Goal: Information Seeking & Learning: Learn about a topic

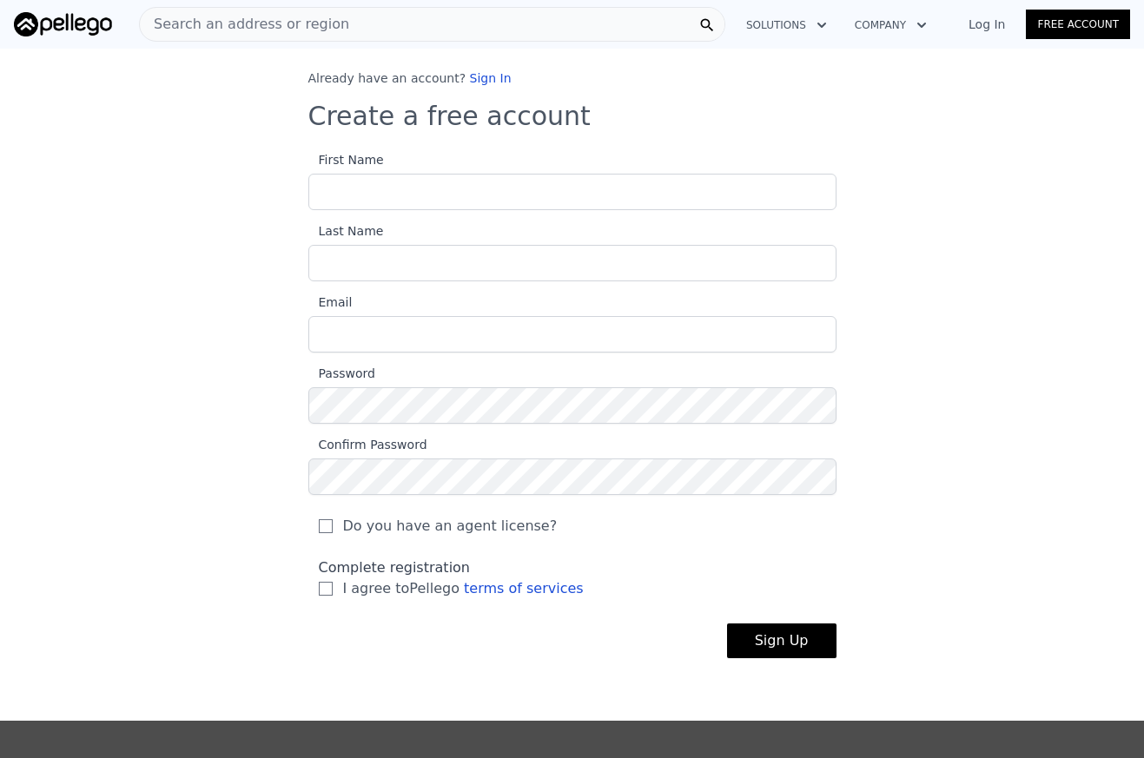
click at [43, 27] on img at bounding box center [63, 24] width 98 height 24
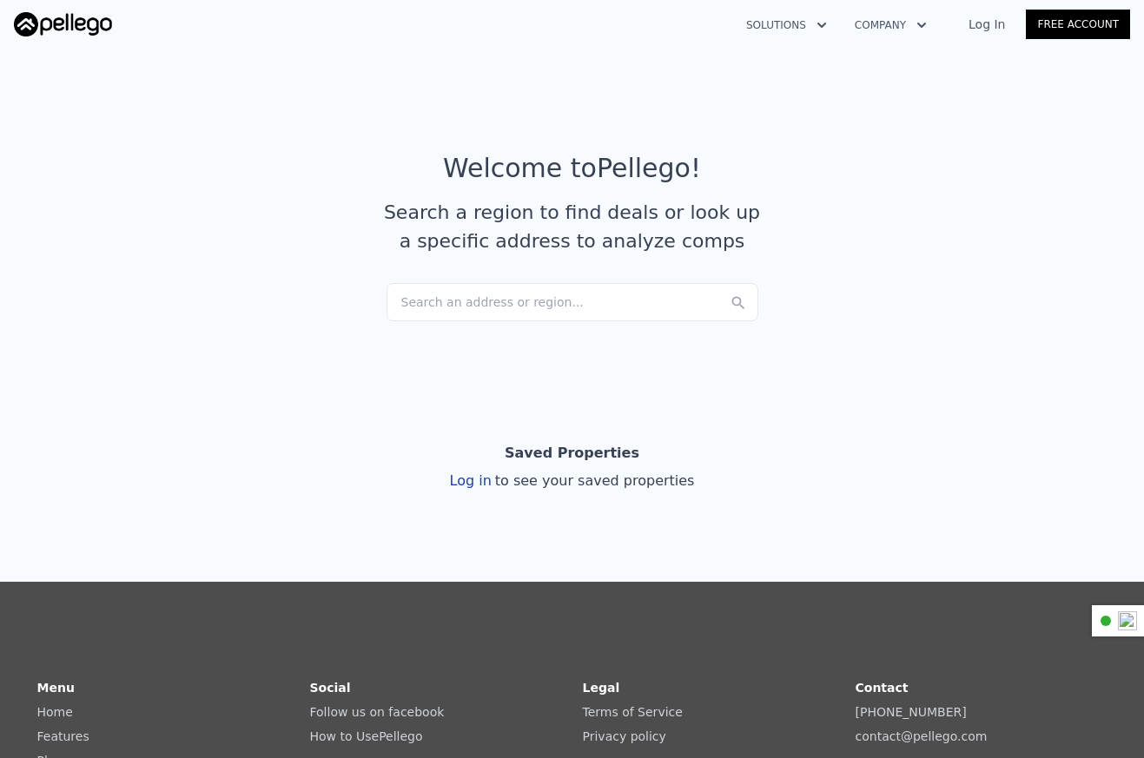
click at [497, 302] on div "Search an address or region..." at bounding box center [573, 302] width 372 height 38
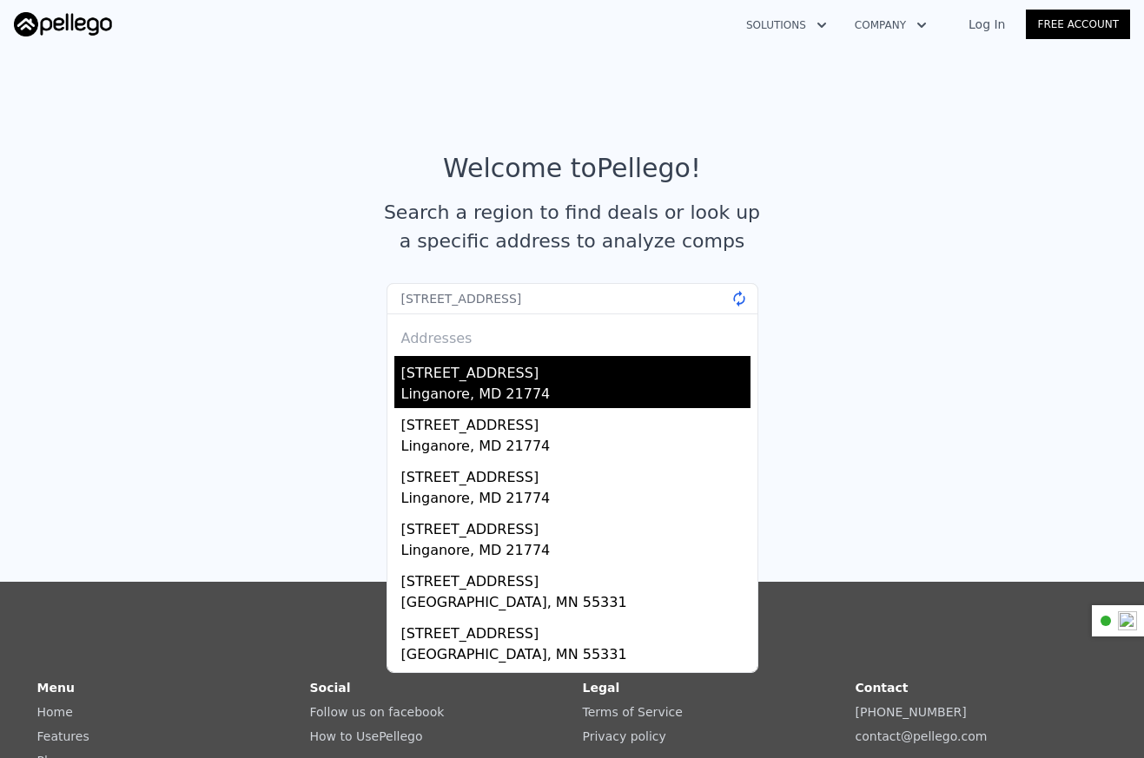
type input "[STREET_ADDRESS][PERSON_NAME]"
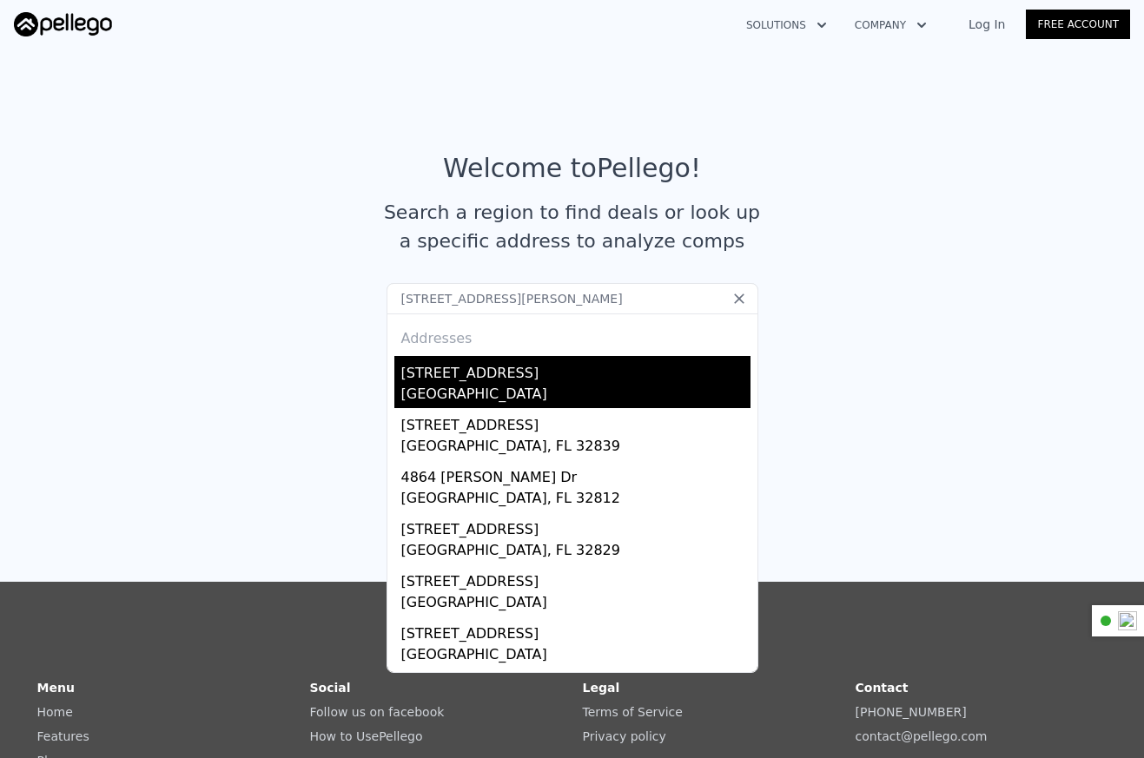
click at [460, 399] on div "[GEOGRAPHIC_DATA]" at bounding box center [575, 396] width 349 height 24
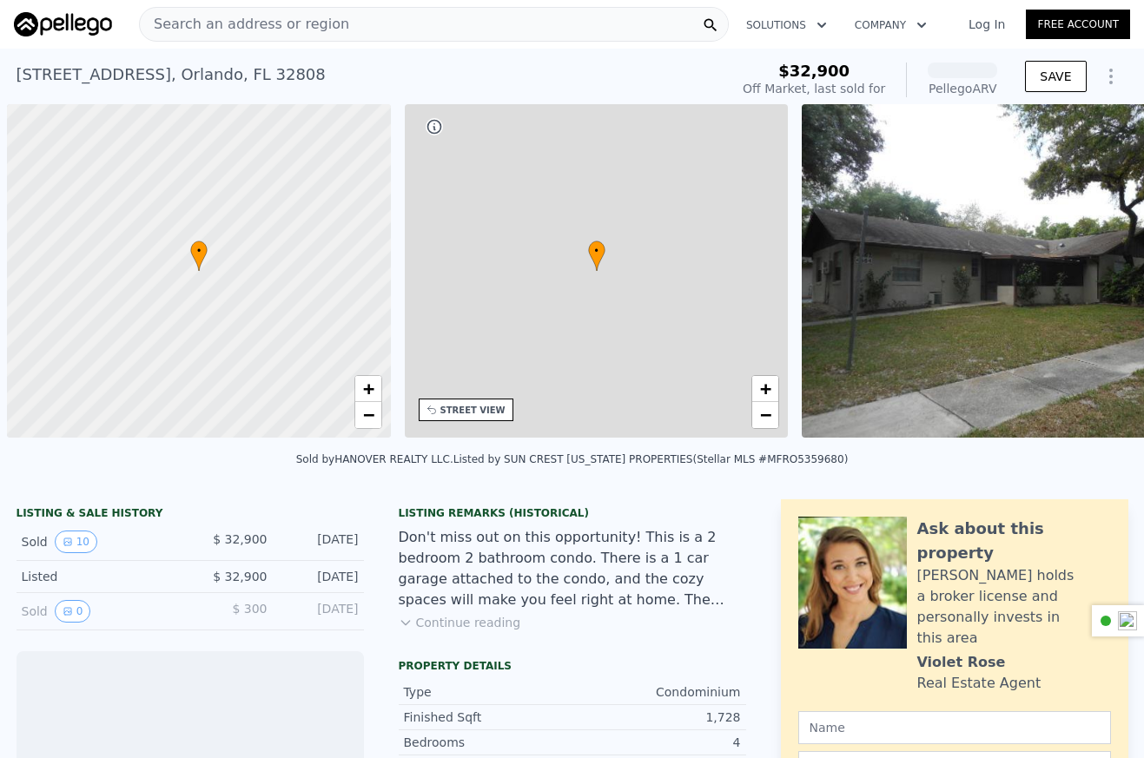
scroll to position [0, 7]
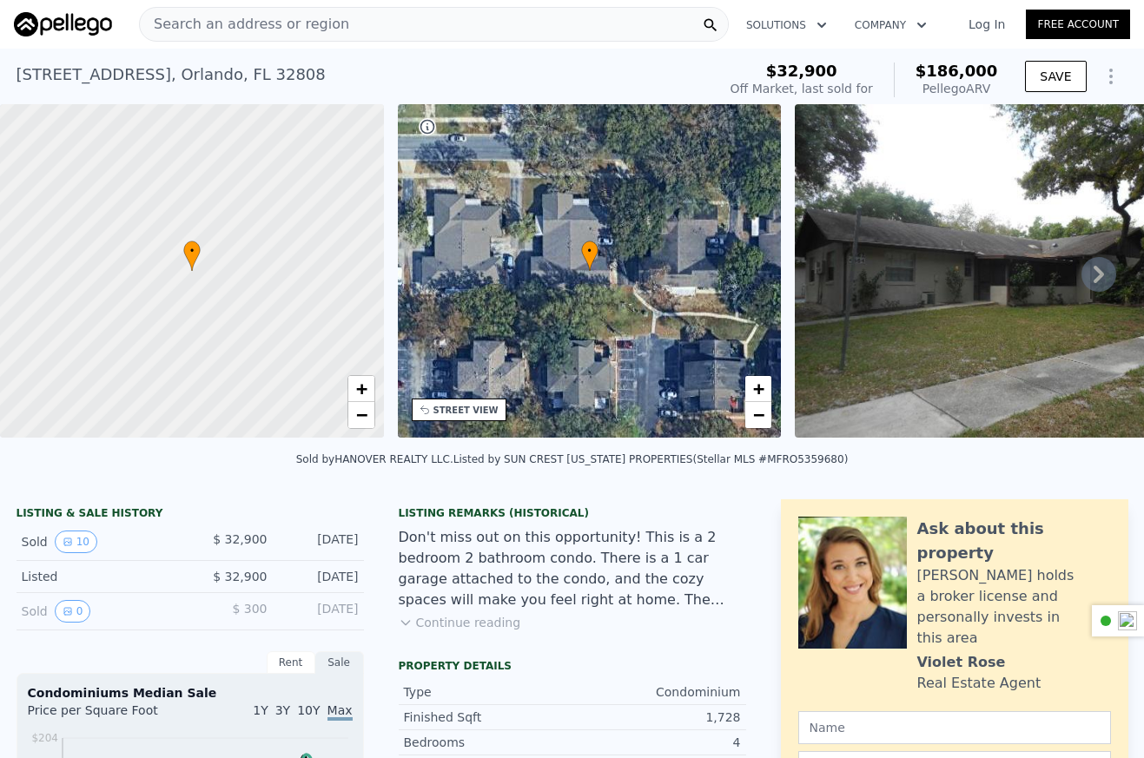
click at [1103, 274] on icon at bounding box center [1099, 274] width 35 height 35
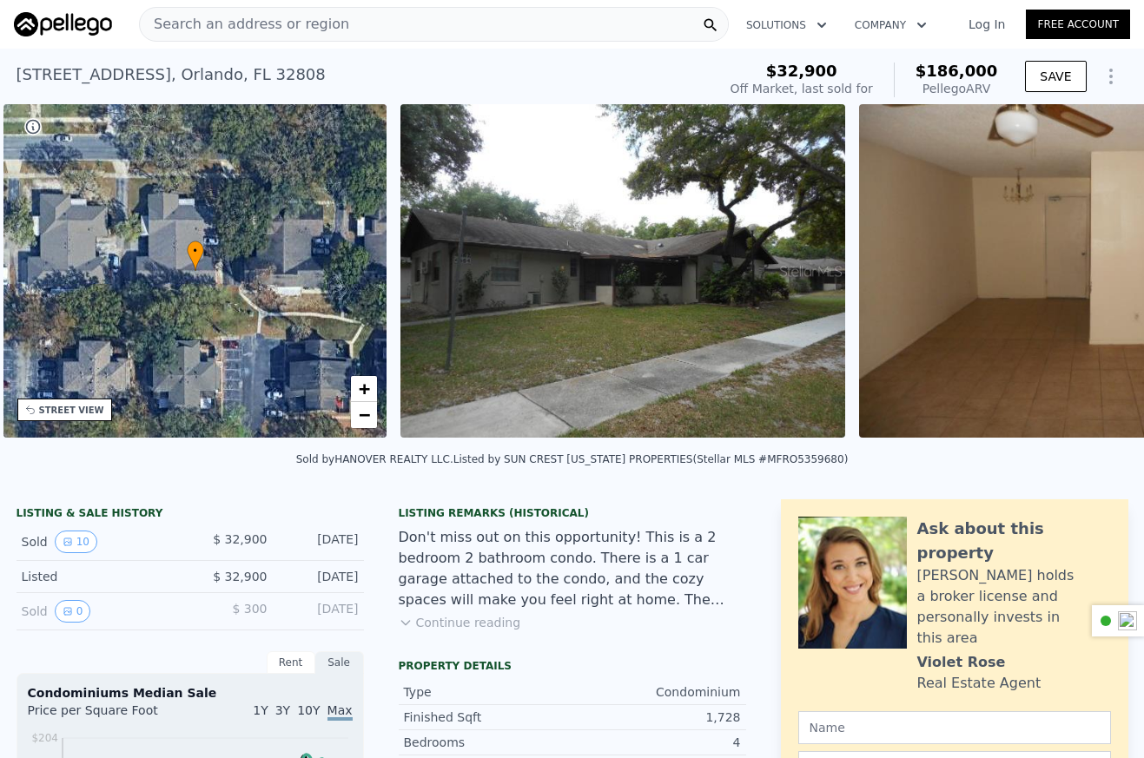
scroll to position [0, 404]
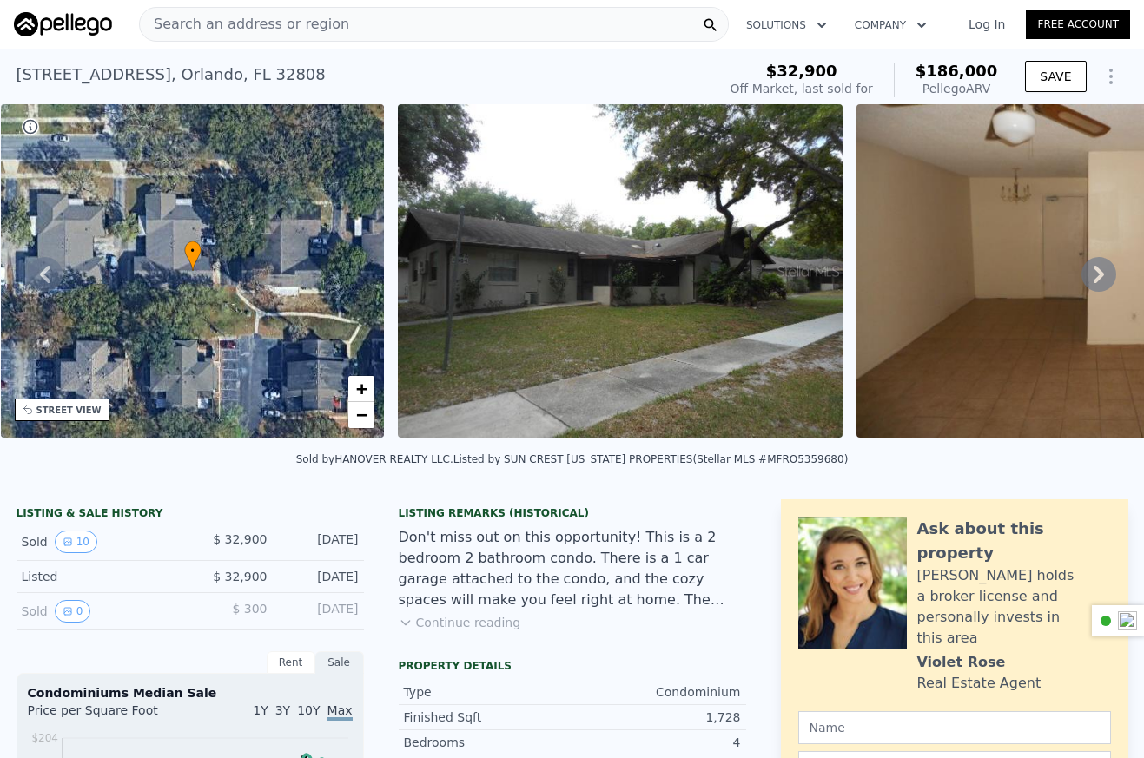
click at [1098, 268] on icon at bounding box center [1099, 274] width 10 height 17
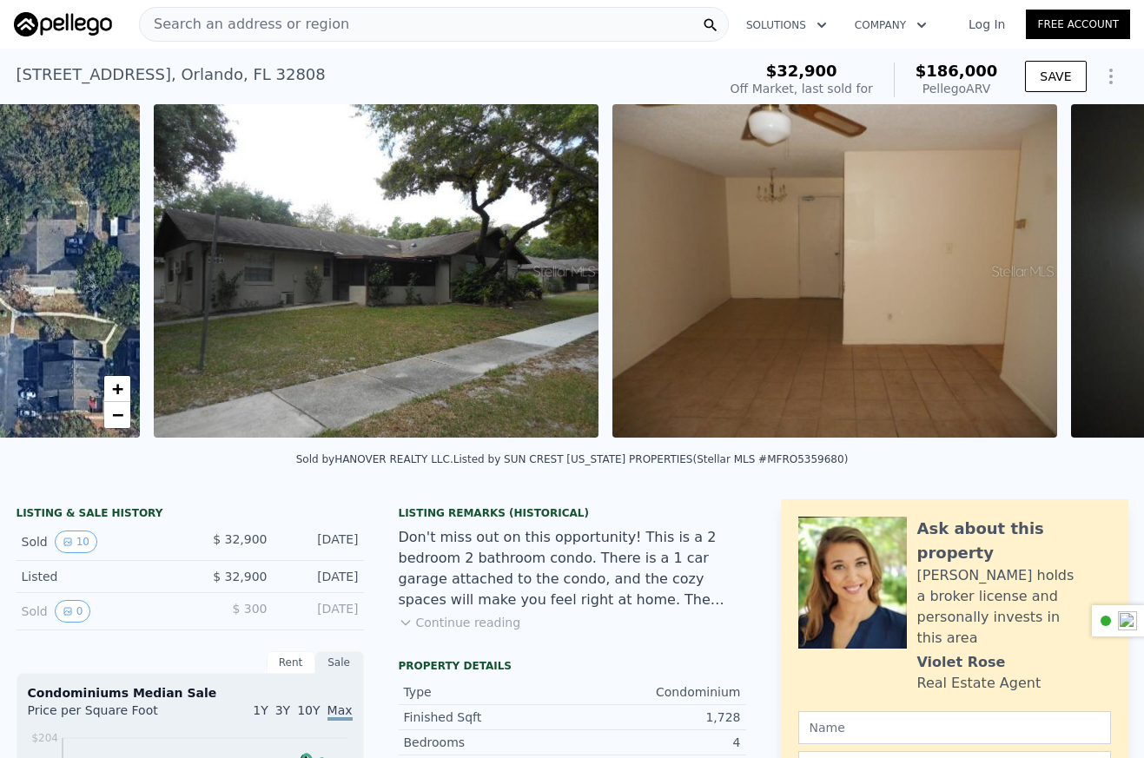
scroll to position [0, 795]
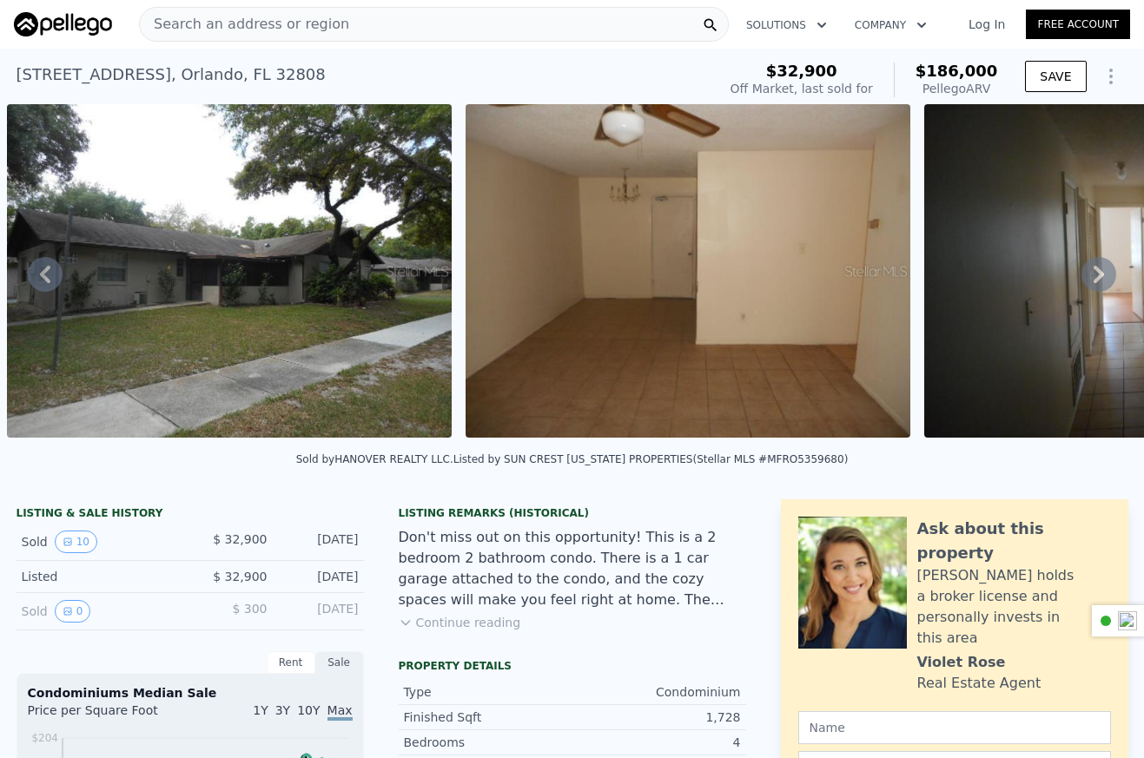
click at [1086, 281] on icon at bounding box center [1099, 274] width 35 height 35
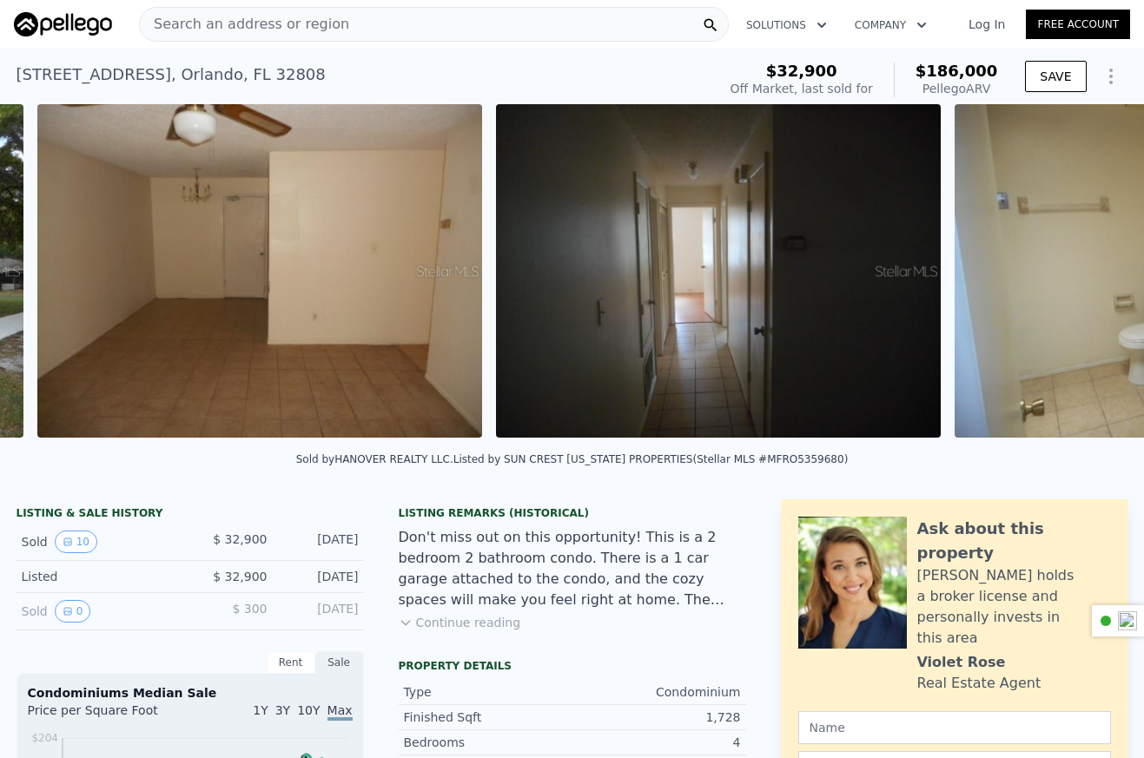
scroll to position [0, 1254]
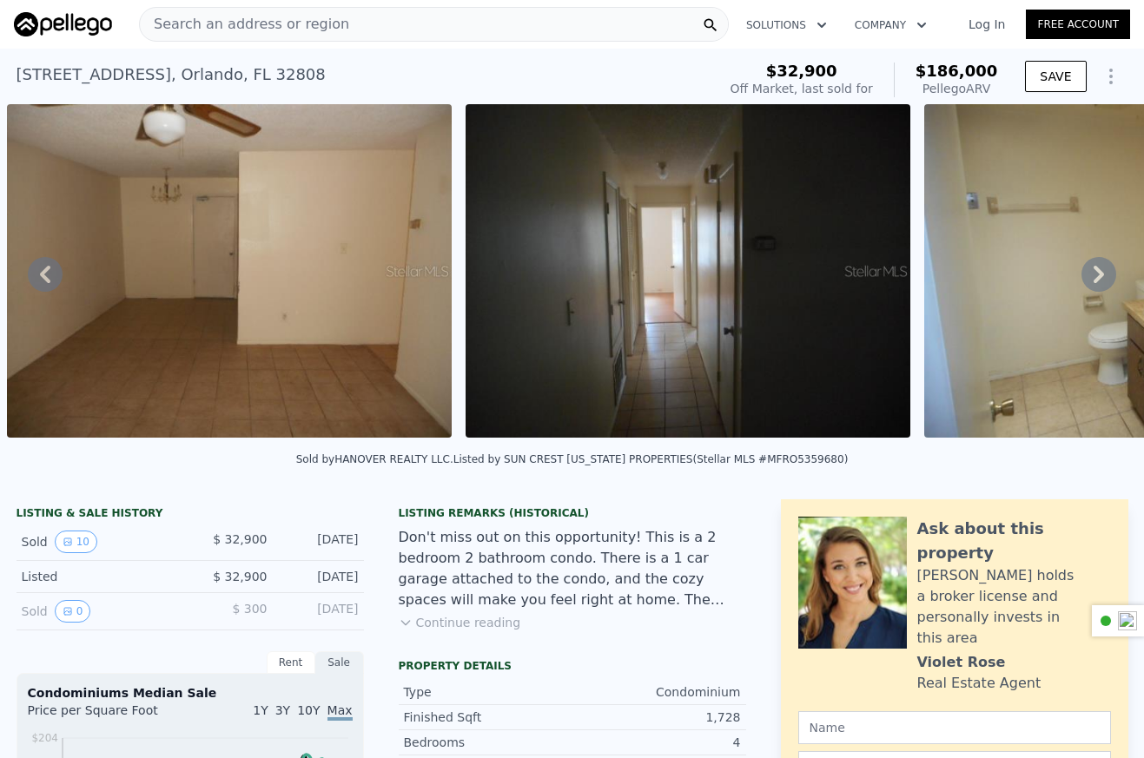
click at [1086, 281] on icon at bounding box center [1099, 274] width 35 height 35
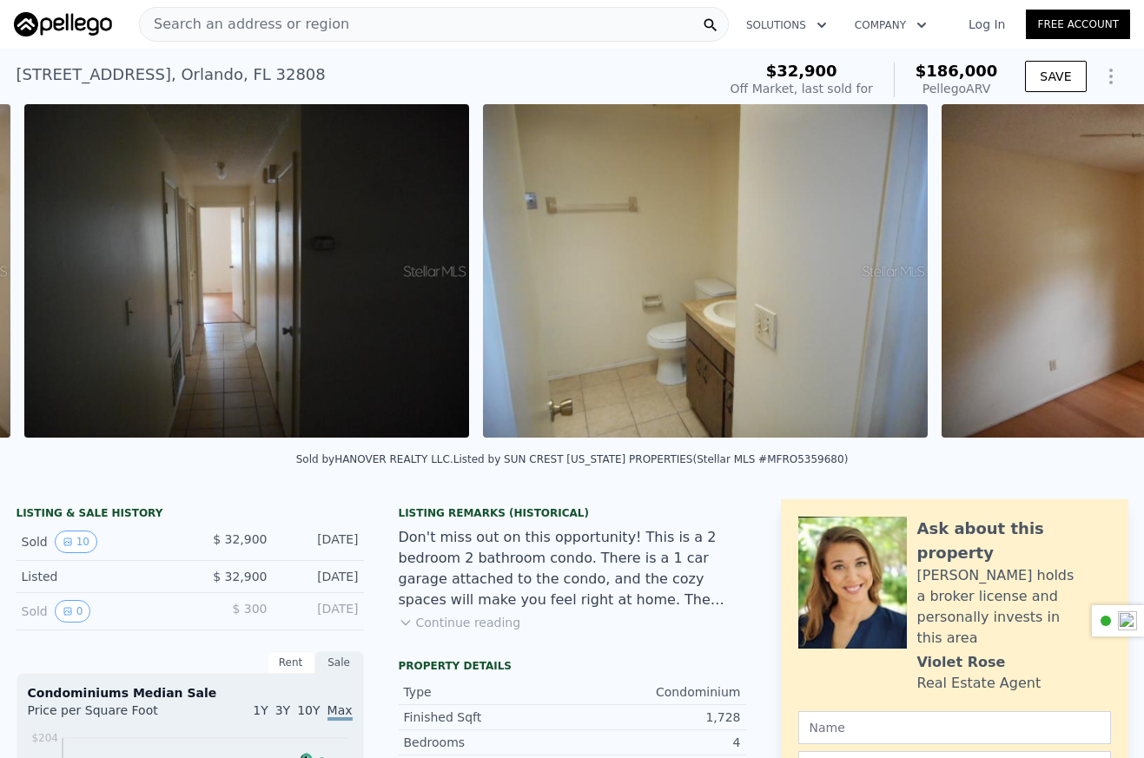
scroll to position [0, 1712]
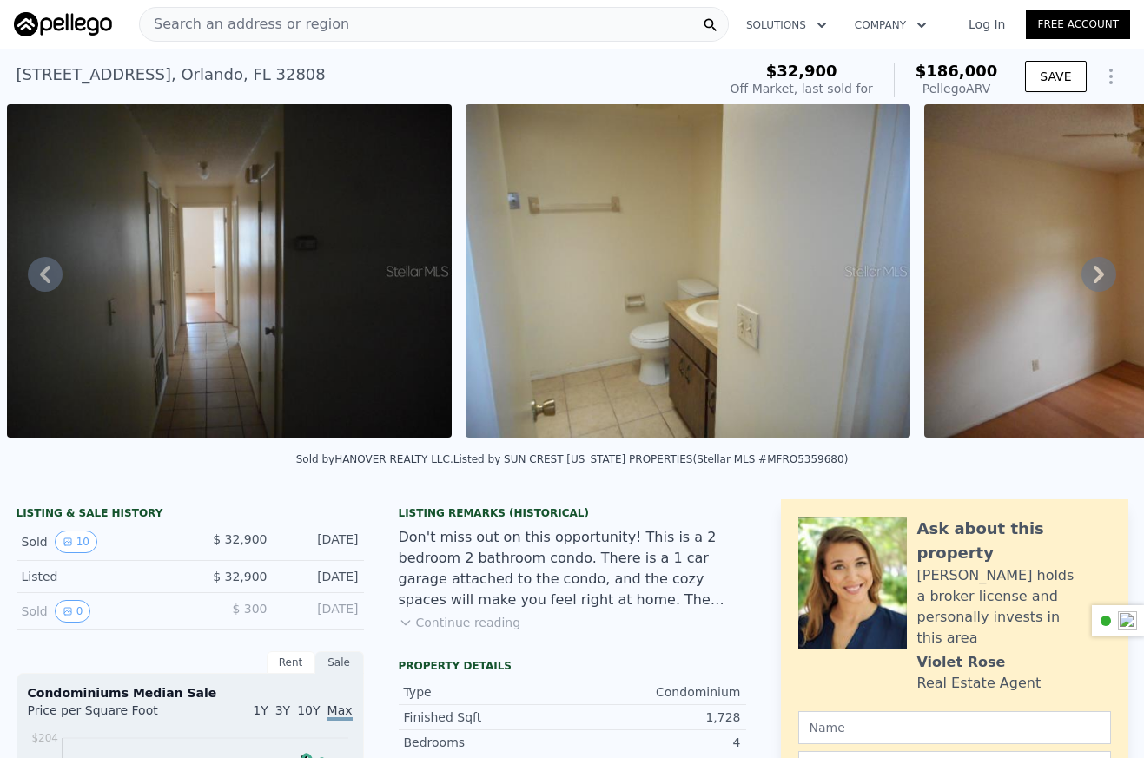
click at [1105, 276] on icon at bounding box center [1099, 274] width 35 height 35
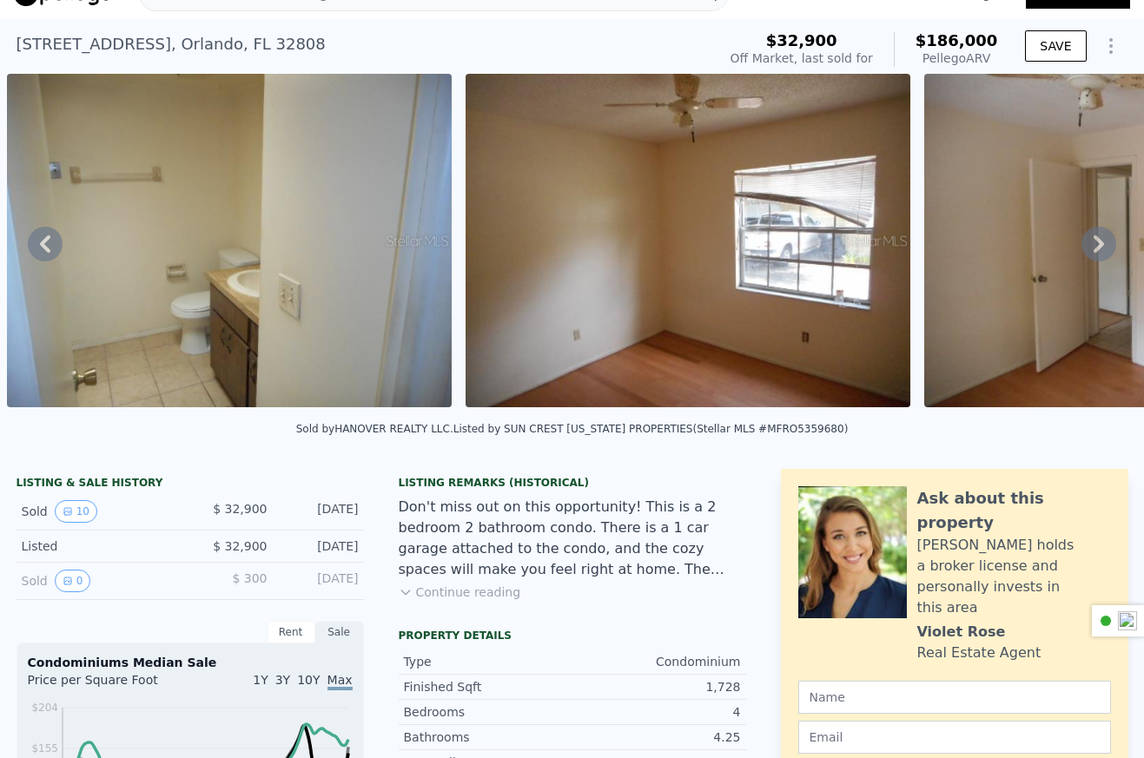
scroll to position [34, 0]
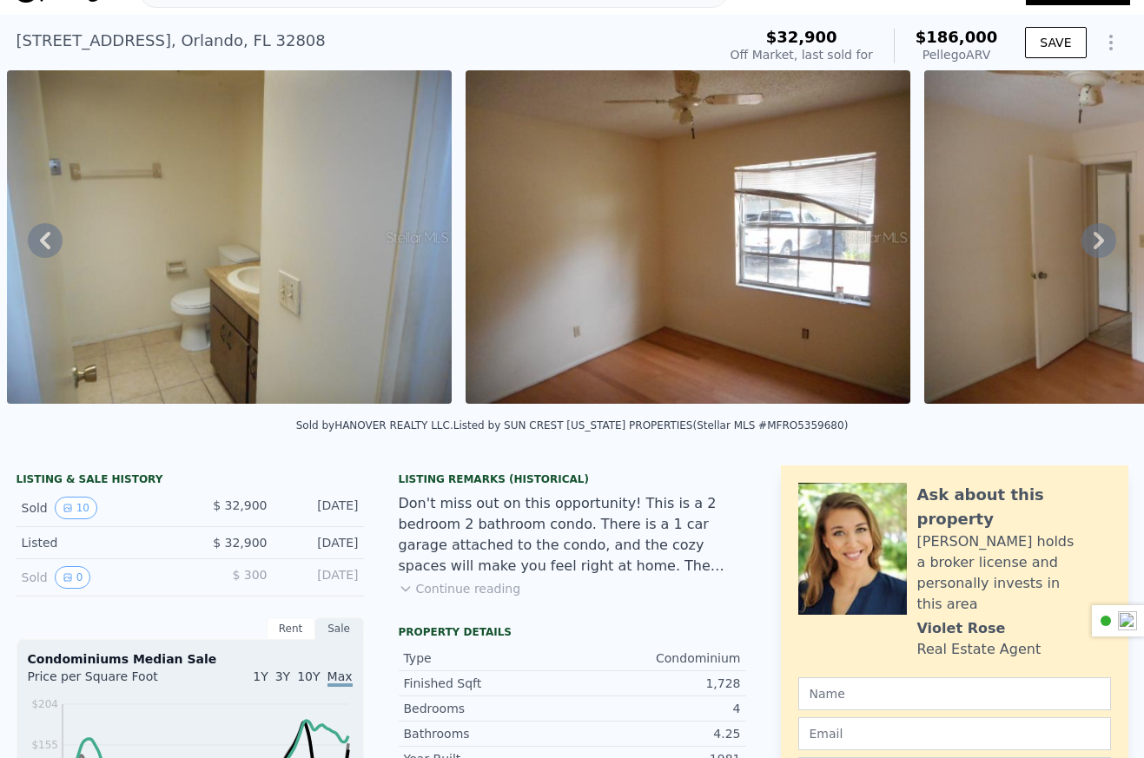
click at [457, 594] on button "Continue reading" at bounding box center [460, 588] width 122 height 17
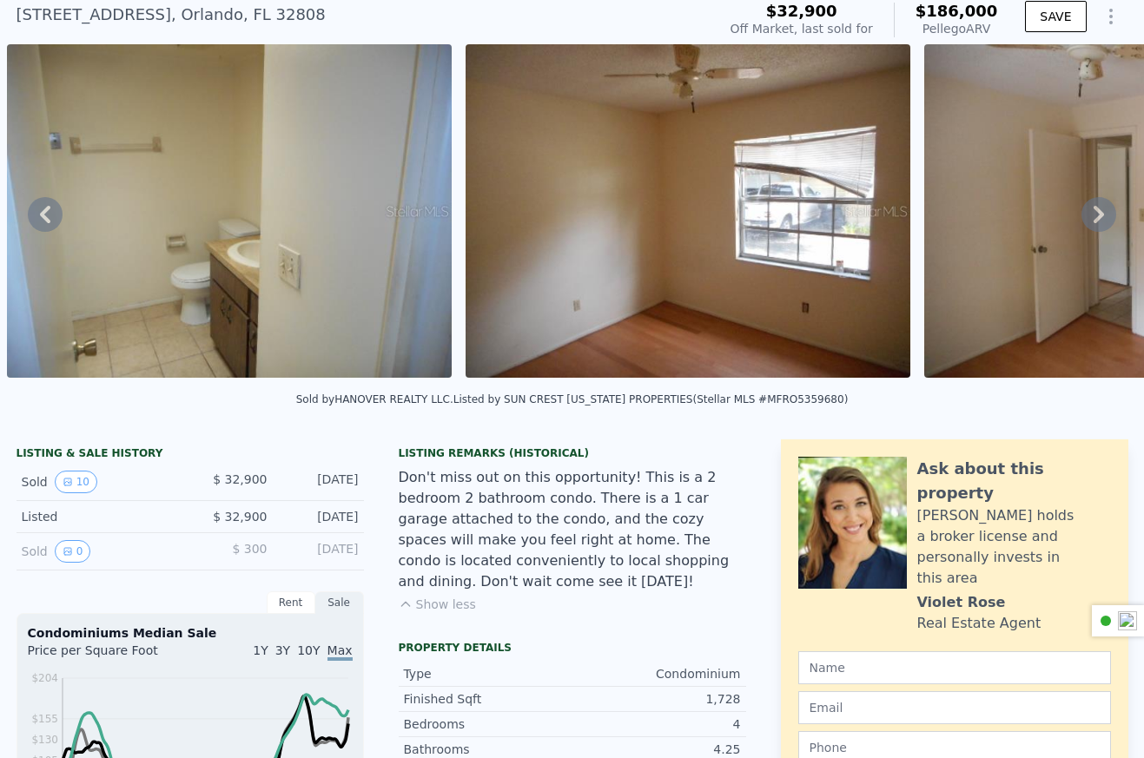
scroll to position [69, 0]
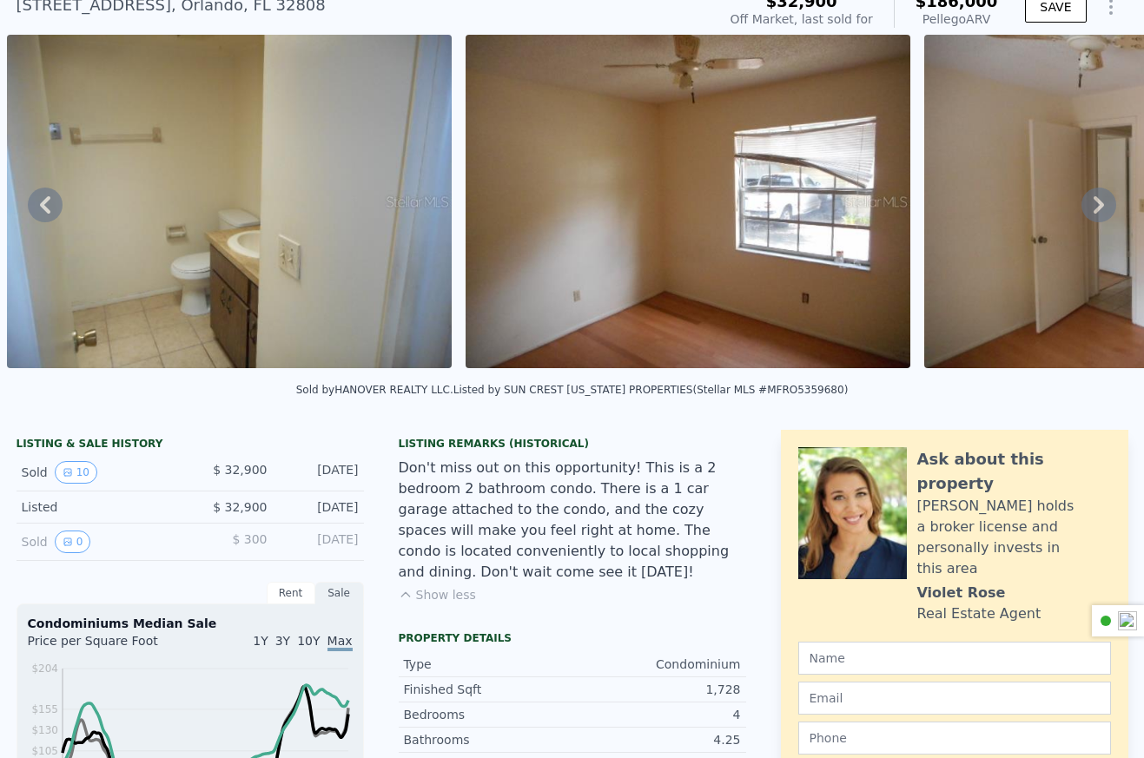
click at [1115, 197] on img at bounding box center [1146, 202] width 445 height 334
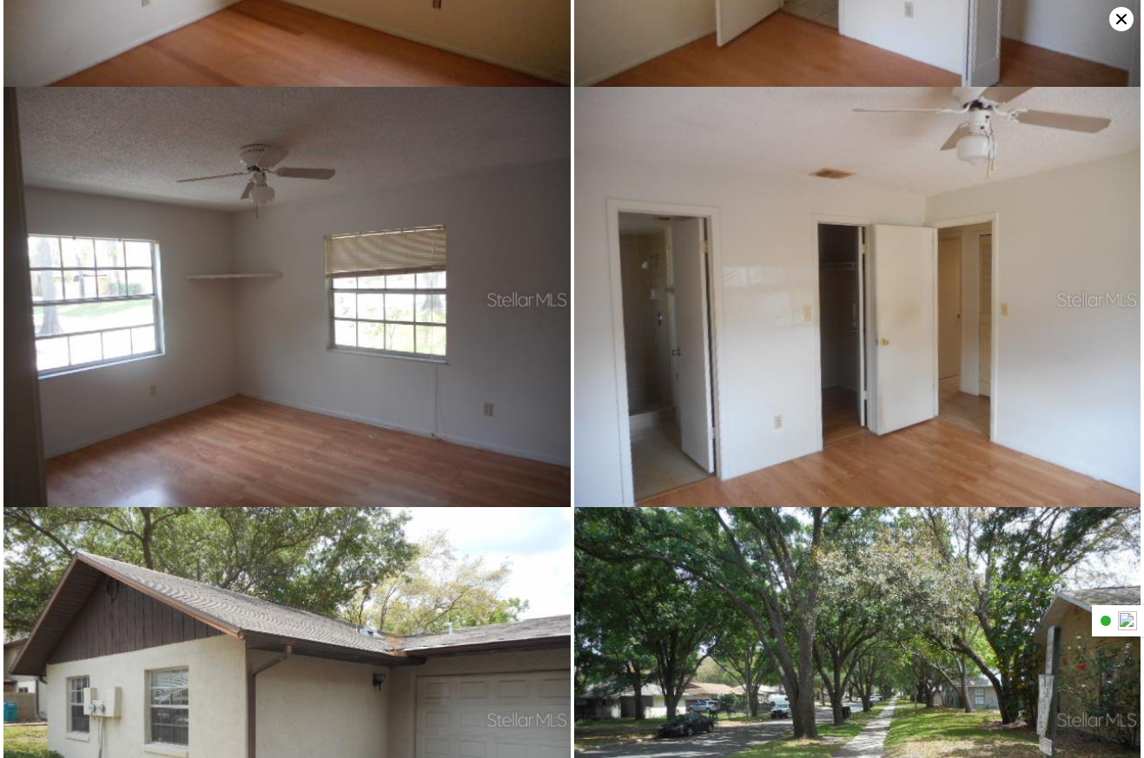
scroll to position [1348, 0]
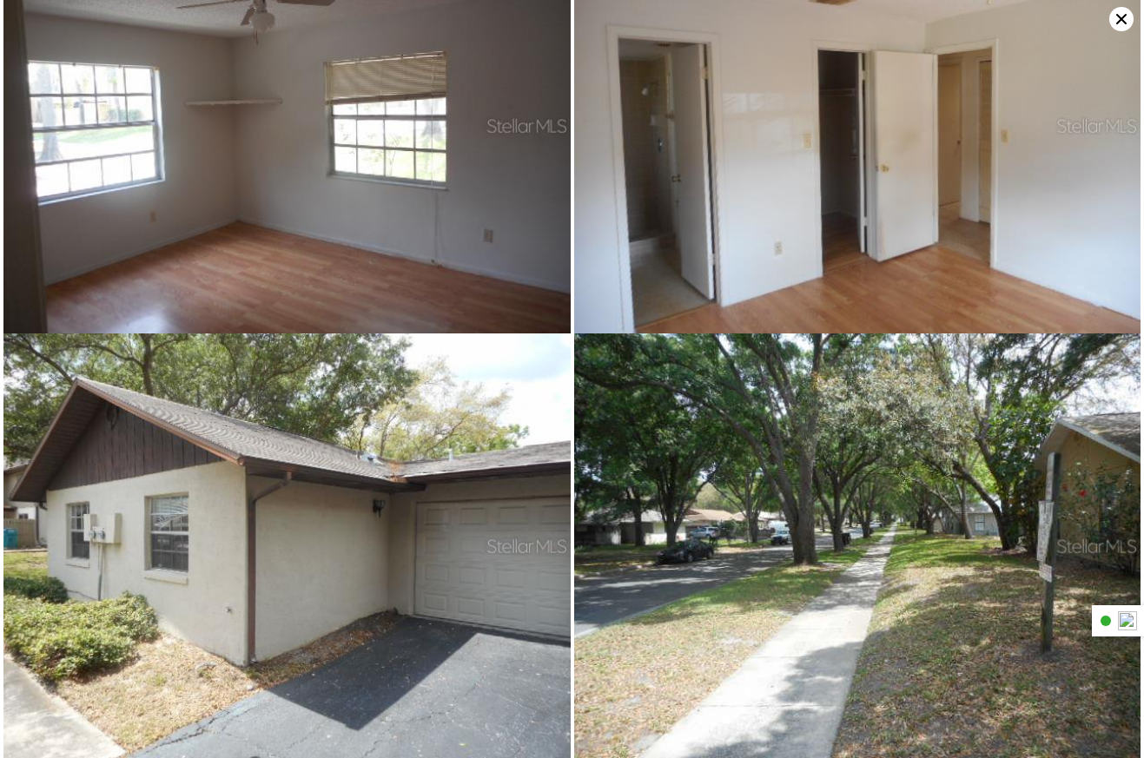
click at [1118, 21] on icon at bounding box center [1121, 19] width 10 height 10
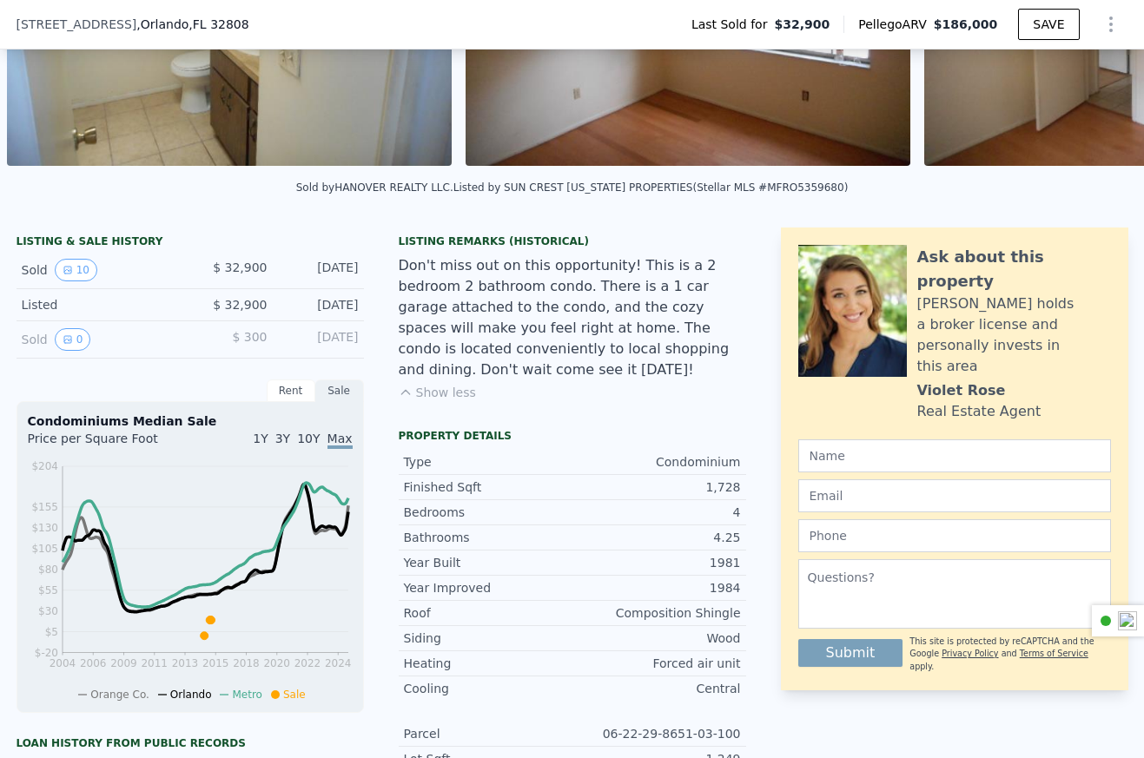
scroll to position [6, 0]
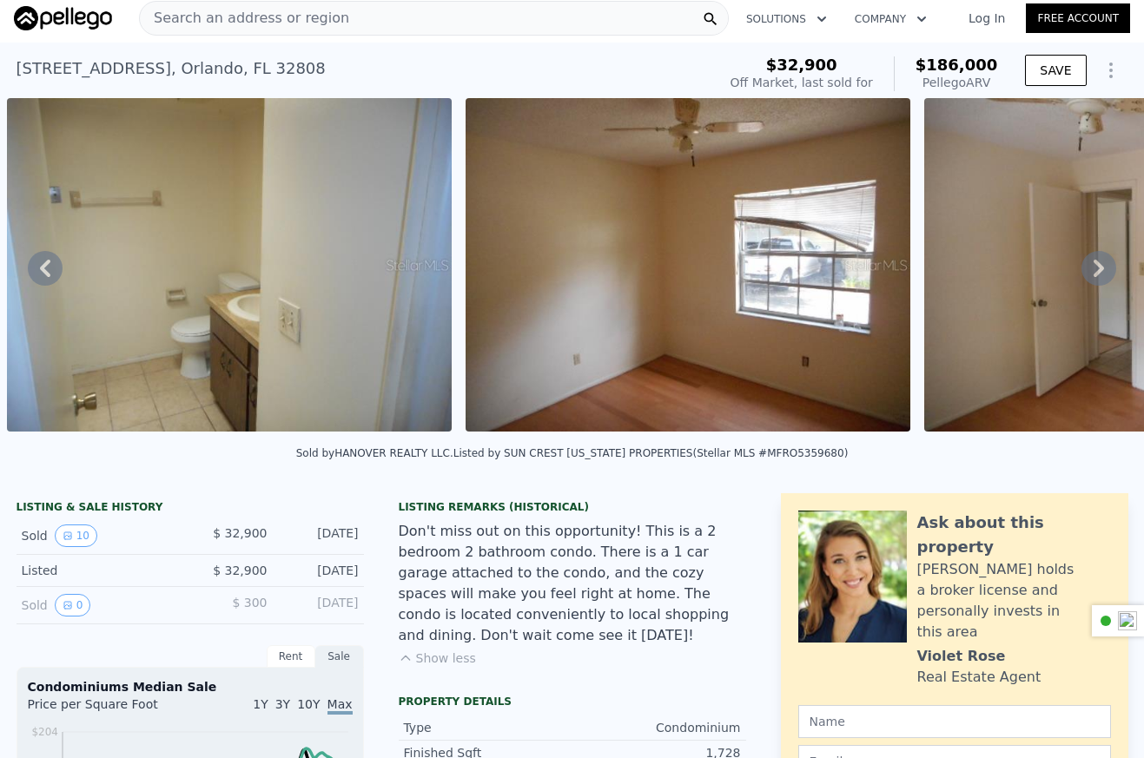
click at [1101, 265] on icon at bounding box center [1099, 268] width 10 height 17
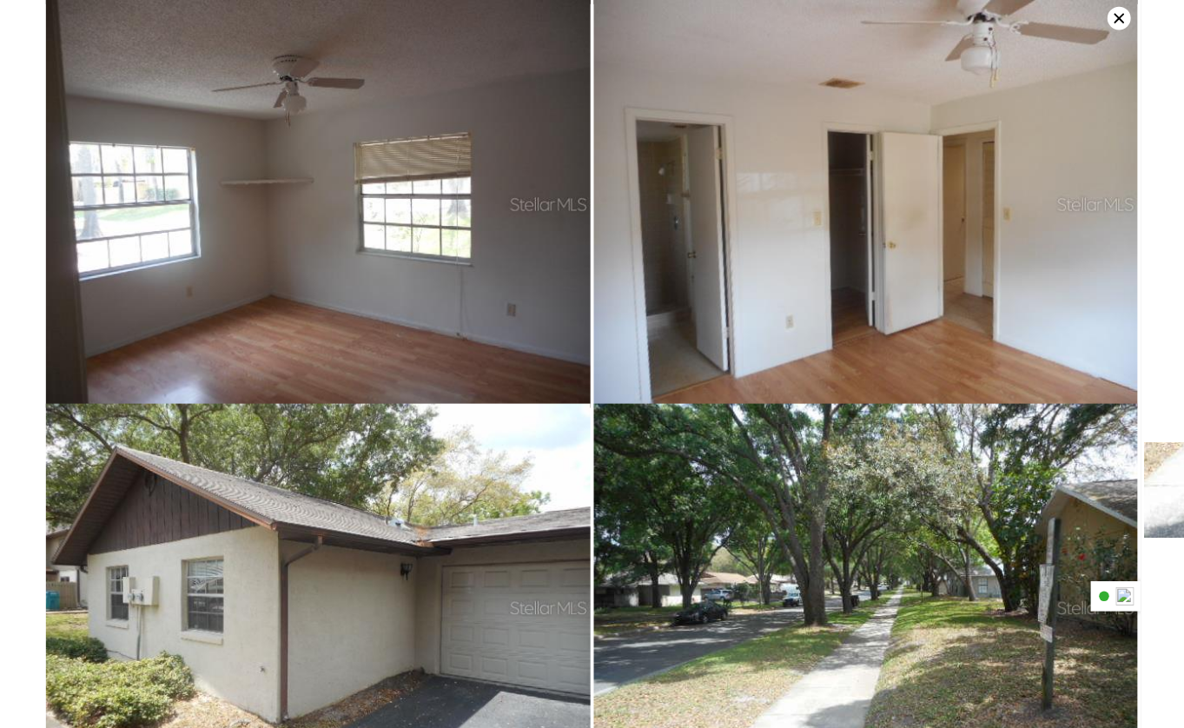
scroll to position [1348, 0]
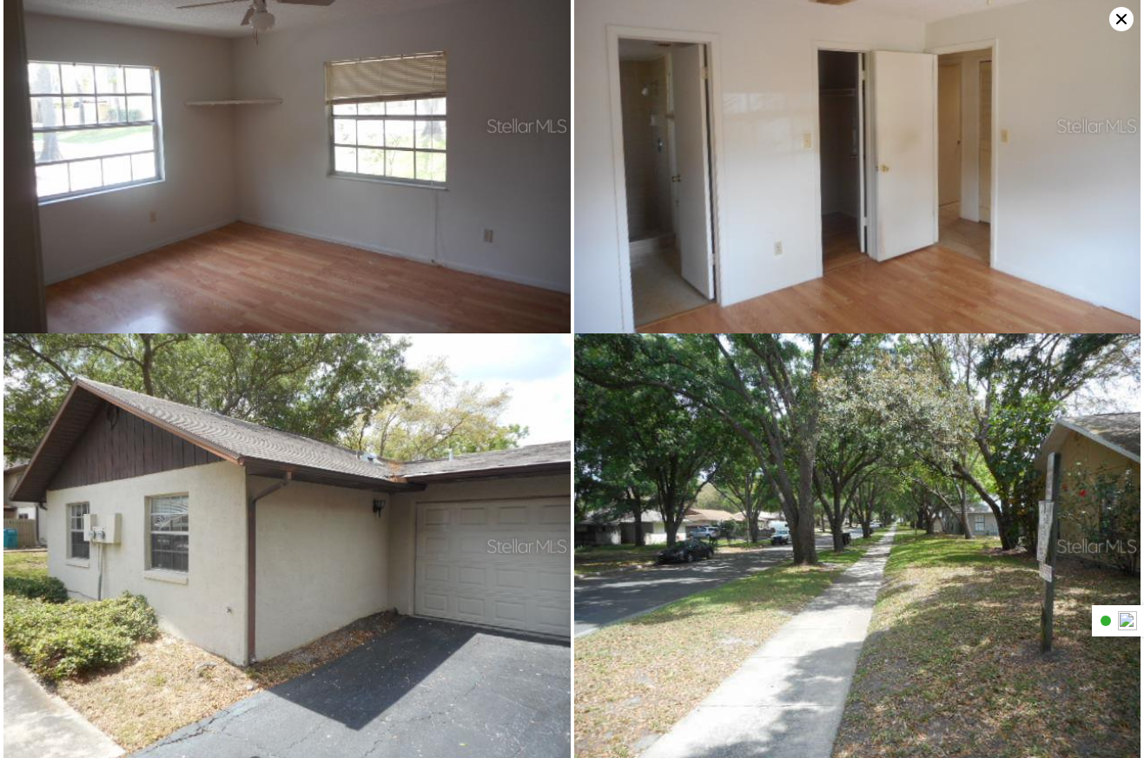
click at [1122, 29] on icon at bounding box center [1121, 19] width 24 height 24
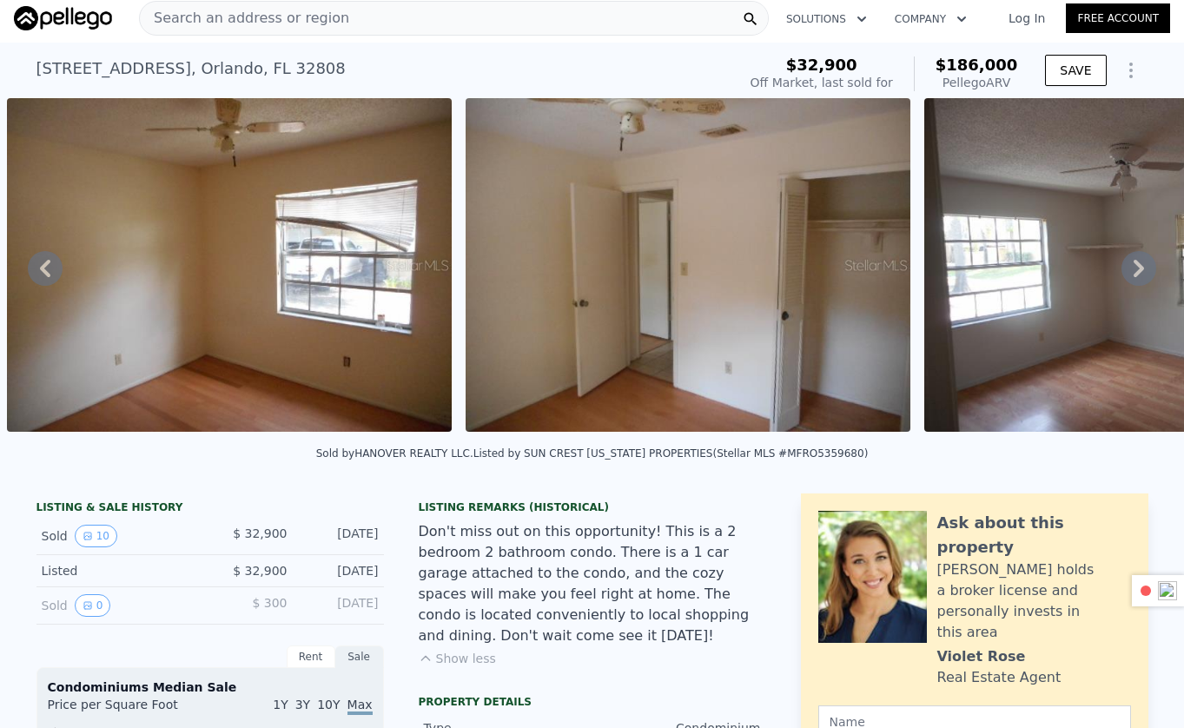
click at [433, 21] on div "Search an address or region" at bounding box center [454, 18] width 630 height 35
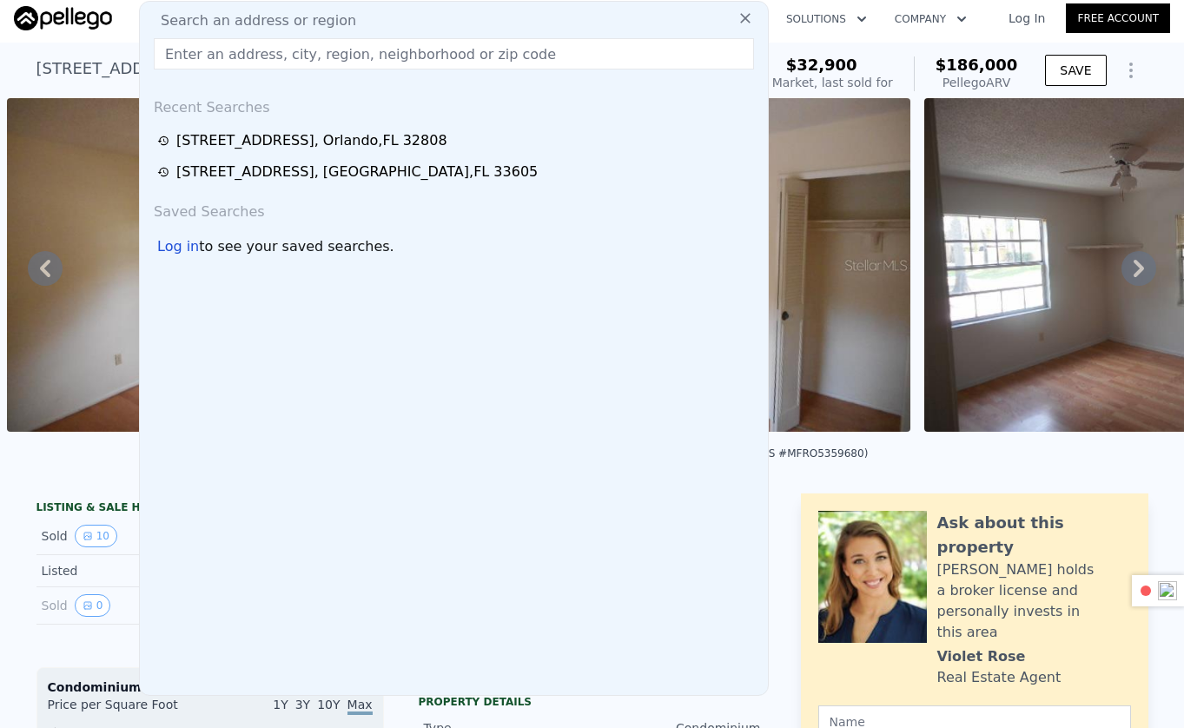
type input "[STREET_ADDRESS][PERSON_NAME]"
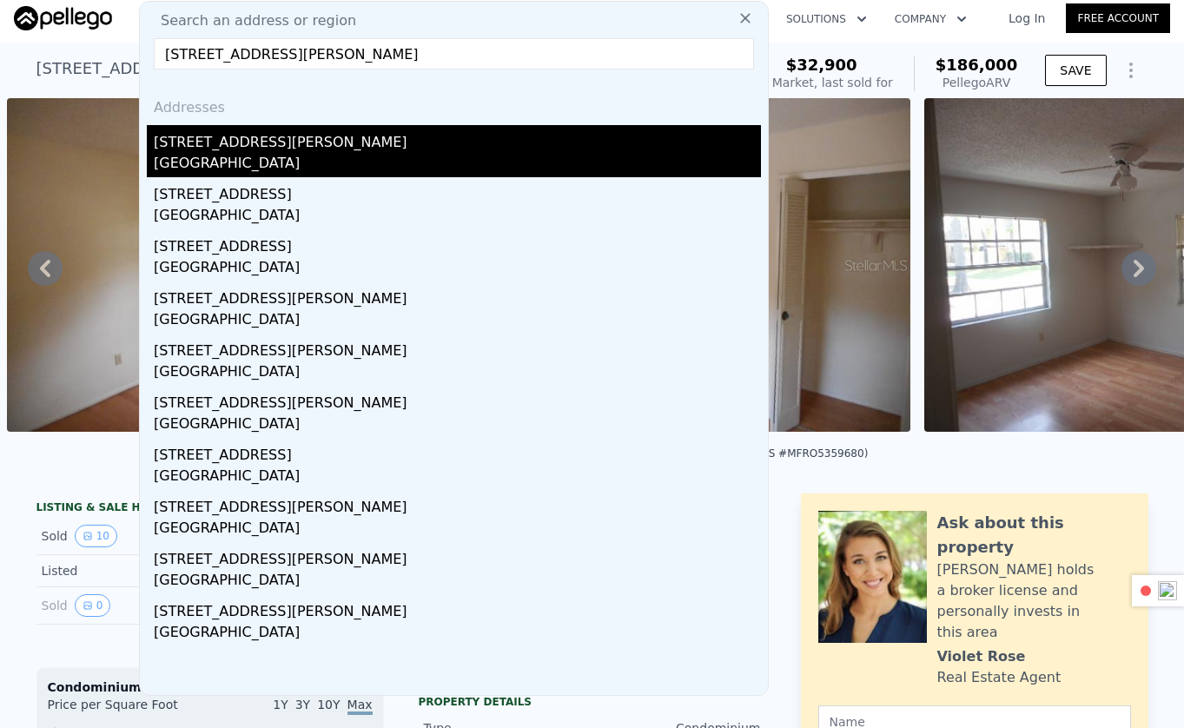
click at [235, 153] on div "[GEOGRAPHIC_DATA]" at bounding box center [457, 165] width 607 height 24
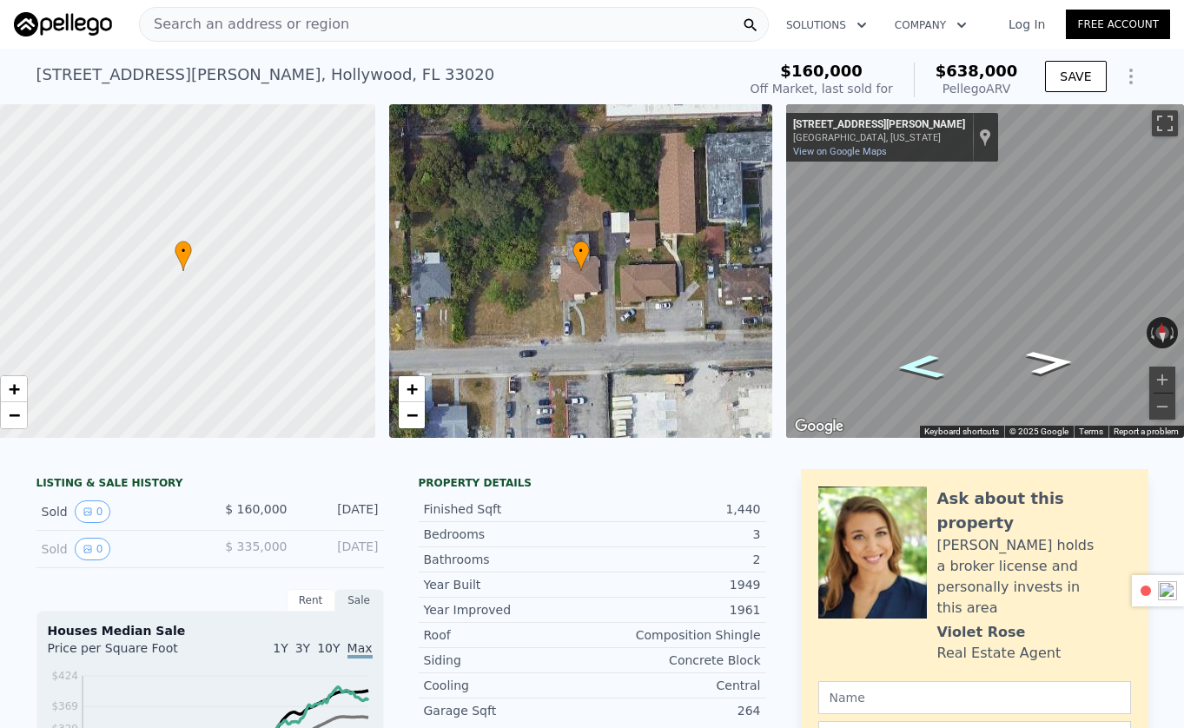
click at [919, 372] on icon "Go West, Pierce St" at bounding box center [920, 367] width 89 height 36
click at [1052, 371] on icon "Go East, Pierce St" at bounding box center [1050, 363] width 89 height 36
click at [930, 372] on icon "Go West, Pierce St" at bounding box center [920, 367] width 89 height 36
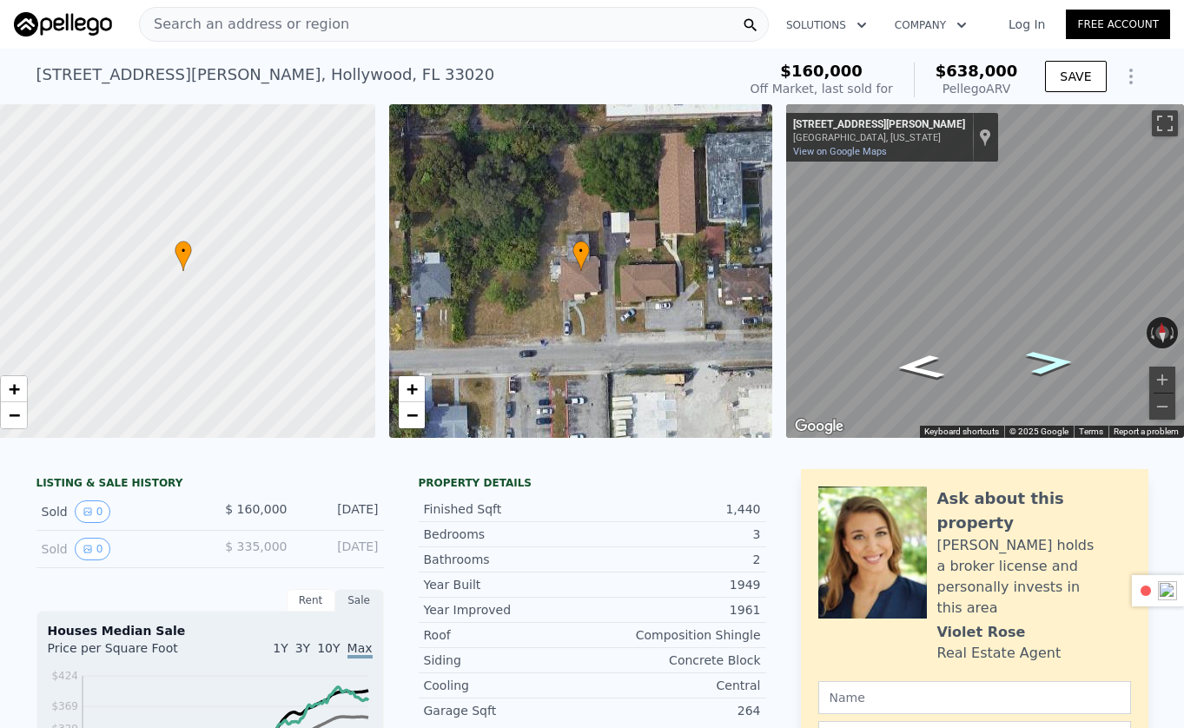
click at [1059, 357] on icon "Go East, Pierce St" at bounding box center [1050, 363] width 89 height 36
click at [910, 366] on icon "Go West, Pierce St" at bounding box center [920, 367] width 89 height 36
click at [1045, 368] on icon "Go East, Pierce St" at bounding box center [1050, 363] width 89 height 36
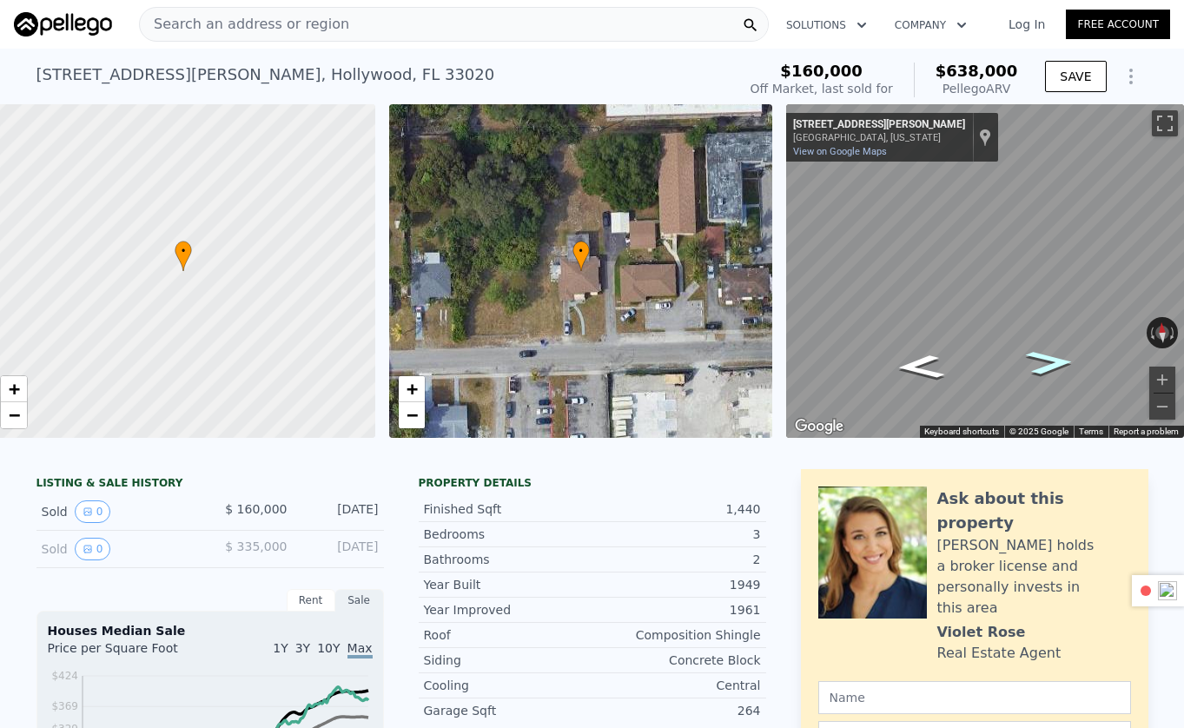
click at [1045, 368] on icon "Go East, Pierce St" at bounding box center [1050, 363] width 89 height 36
click at [913, 371] on icon "Go West, Pierce St" at bounding box center [920, 367] width 89 height 36
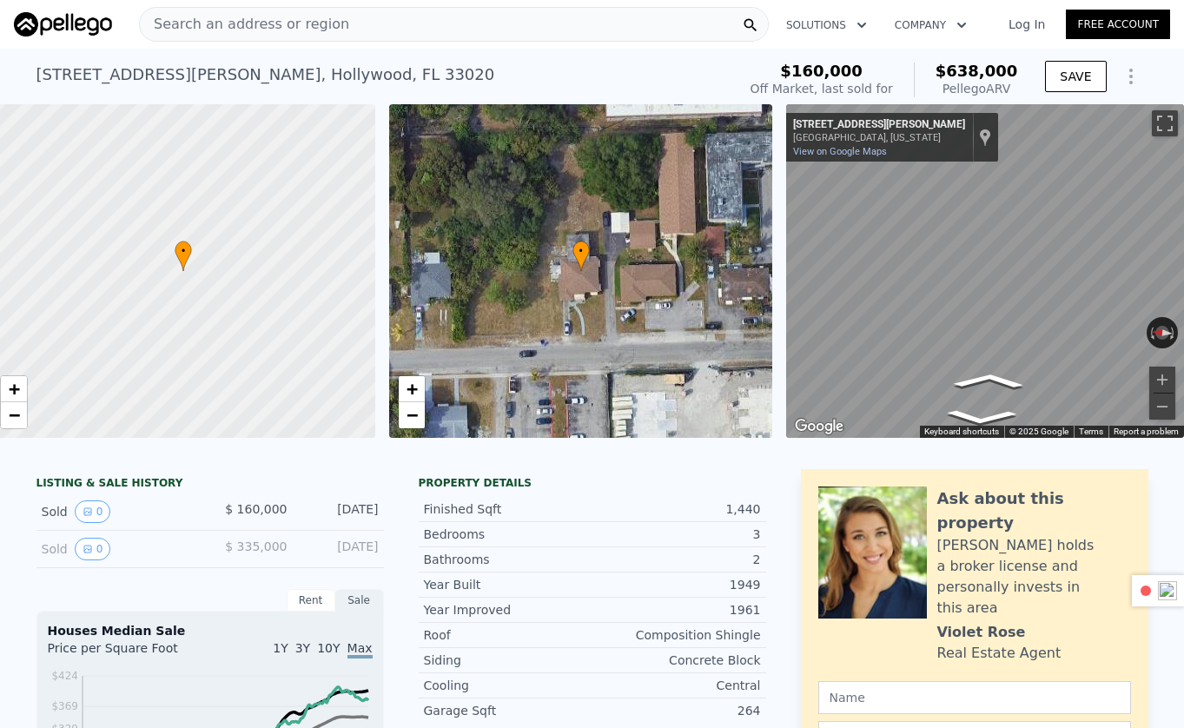
click at [710, 280] on div "• + − • + − ← Move left → Move right ↑ Move up ↓ Move down + Zoom in - Zoom out…" at bounding box center [592, 271] width 1184 height 334
click at [713, 268] on div "• + − • + − ← Move left → Move right ↑ Move up ↓ Move down + Zoom in - Zoom out…" at bounding box center [592, 271] width 1184 height 334
click at [1143, 184] on html "Search an address or region Solutions Company Open main menu Log In Free Accoun…" at bounding box center [592, 364] width 1184 height 728
click at [1047, 323] on icon "Go East, Pierce St" at bounding box center [1050, 309] width 83 height 43
click at [1058, 315] on icon "Go East, Pierce St" at bounding box center [1050, 309] width 83 height 43
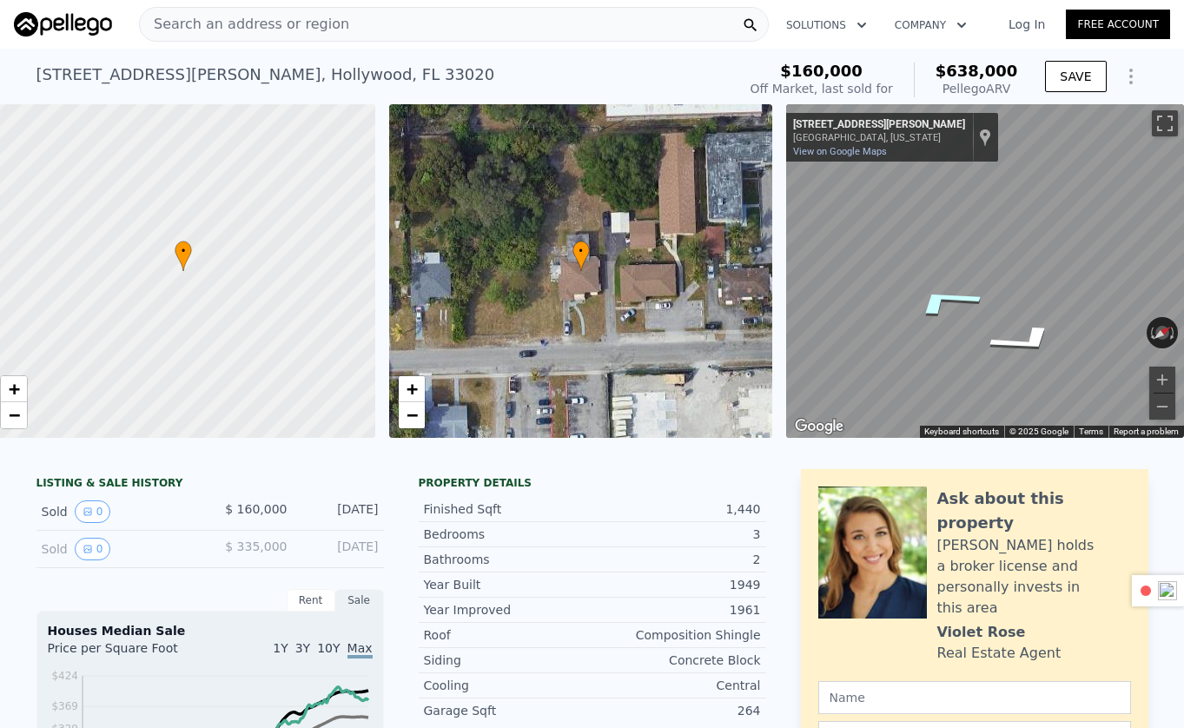
click at [952, 297] on icon "Go West, Pierce St" at bounding box center [945, 301] width 130 height 48
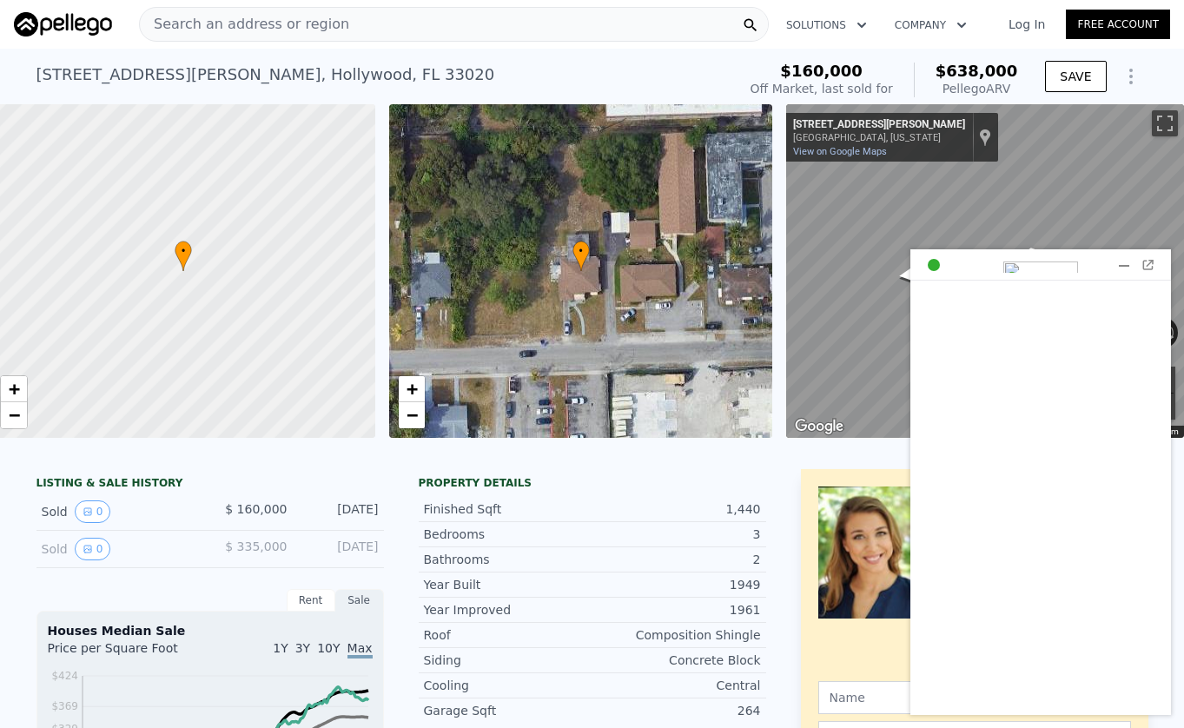
click at [1129, 269] on div at bounding box center [1123, 264] width 17 height 17
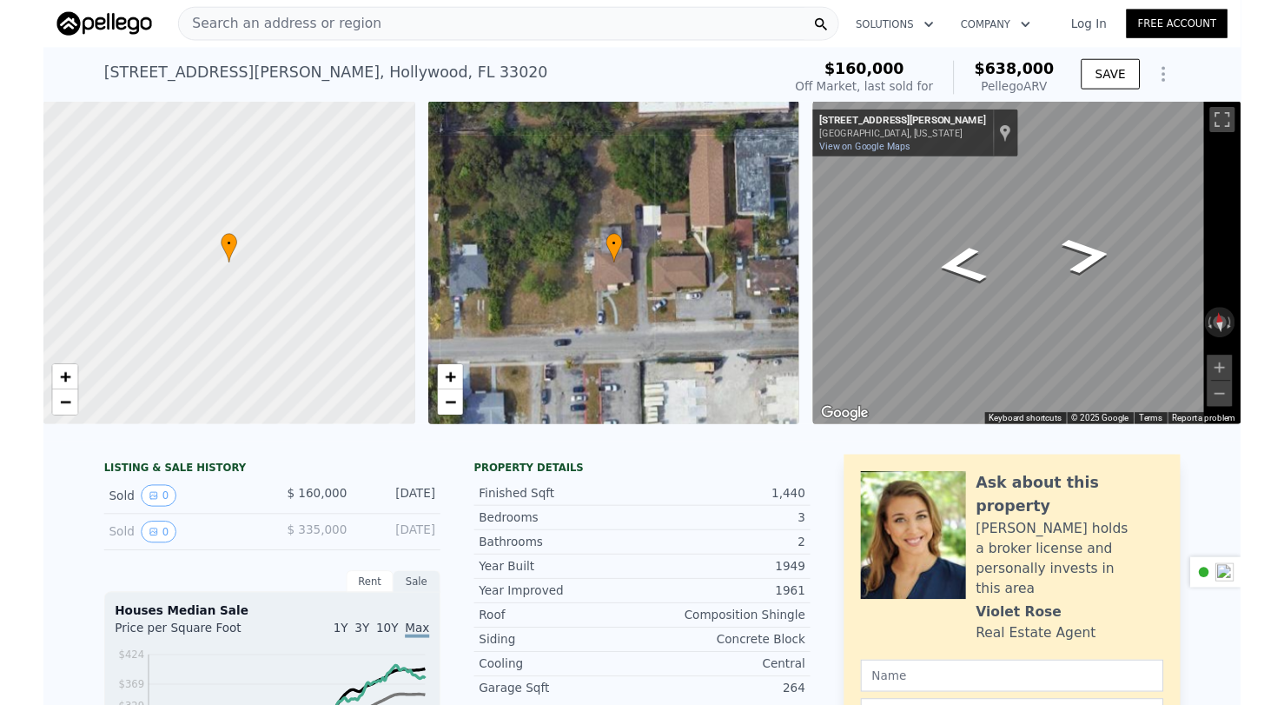
scroll to position [0, 7]
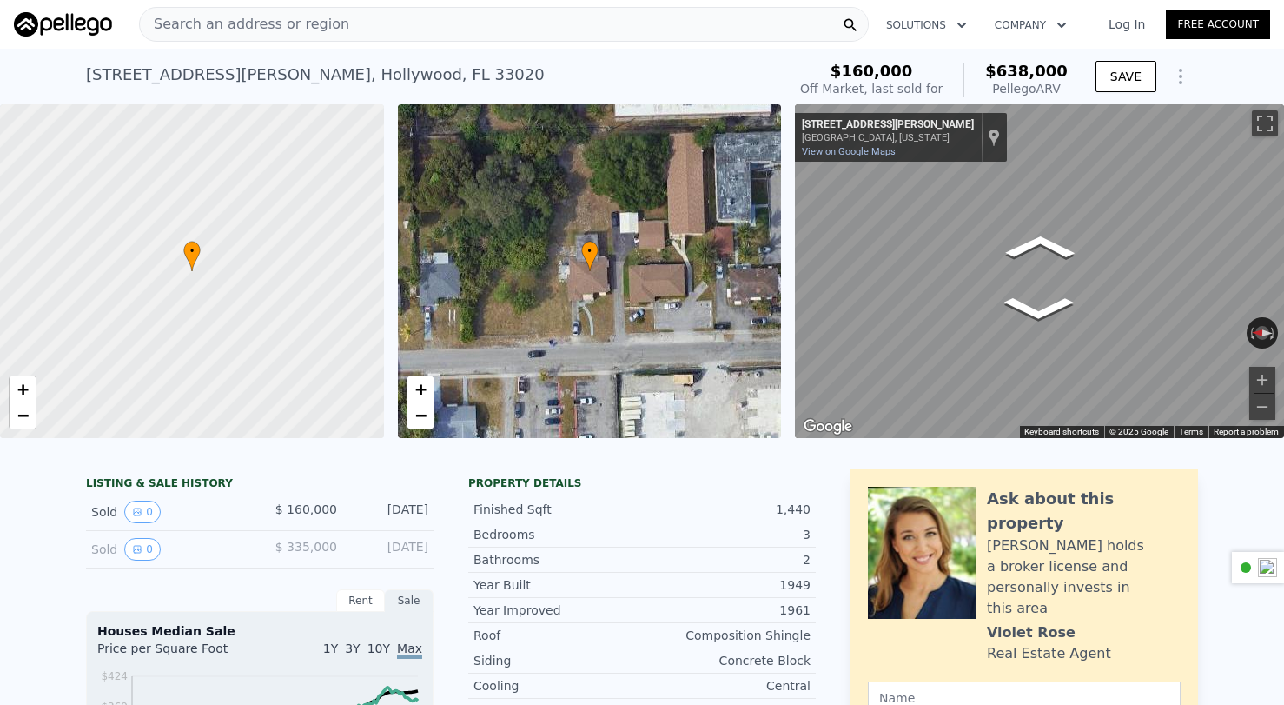
click at [674, 199] on div "• + − • + − ← Move left → Move right ↑ Move up ↓ Move down + Zoom in - Zoom out…" at bounding box center [642, 271] width 1284 height 334
click at [1143, 231] on html "Search an address or region Solutions Company Open main menu Log In Free Accoun…" at bounding box center [642, 352] width 1284 height 705
click at [1091, 341] on icon "Go East, Pierce St" at bounding box center [1105, 350] width 82 height 36
click at [1109, 360] on icon "Go East, Pierce St" at bounding box center [1105, 350] width 82 height 36
click at [969, 349] on icon "Go West, Pierce St" at bounding box center [975, 352] width 82 height 36
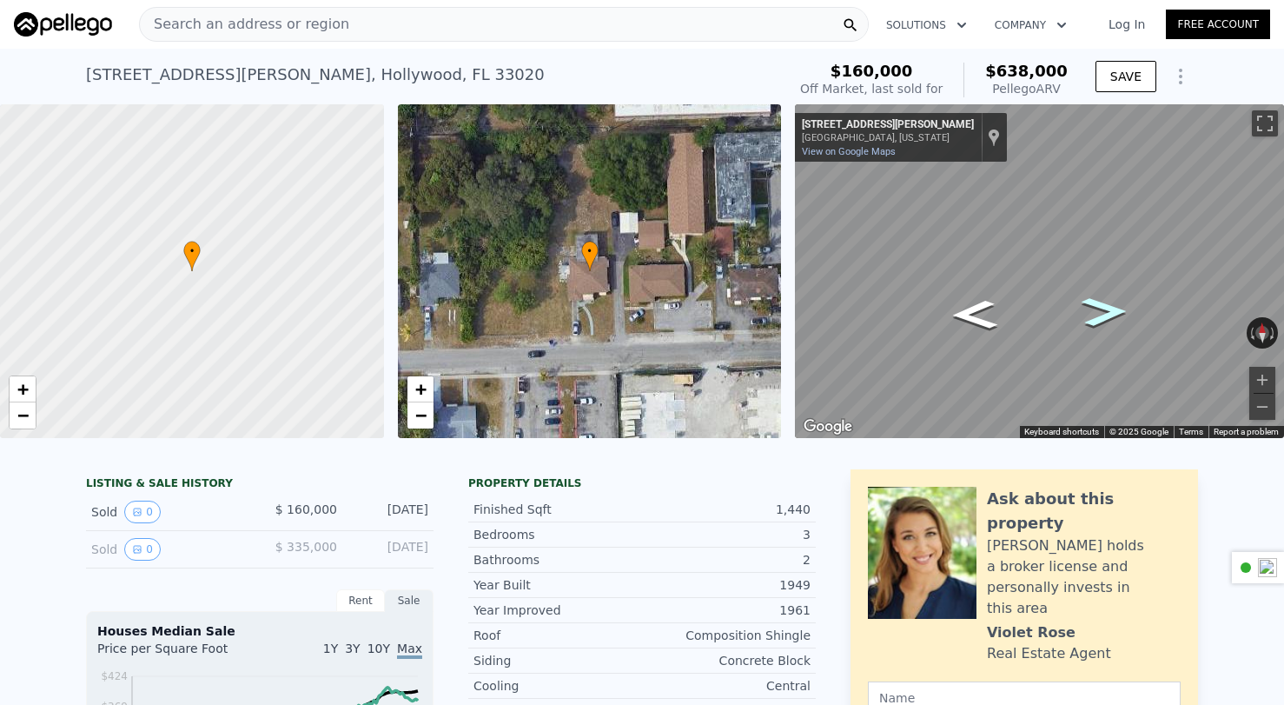
click at [1092, 310] on icon "Go East, Pierce St" at bounding box center [1104, 311] width 84 height 43
click at [973, 276] on icon "Go West, Pierce St" at bounding box center [977, 285] width 109 height 54
click at [973, 276] on icon "Go West, Pierce St" at bounding box center [978, 285] width 110 height 54
click at [979, 315] on icon "Go West, Pierce St" at bounding box center [980, 314] width 115 height 53
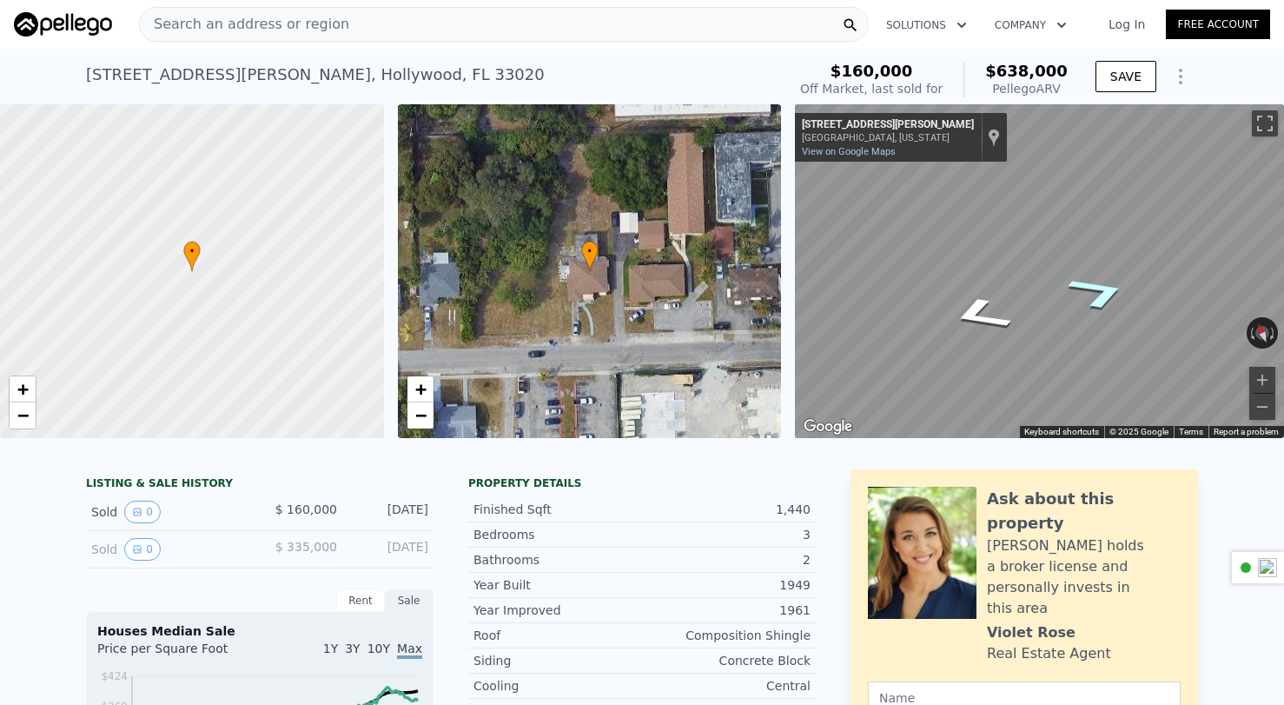
click at [1082, 290] on icon "Go East, Pierce St" at bounding box center [1099, 292] width 115 height 53
click at [975, 310] on icon "Go West, Pierce St" at bounding box center [980, 314] width 115 height 53
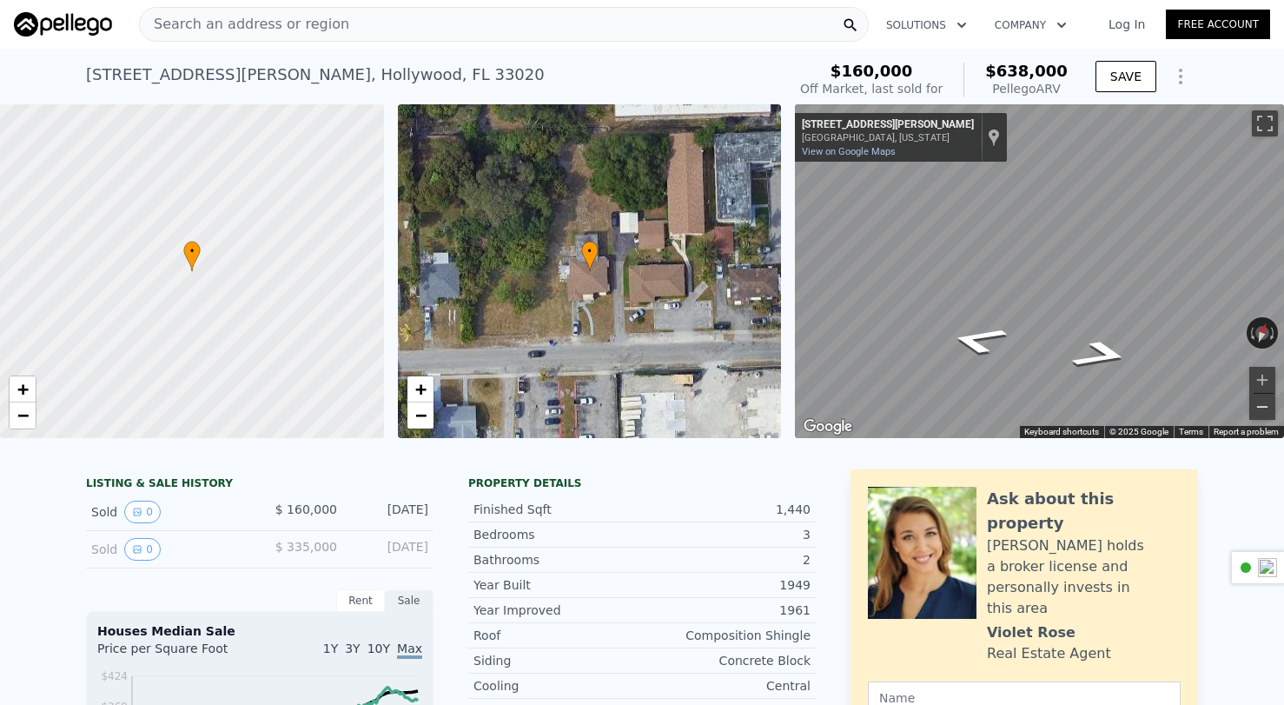
click at [1143, 407] on button "Zoom out" at bounding box center [1262, 407] width 26 height 26
click at [1143, 376] on button "Zoom in" at bounding box center [1262, 380] width 26 height 26
click at [1143, 414] on button "Zoom out" at bounding box center [1262, 407] width 26 height 26
click at [1143, 384] on button "Zoom in" at bounding box center [1262, 380] width 26 height 26
click at [1143, 131] on button "Toggle fullscreen view" at bounding box center [1265, 123] width 26 height 26
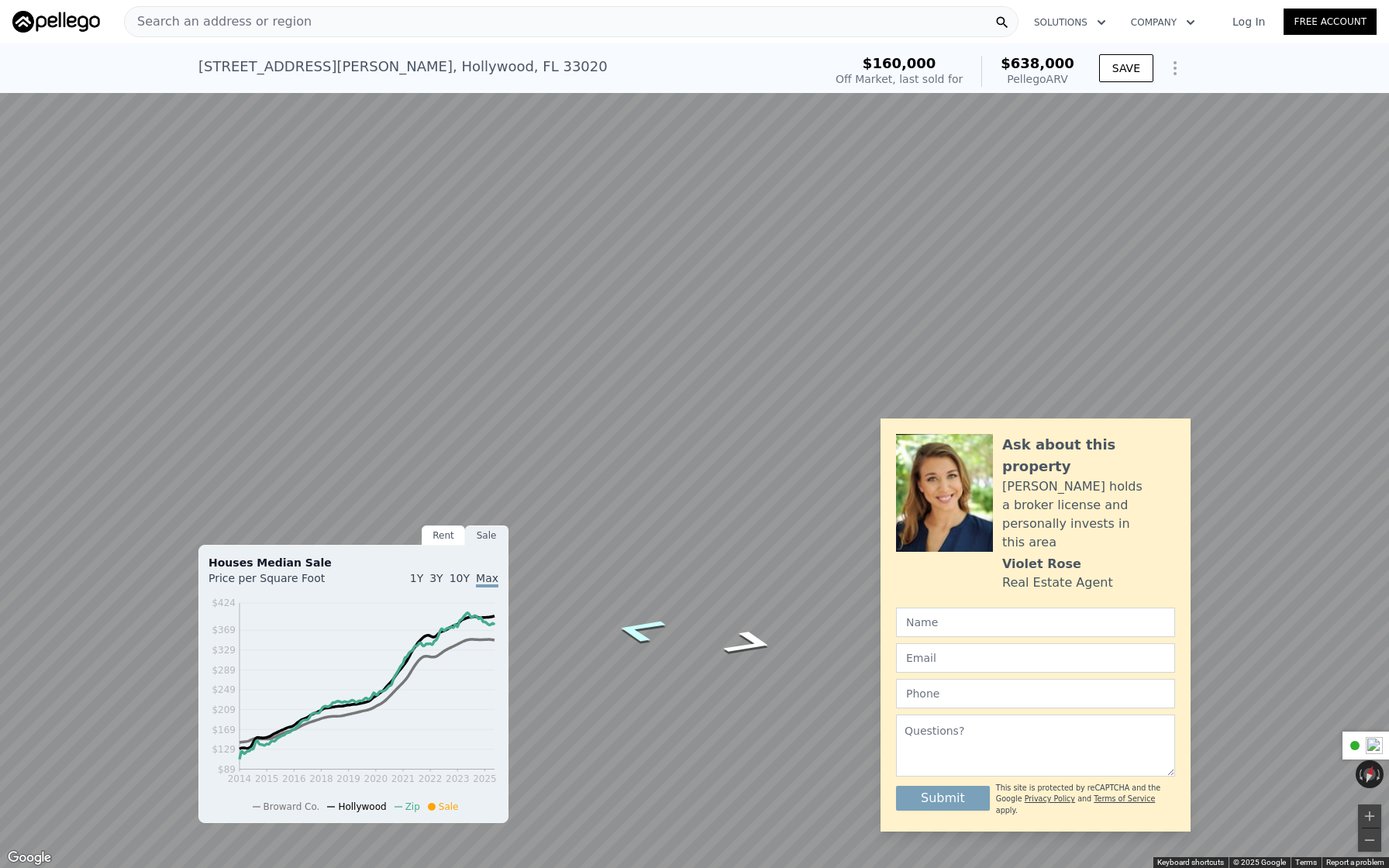
click at [642, 631] on icon "Go West, Pierce St" at bounding box center [640, 630] width 96 height 38
click at [736, 623] on icon "Go East, Pierce St" at bounding box center [750, 616] width 93 height 38
click at [741, 619] on icon "Go East, Pierce St" at bounding box center [750, 616] width 93 height 38
click at [642, 633] on icon "Go West, Pierce St" at bounding box center [639, 627] width 93 height 38
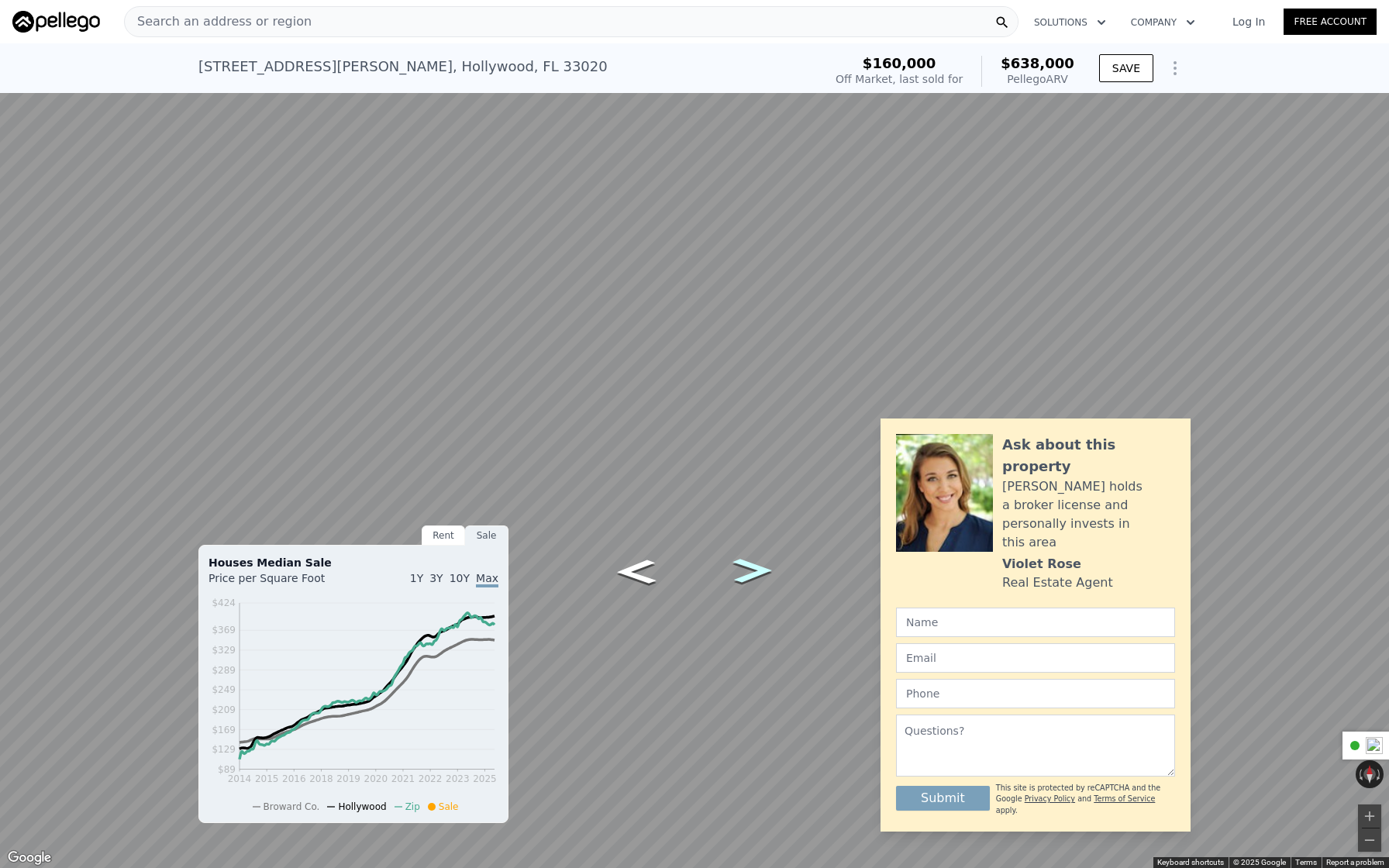
click at [744, 570] on icon "Go East, Pierce St" at bounding box center [752, 570] width 72 height 36
click at [632, 550] on icon "Go West, Pierce St" at bounding box center [639, 549] width 94 height 43
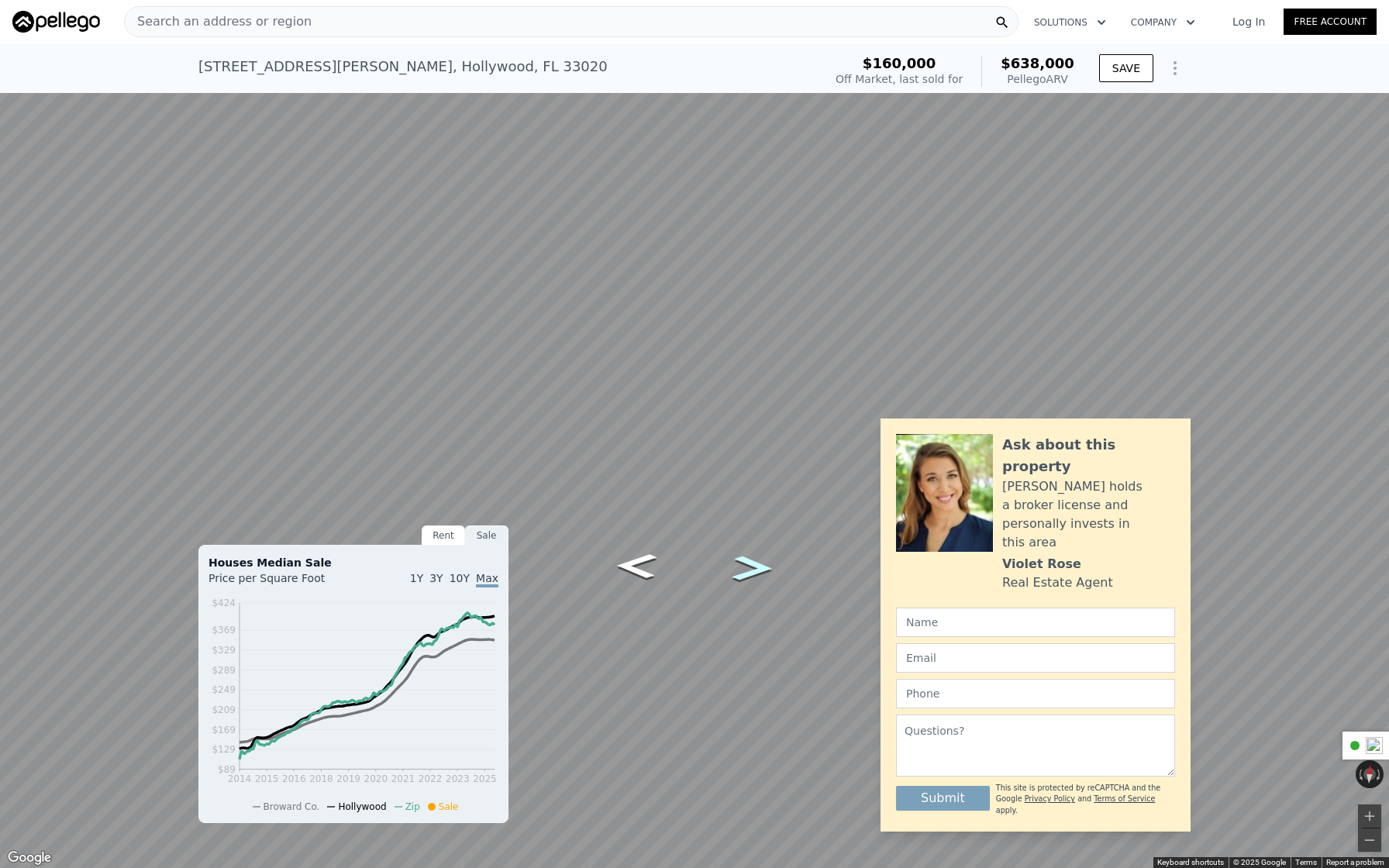
click at [739, 567] on icon "Go East, Pierce St" at bounding box center [752, 568] width 74 height 37
click at [754, 500] on icon "Go East, Pierce St" at bounding box center [750, 510] width 88 height 45
click at [632, 579] on icon "Go West, Pierce St" at bounding box center [640, 576] width 99 height 41
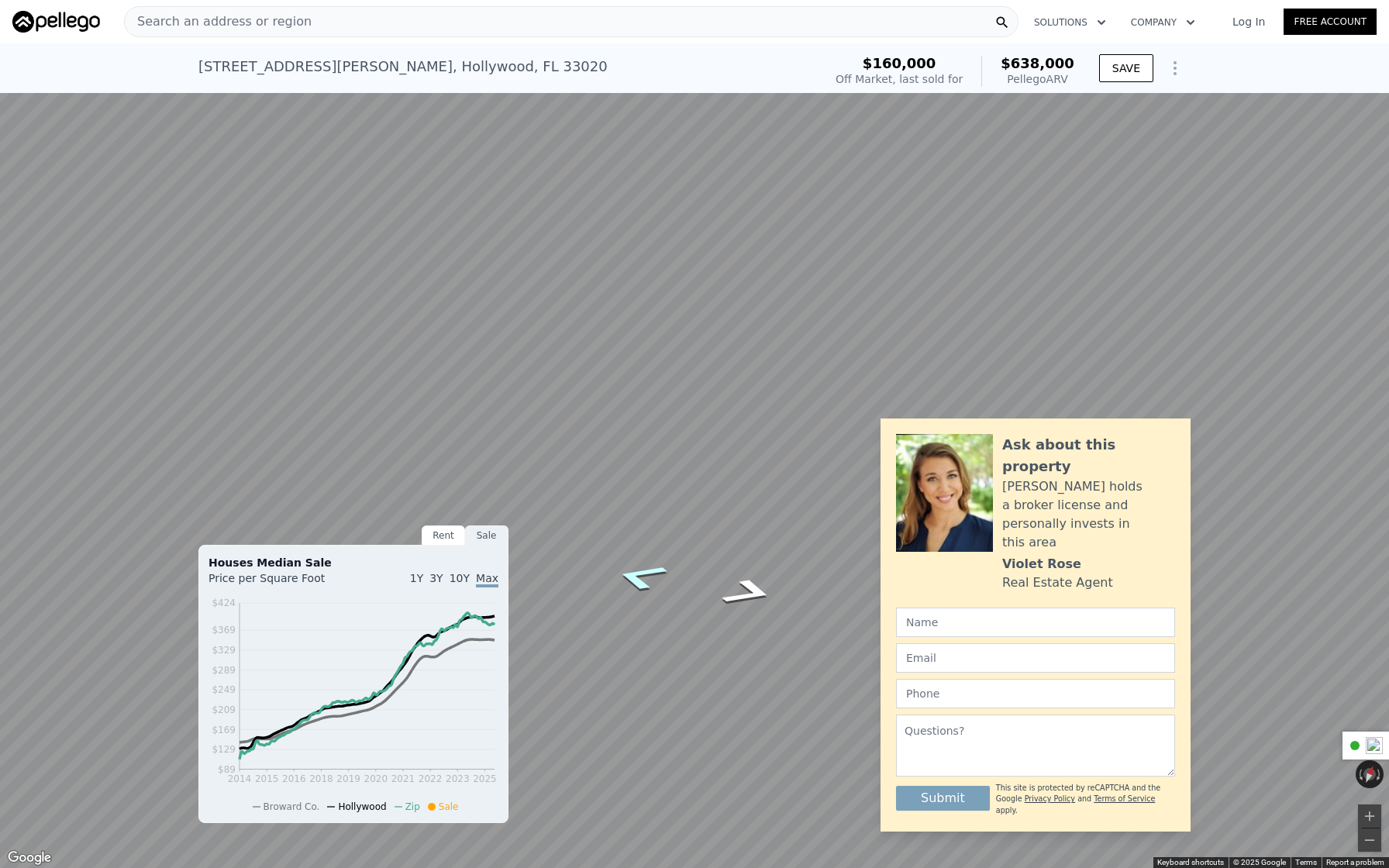
click at [632, 579] on icon "Go West, Pierce St" at bounding box center [640, 576] width 99 height 41
click at [746, 588] on icon "Go East, Pierce St" at bounding box center [748, 592] width 99 height 41
click at [752, 593] on icon "Go East, Pierce St" at bounding box center [748, 592] width 99 height 41
click at [634, 585] on icon "Go West, Pierce St" at bounding box center [640, 576] width 99 height 41
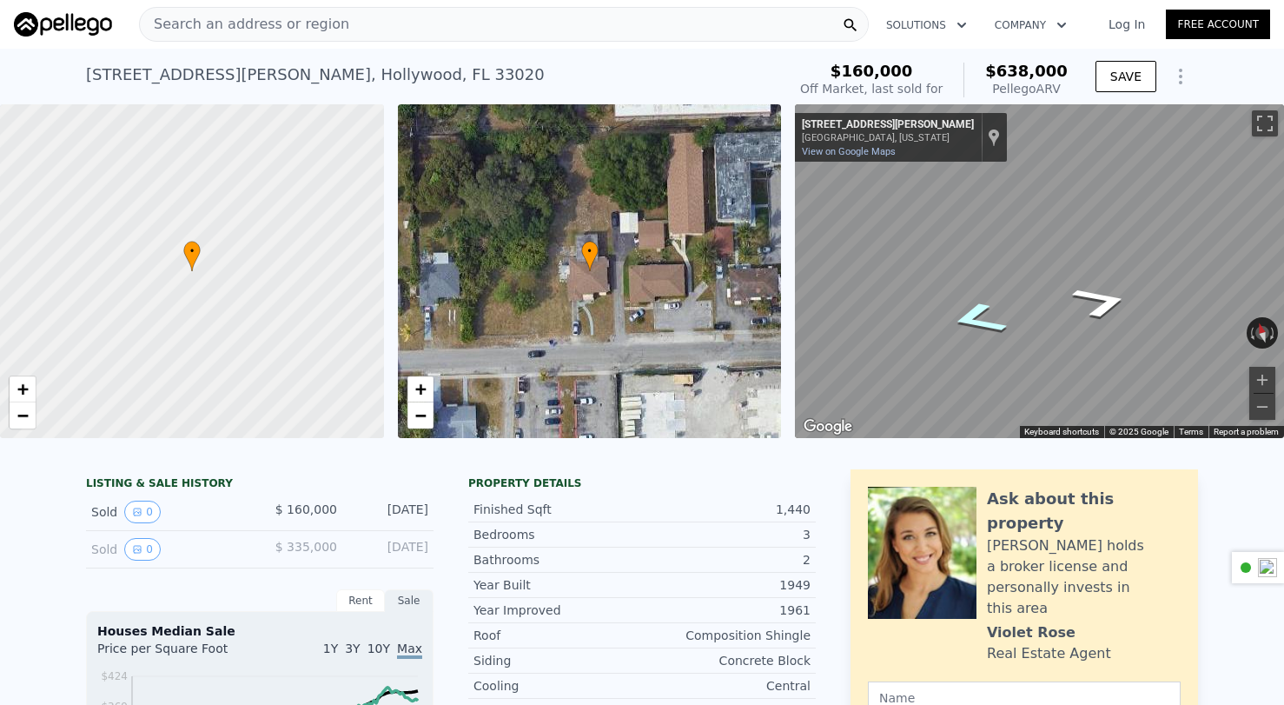
click at [983, 308] on icon "Go West, Pierce St" at bounding box center [978, 319] width 108 height 50
click at [1106, 305] on icon "Go East, Pierce St" at bounding box center [1102, 302] width 108 height 50
click at [974, 308] on icon "Go West, Pierce St" at bounding box center [978, 319] width 108 height 50
click at [1011, 318] on icon "Go West, Pierce St" at bounding box center [1019, 316] width 123 height 47
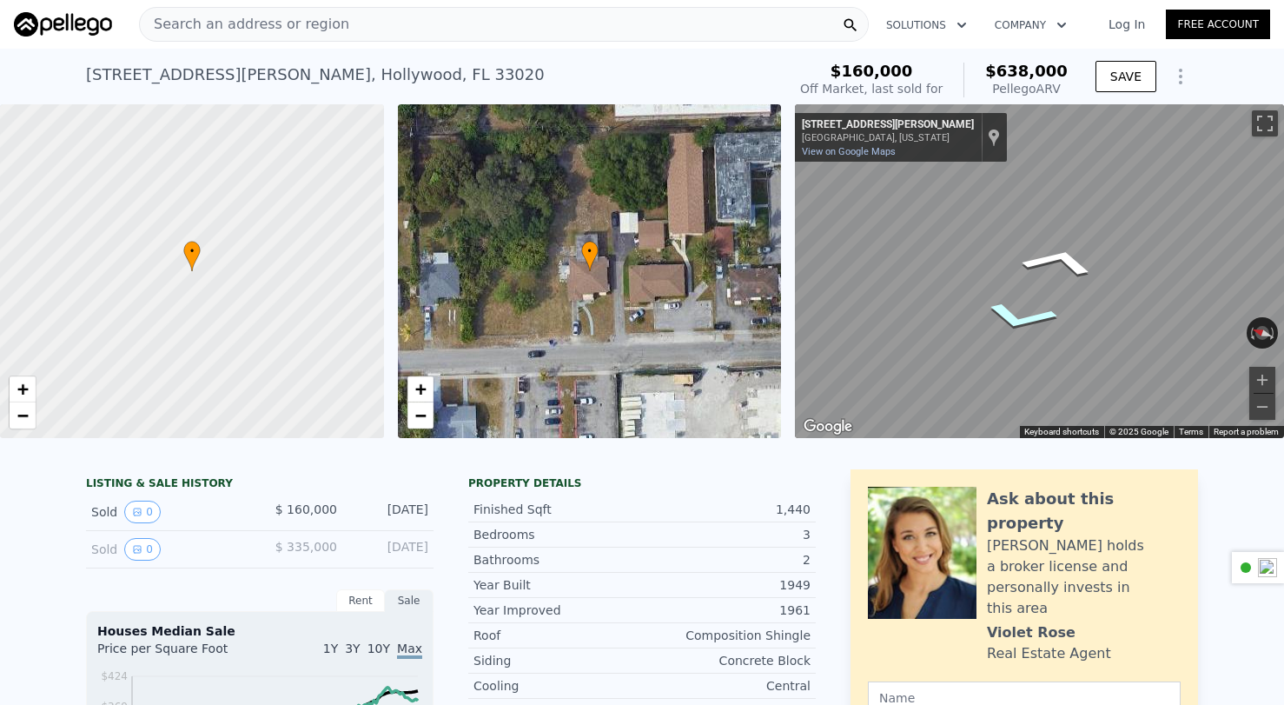
click at [1018, 319] on icon "Go West, Pierce St" at bounding box center [1019, 316] width 122 height 47
click at [347, 36] on div "Search an address or region" at bounding box center [504, 24] width 730 height 35
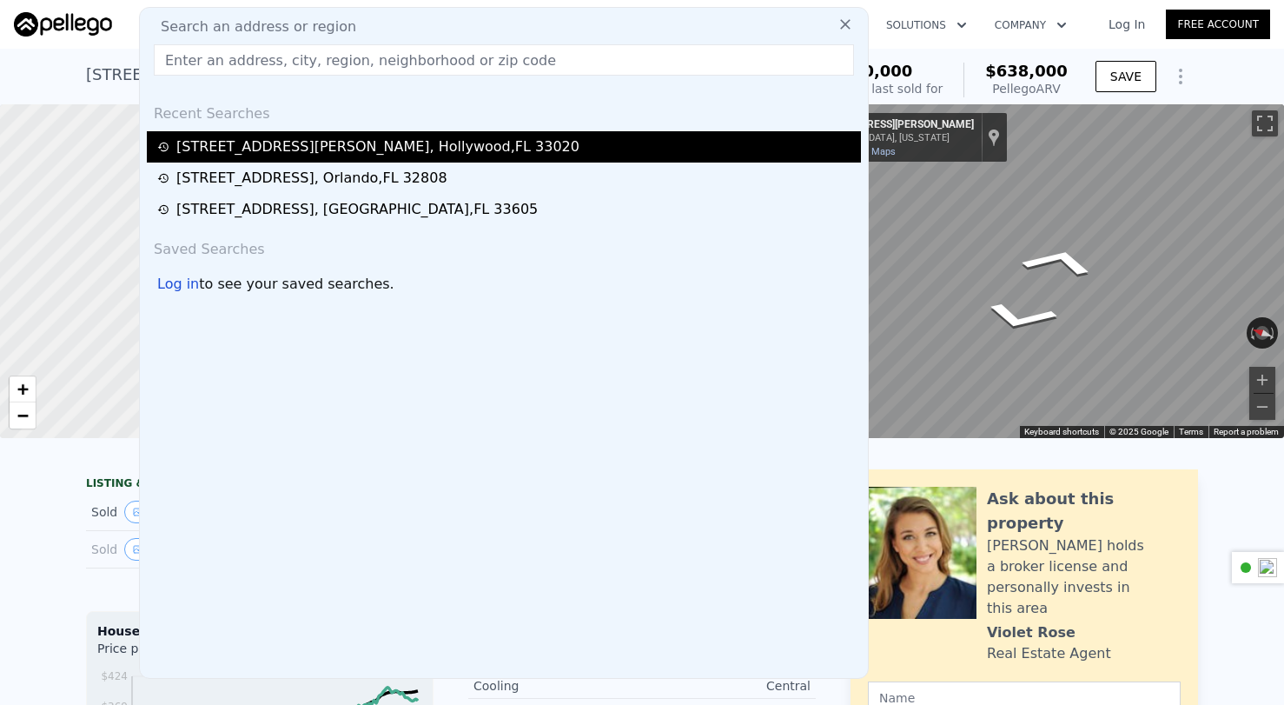
click at [283, 142] on div "[STREET_ADDRESS][PERSON_NAME]" at bounding box center [377, 146] width 403 height 21
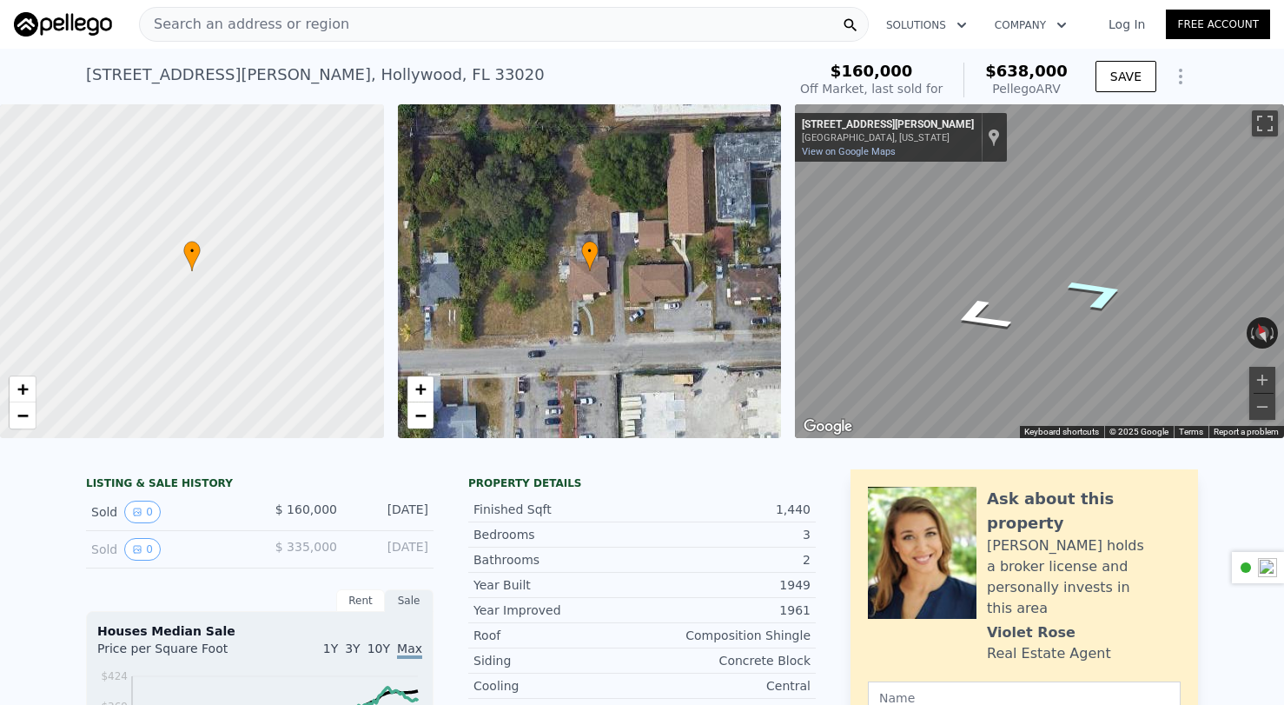
click at [1083, 295] on icon "Go East, Pierce St" at bounding box center [1099, 293] width 116 height 52
click at [972, 321] on icon "Go West, Pierce St" at bounding box center [980, 315] width 115 height 52
click at [1108, 298] on icon "Go East, Pierce St" at bounding box center [1098, 293] width 115 height 52
click at [1110, 364] on div "Map" at bounding box center [1039, 271] width 489 height 334
click at [1143, 397] on button "Zoom out" at bounding box center [1262, 407] width 26 height 26
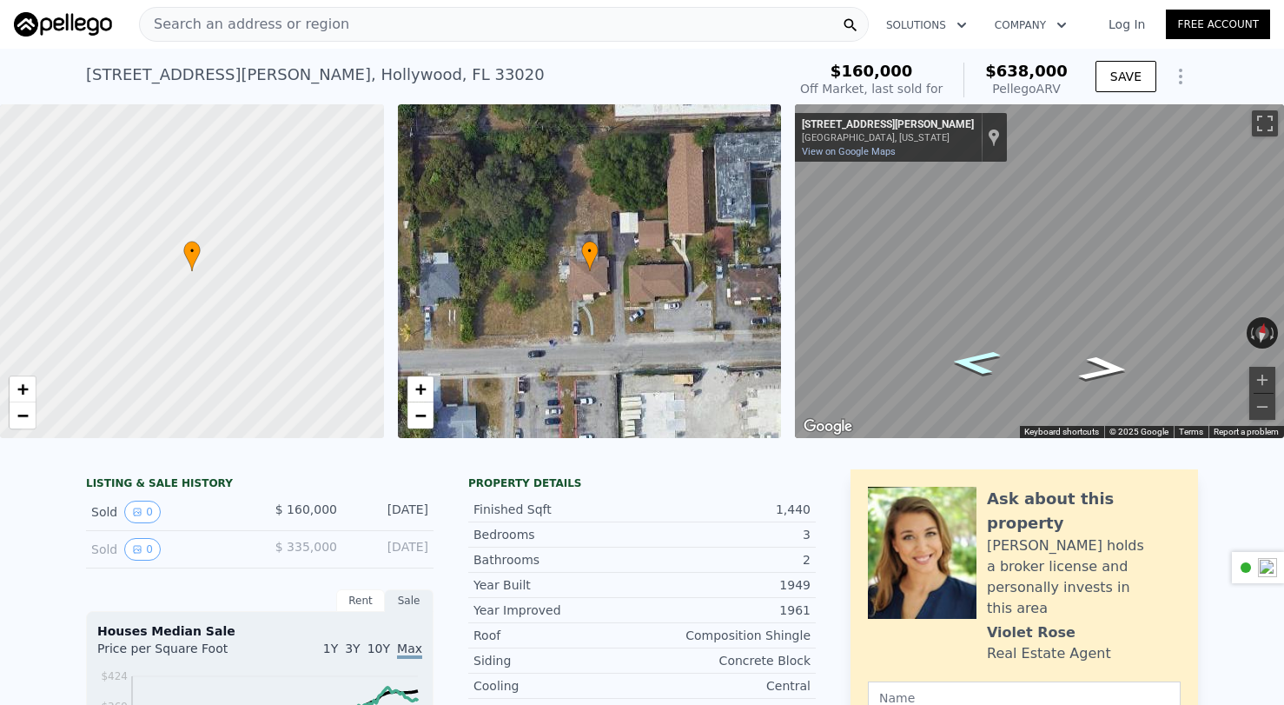
click at [976, 367] on icon "Go West, Pierce St" at bounding box center [975, 362] width 93 height 36
click at [1108, 367] on icon "Go East, Pierce St" at bounding box center [1103, 368] width 93 height 36
click at [320, 20] on span "Search an address or region" at bounding box center [244, 24] width 209 height 21
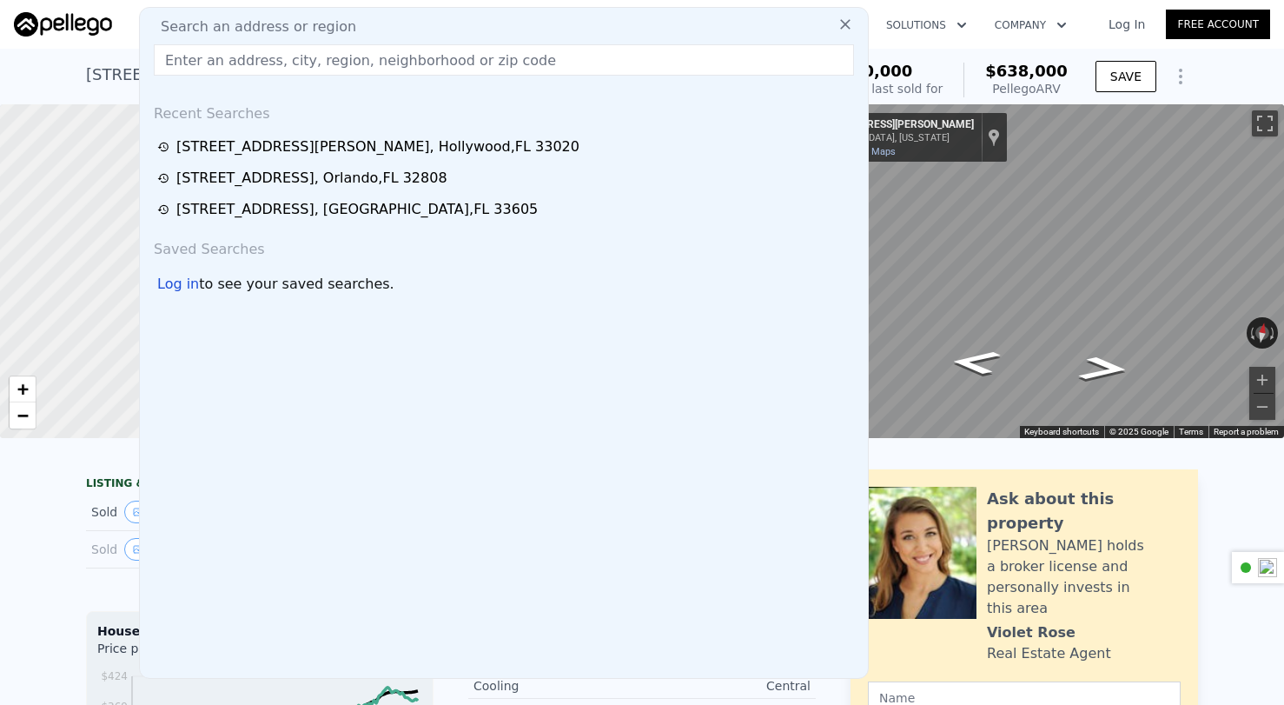
click at [111, 74] on div "[STREET_ADDRESS][PERSON_NAME]" at bounding box center [315, 75] width 459 height 24
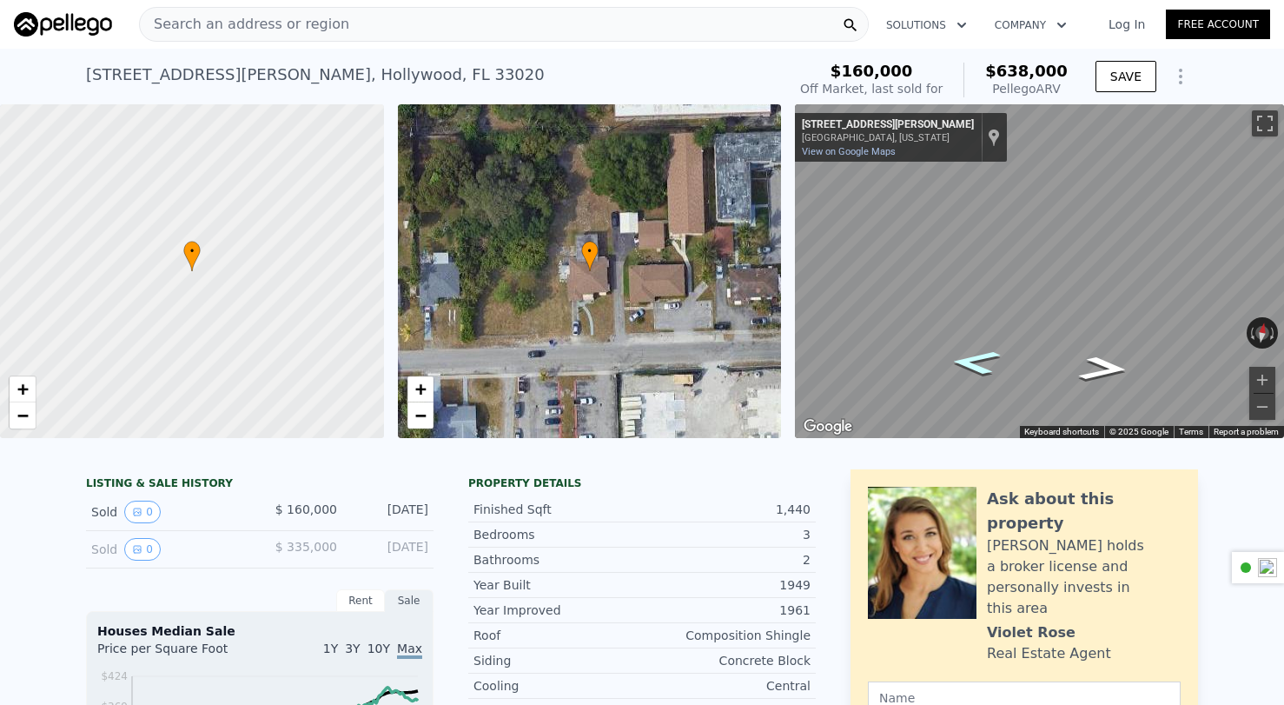
click at [985, 368] on icon "Go West, Pierce St" at bounding box center [975, 362] width 93 height 36
click at [1112, 366] on icon "Go East, Pierce St" at bounding box center [1103, 368] width 93 height 36
click at [1108, 375] on icon "Go East, Pierce St" at bounding box center [1103, 368] width 93 height 36
click at [960, 359] on icon "Go West, Pierce St" at bounding box center [975, 362] width 93 height 36
click at [1099, 374] on icon "Go East, Pierce St" at bounding box center [1103, 368] width 93 height 36
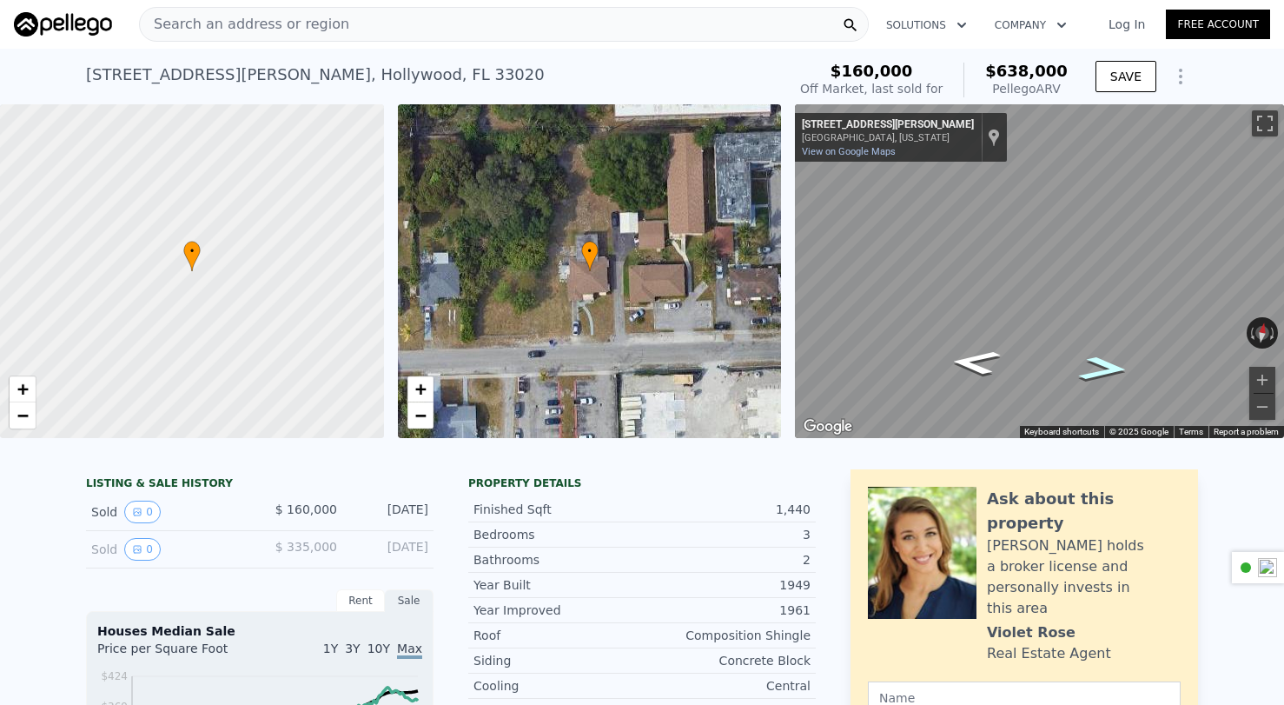
click at [1099, 374] on icon "Go East, Pierce St" at bounding box center [1103, 368] width 93 height 36
click at [975, 359] on icon "Go West, Pierce St" at bounding box center [975, 362] width 93 height 36
click at [967, 328] on icon "Go West, Pierce St" at bounding box center [976, 324] width 103 height 47
click at [1107, 315] on icon "Go East, Pierce St" at bounding box center [1101, 311] width 103 height 47
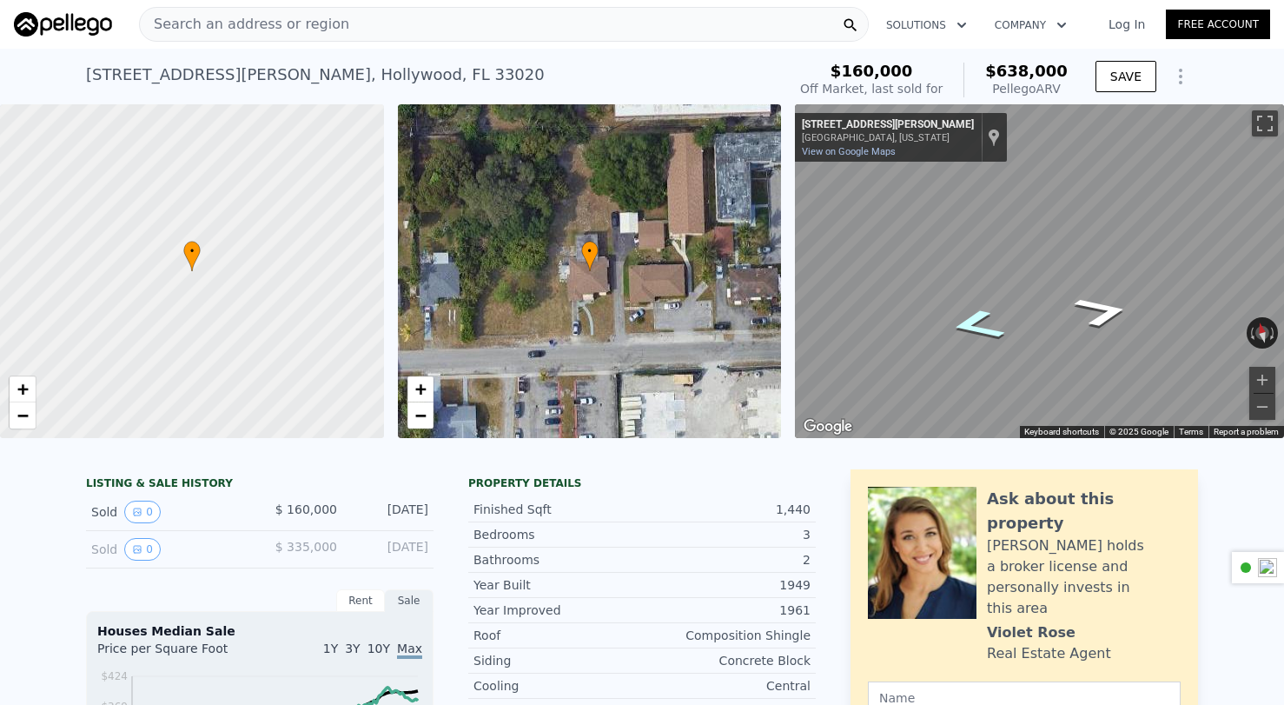
click at [960, 326] on icon "Go West, Pierce St" at bounding box center [976, 324] width 103 height 47
click at [975, 314] on icon "Go West, Pierce St" at bounding box center [976, 324] width 103 height 47
click at [978, 324] on icon "Go West, Pierce St" at bounding box center [976, 324] width 103 height 47
click at [1090, 314] on icon "Go East, Pierce St" at bounding box center [1101, 311] width 103 height 47
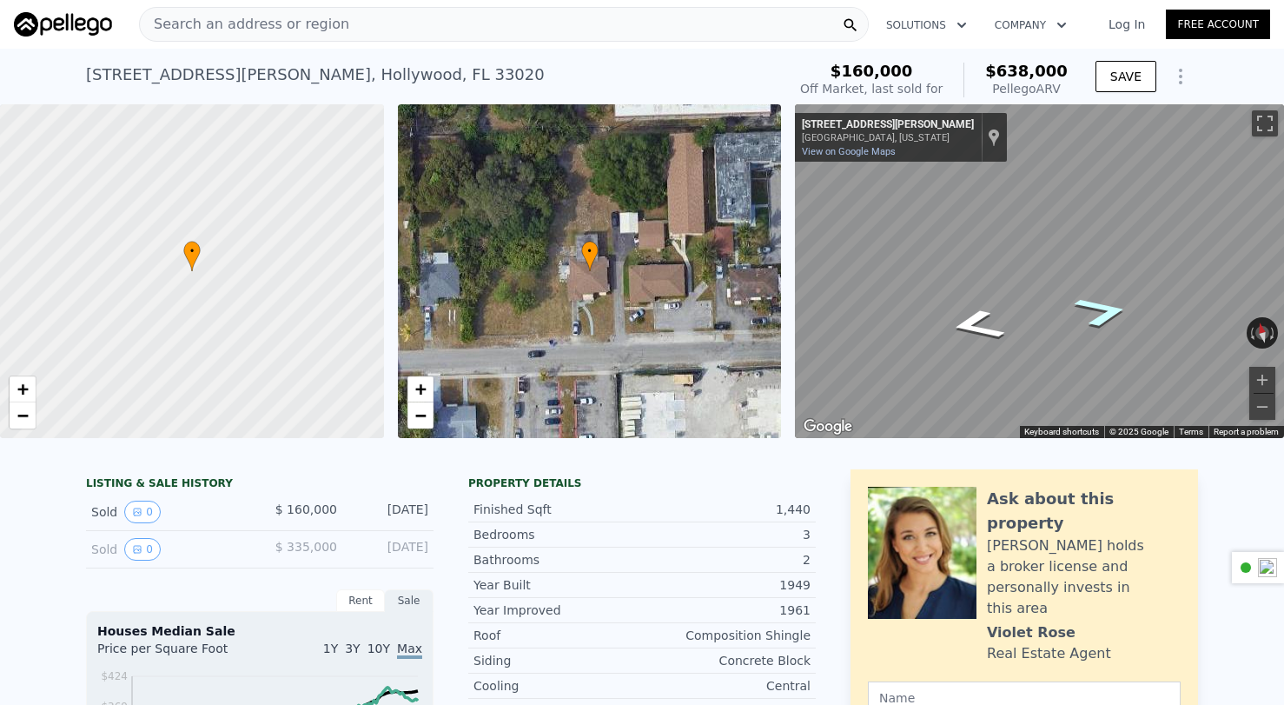
click at [1090, 314] on icon "Go East, Pierce St" at bounding box center [1101, 311] width 103 height 47
click at [975, 330] on icon "Go West, Pierce St" at bounding box center [976, 324] width 103 height 47
click at [976, 334] on icon "Go West, Pierce St" at bounding box center [976, 324] width 103 height 47
click at [1105, 319] on icon "Go East, Pierce St" at bounding box center [1101, 311] width 103 height 47
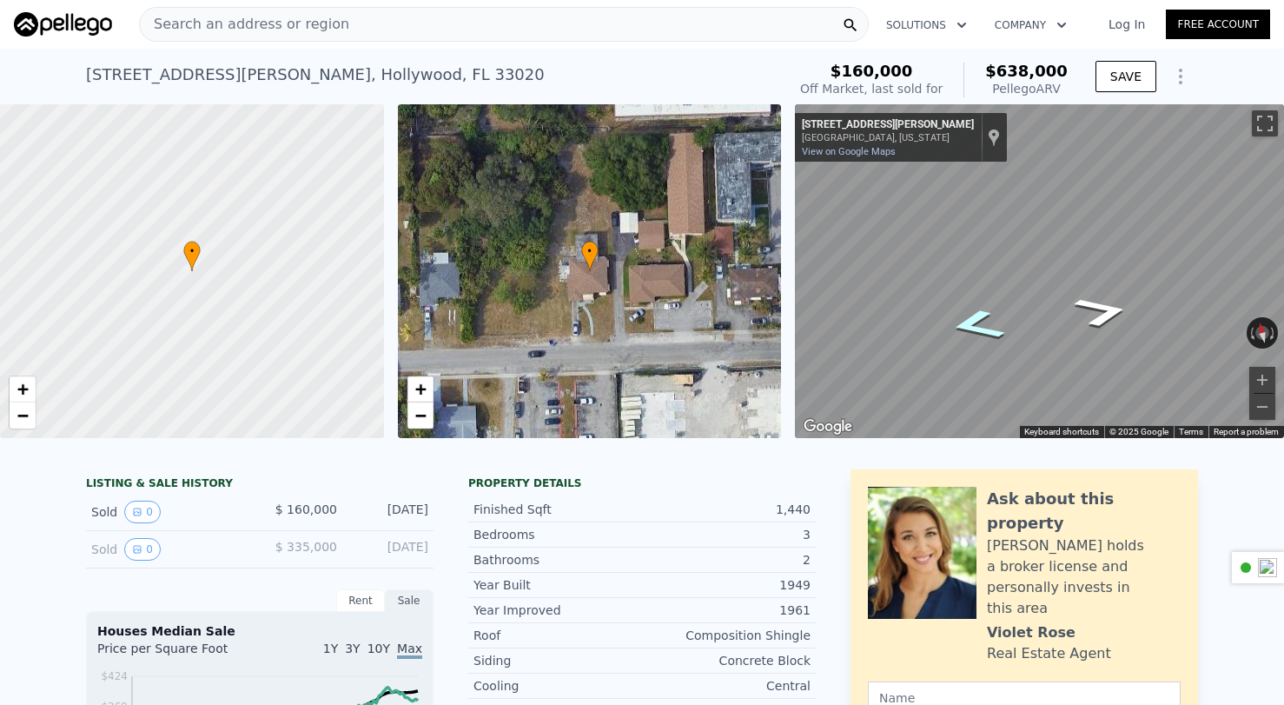
click at [993, 329] on icon "Go West, Pierce St" at bounding box center [976, 324] width 103 height 47
click at [1108, 302] on icon "Go East, Pierce St" at bounding box center [1101, 311] width 103 height 47
click at [1012, 332] on icon "Go West, Pierce St" at bounding box center [976, 324] width 103 height 47
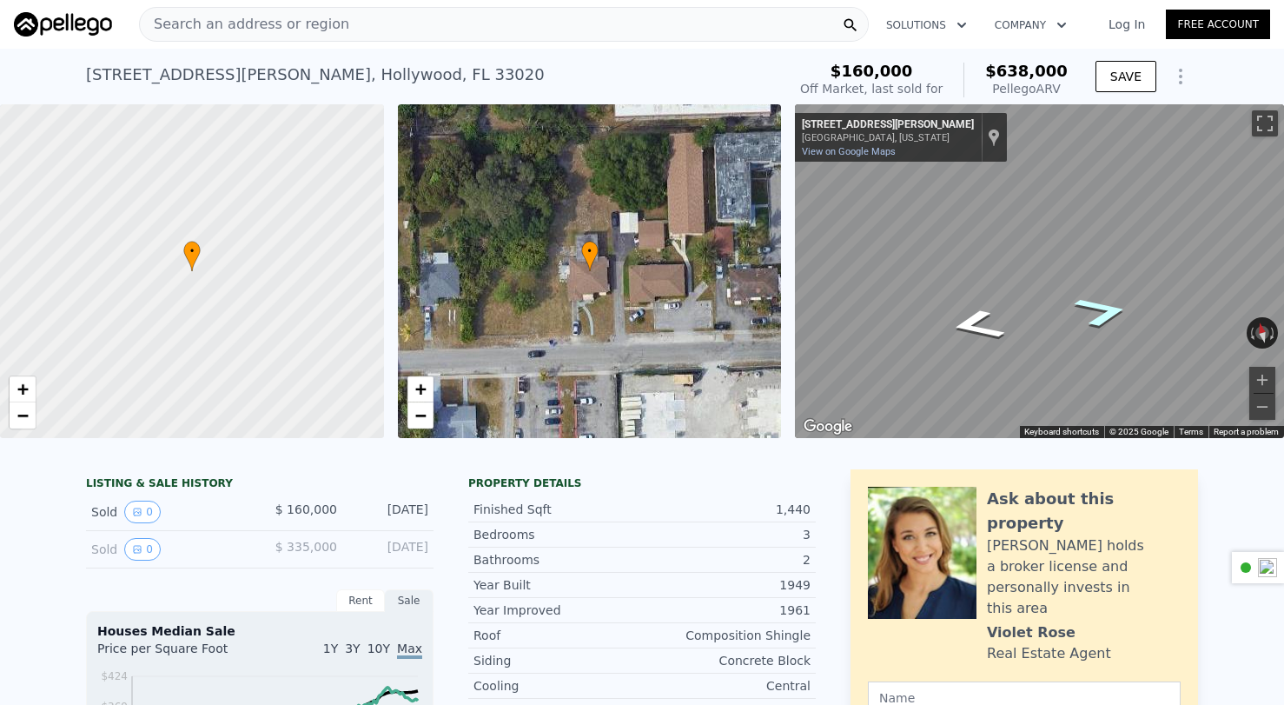
click at [1095, 328] on icon "Go East, Pierce St" at bounding box center [1101, 311] width 103 height 47
click at [1098, 301] on icon "Go East, Pierce St" at bounding box center [1101, 311] width 103 height 47
click at [976, 321] on icon "Go West, Pierce St" at bounding box center [976, 324] width 103 height 47
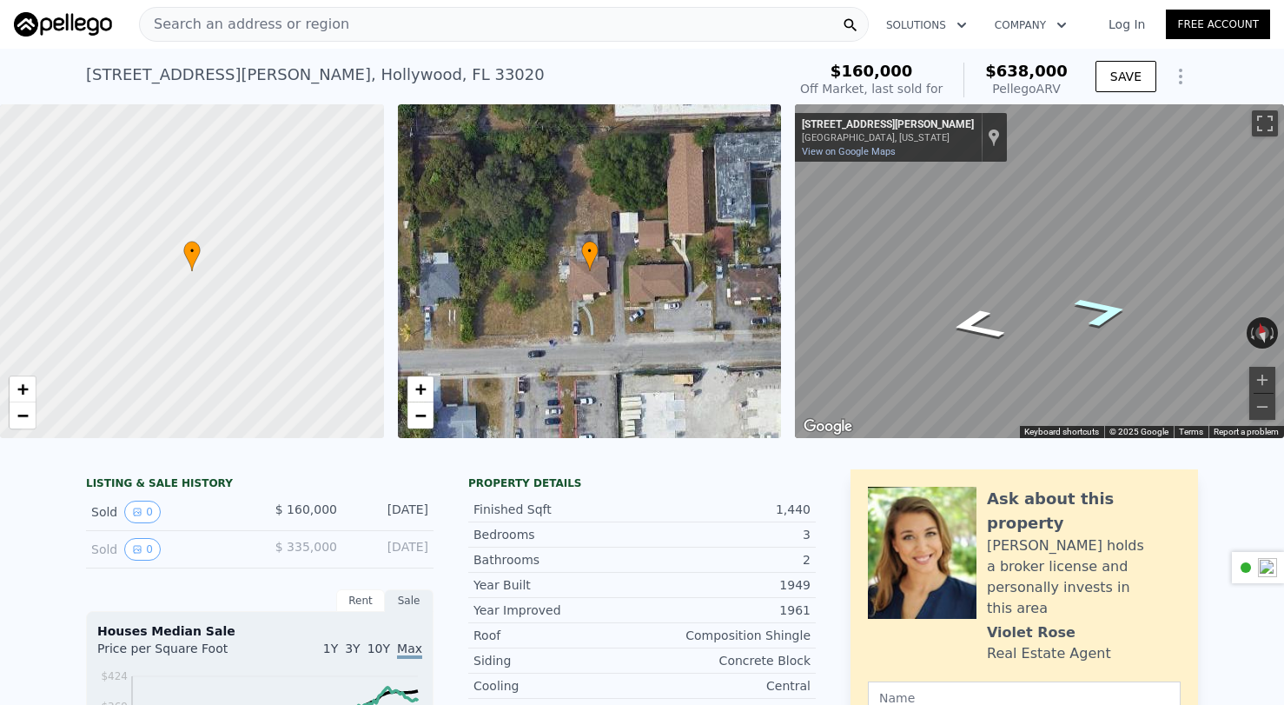
click at [1103, 321] on icon "Go East, Pierce St" at bounding box center [1101, 311] width 103 height 47
click at [1105, 315] on icon "Go East, Pierce St" at bounding box center [1101, 311] width 103 height 47
click at [969, 330] on icon "Go West, Pierce St" at bounding box center [976, 324] width 103 height 47
click at [977, 327] on icon "Go West, Pierce St" at bounding box center [976, 324] width 103 height 47
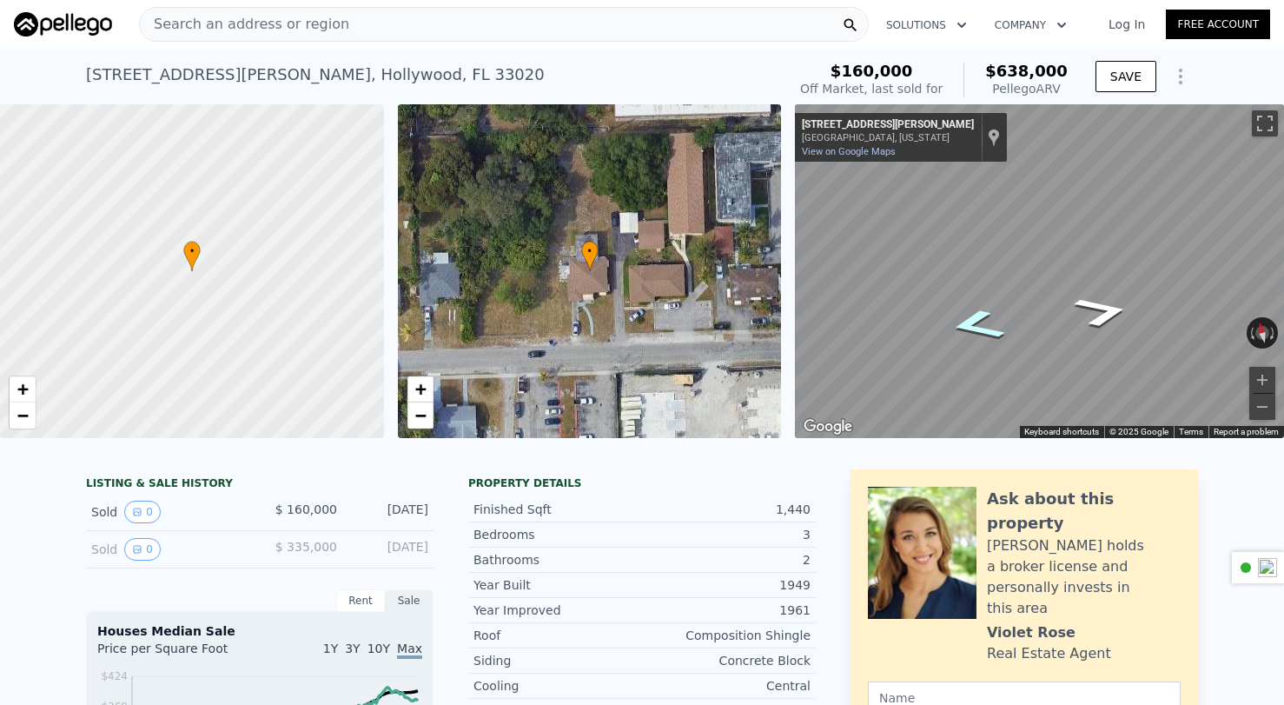
click at [977, 327] on icon "Go West, Pierce St" at bounding box center [976, 324] width 103 height 47
click at [1090, 313] on icon "Go East, Pierce St" at bounding box center [1101, 311] width 103 height 47
click at [971, 323] on icon "Go West, Pierce St" at bounding box center [976, 324] width 103 height 47
click at [1112, 261] on icon "Go East, Pierce St" at bounding box center [1097, 265] width 117 height 61
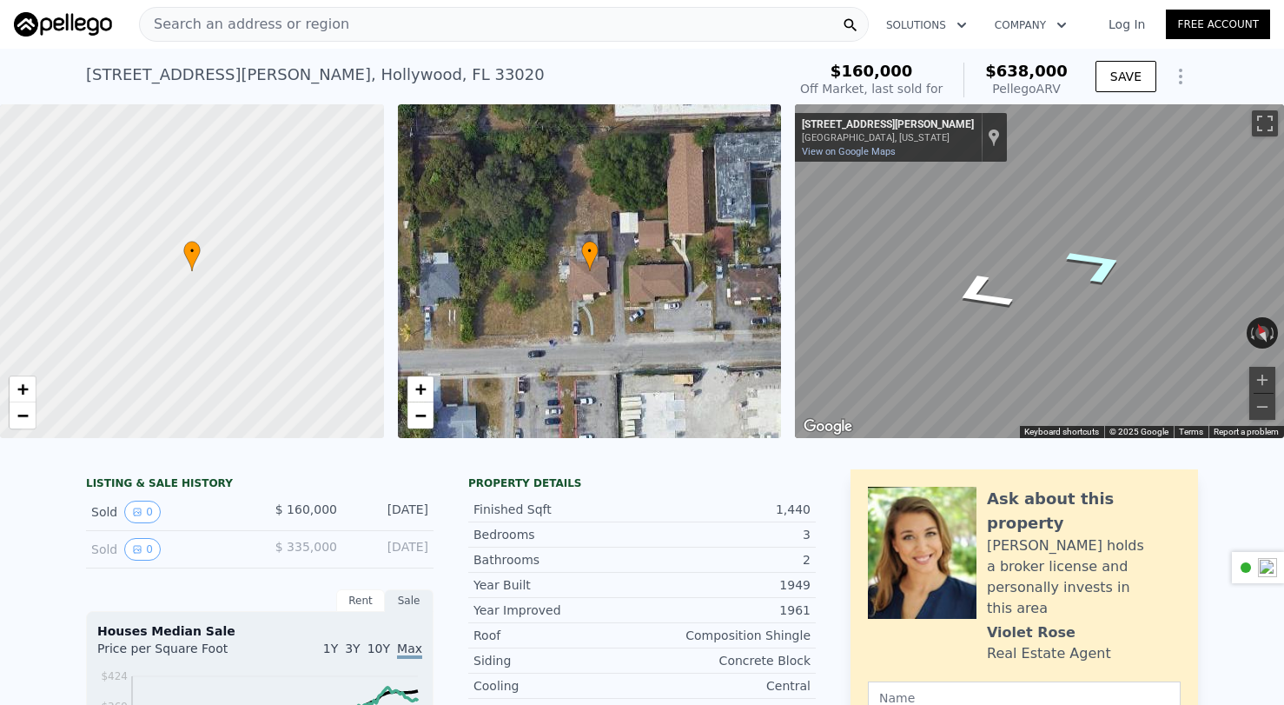
click at [1112, 261] on icon "Go East, Pierce St" at bounding box center [1097, 265] width 117 height 61
click at [973, 300] on icon "Go West, Pierce St" at bounding box center [981, 292] width 117 height 61
click at [981, 344] on icon "Go West, Pierce St" at bounding box center [977, 360] width 104 height 41
click at [981, 344] on icon "Go West, Pierce St" at bounding box center [977, 360] width 104 height 40
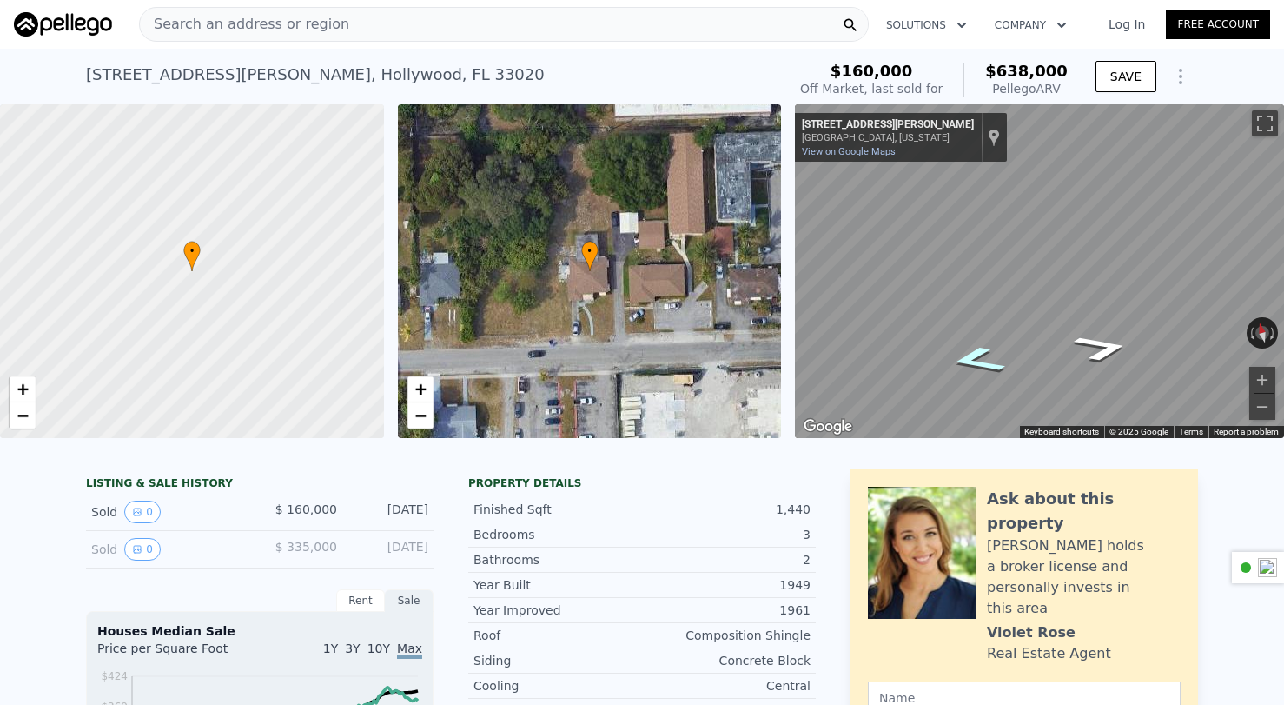
click at [981, 344] on icon "Go West, Pierce St" at bounding box center [977, 360] width 104 height 40
click at [1104, 357] on icon "Go East, Pierce St" at bounding box center [1102, 348] width 104 height 40
click at [981, 361] on icon "Go West, Pierce St" at bounding box center [977, 360] width 104 height 40
click at [1107, 347] on icon "Go East, Pierce St" at bounding box center [1102, 348] width 104 height 40
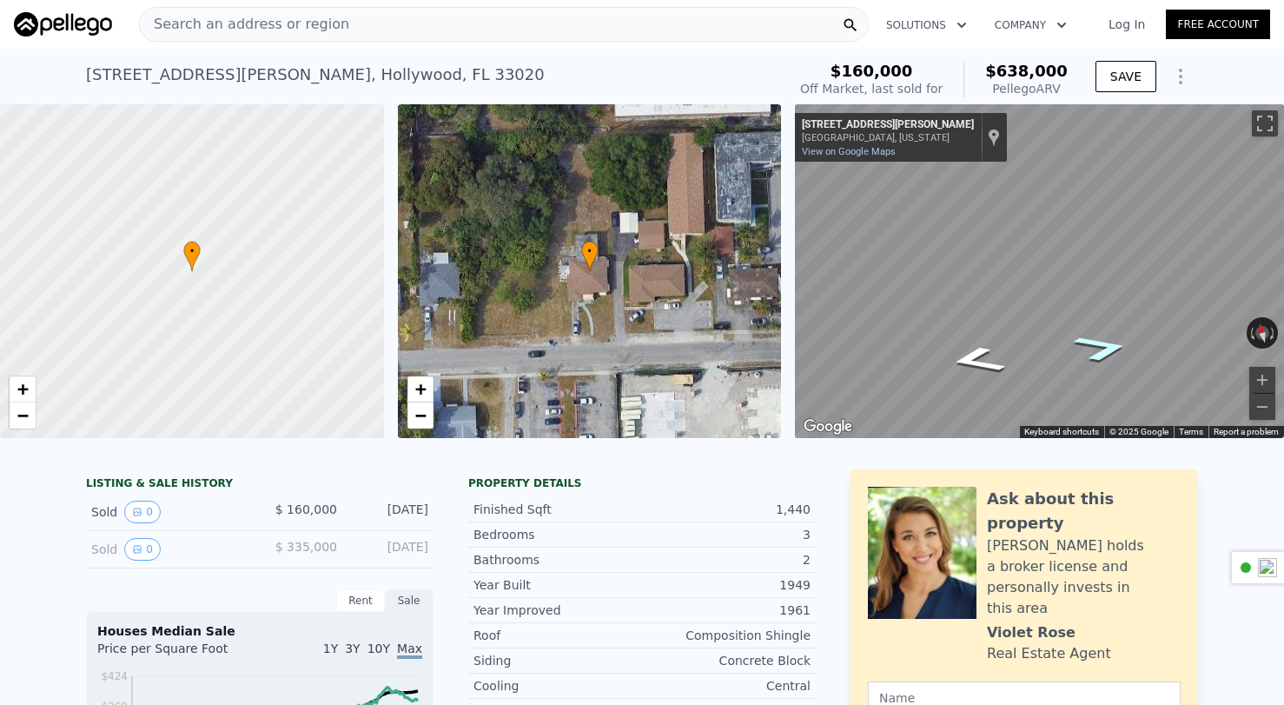
click at [1097, 362] on icon "Go East, Pierce St" at bounding box center [1102, 348] width 104 height 40
click at [979, 361] on icon "Go West, Pierce St" at bounding box center [977, 360] width 104 height 40
click at [1097, 347] on icon "Go East, Pierce St" at bounding box center [1091, 345] width 126 height 43
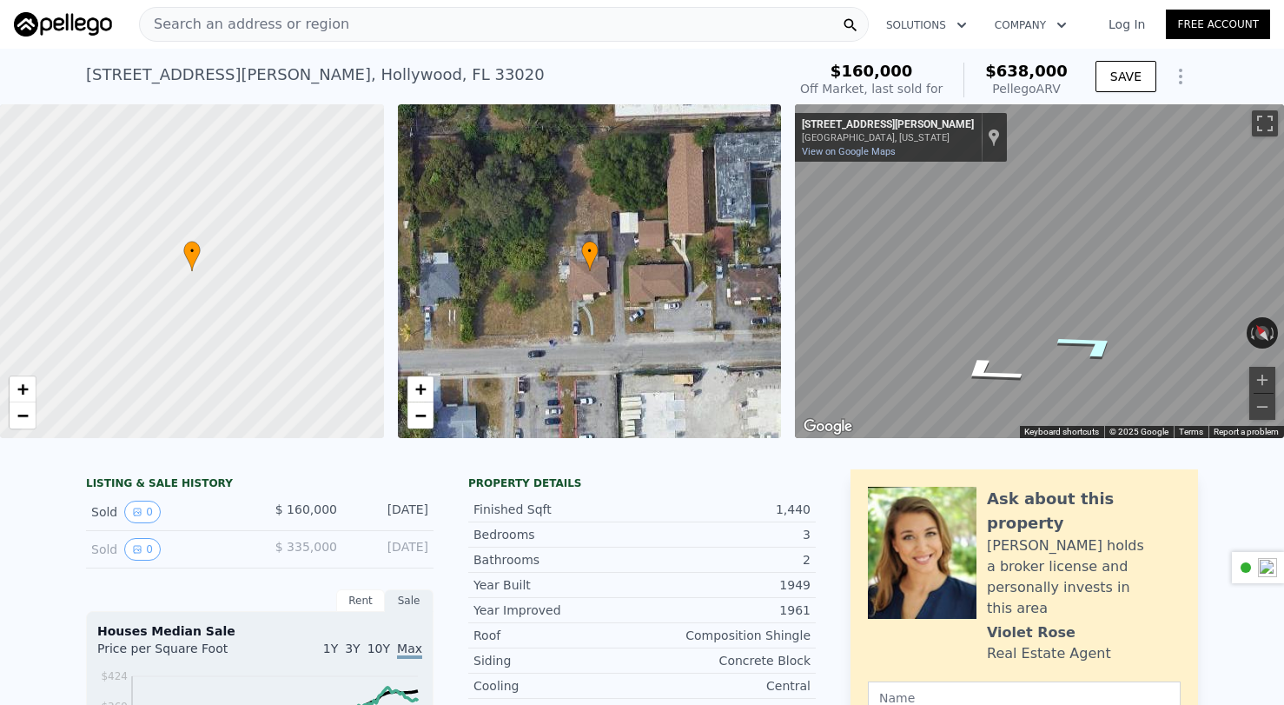
click at [1097, 347] on icon "Go East, Pierce St" at bounding box center [1091, 345] width 126 height 43
click at [970, 361] on icon "Go West, Pierce St" at bounding box center [975, 354] width 99 height 38
click at [970, 361] on icon "Go West, Pierce St" at bounding box center [976, 354] width 100 height 38
click at [970, 361] on icon "Go West, Pierce St" at bounding box center [975, 354] width 99 height 38
click at [1109, 362] on icon "Go East, Pierce St" at bounding box center [1103, 364] width 99 height 38
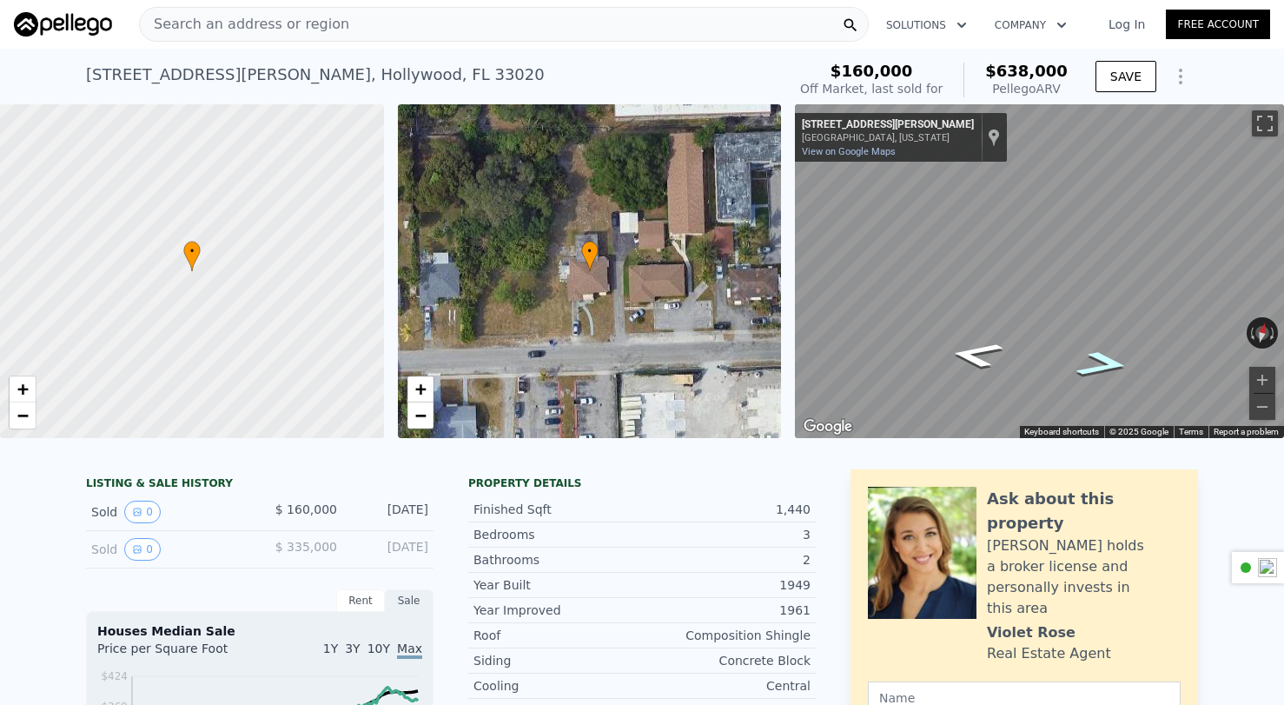
click at [1109, 362] on icon "Go East, Pierce St" at bounding box center [1103, 364] width 99 height 38
click at [1109, 362] on icon "Go East, Pierce St" at bounding box center [1104, 364] width 100 height 38
click at [1109, 362] on icon "Go East, Pierce St" at bounding box center [1103, 364] width 99 height 38
click at [1109, 362] on icon "Go East, Pierce St" at bounding box center [1104, 364] width 100 height 38
click at [972, 361] on icon "Go West, Pierce St" at bounding box center [975, 354] width 99 height 38
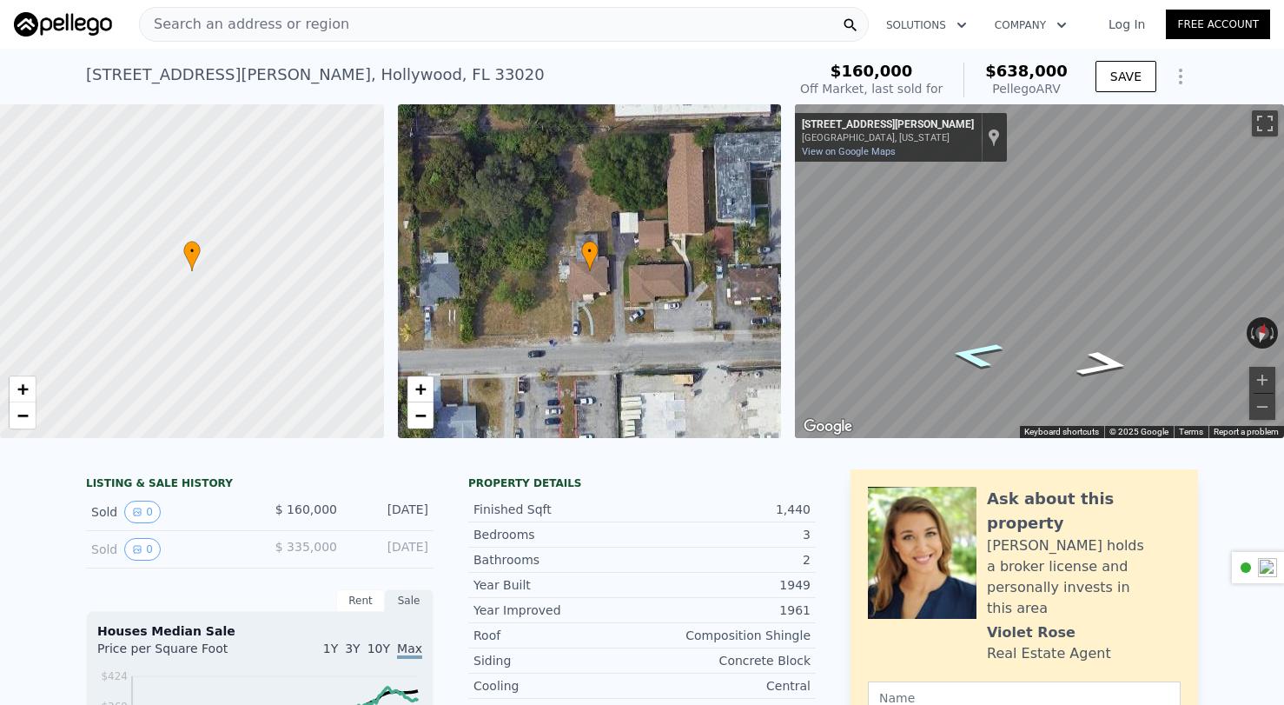
click at [972, 361] on icon "Go West, Pierce St" at bounding box center [976, 354] width 100 height 38
click at [972, 361] on icon "Go West, Pierce St" at bounding box center [975, 354] width 99 height 38
click at [716, 311] on div "• + − • + − ← Move left → Move right ↑ Move up ↓ Move down + Zoom in - Zoom out…" at bounding box center [642, 271] width 1284 height 334
click at [788, 246] on div "← Move left → Move right ↑ Move up ↓ Move down + Zoom in - Zoom out [STREET_ADD…" at bounding box center [1032, 271] width 489 height 334
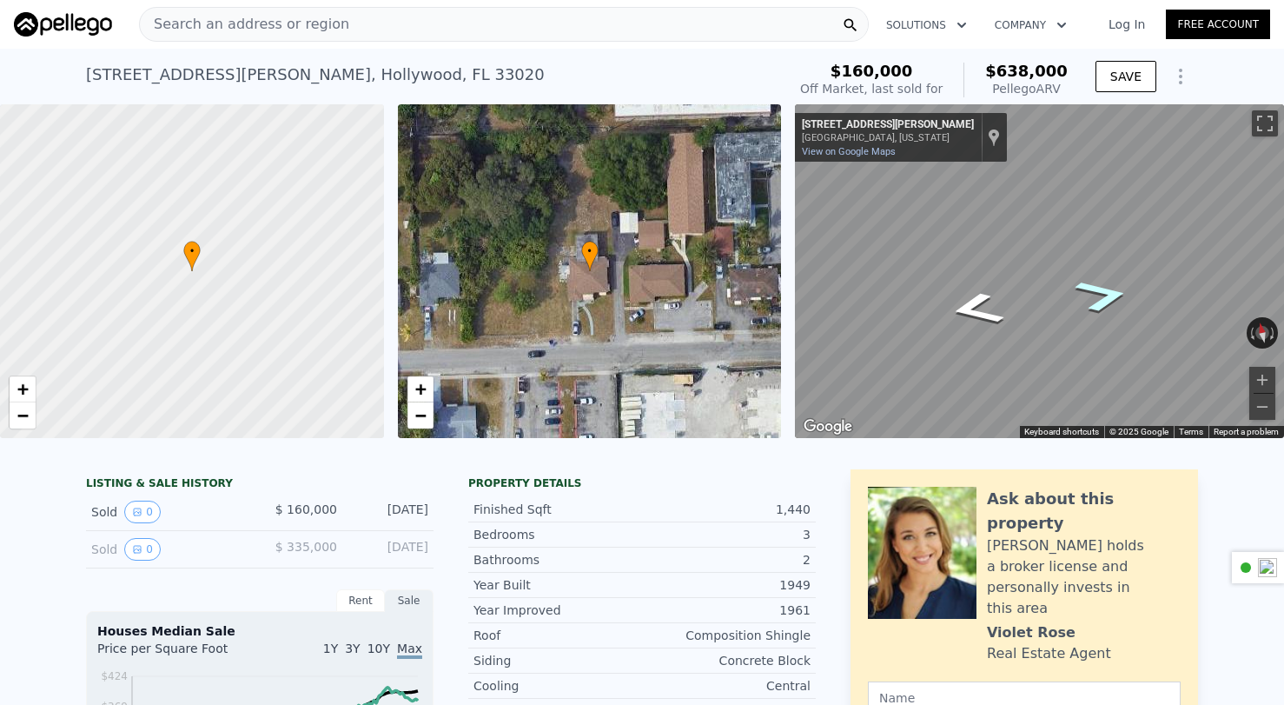
click at [1090, 298] on icon "Go East, Pierce St" at bounding box center [1103, 295] width 102 height 50
click at [979, 315] on icon "Go West, Pierce St" at bounding box center [976, 309] width 102 height 50
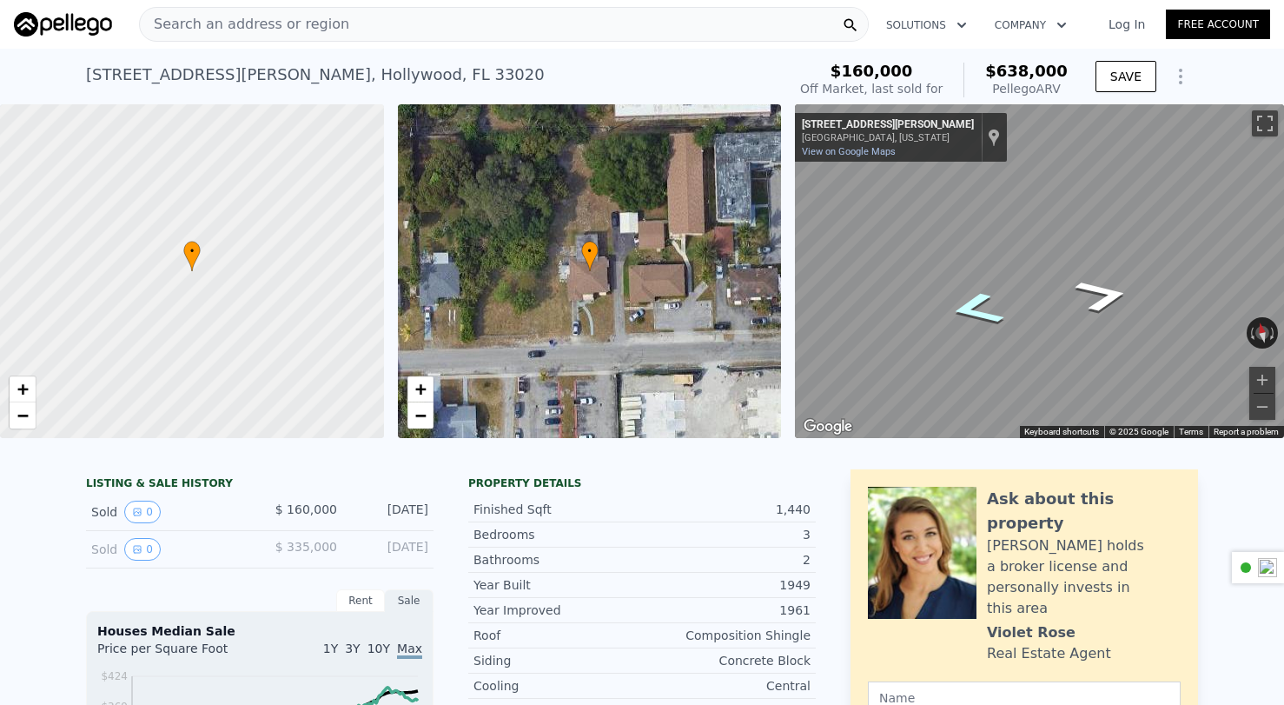
click at [979, 315] on icon "Go West, Pierce St" at bounding box center [976, 309] width 102 height 50
click at [1107, 294] on icon "Go East, Pierce St" at bounding box center [1103, 295] width 102 height 50
click at [994, 306] on icon "Go West, Pierce St" at bounding box center [976, 309] width 102 height 50
click at [985, 316] on icon "Go West, Pierce St" at bounding box center [985, 315] width 123 height 55
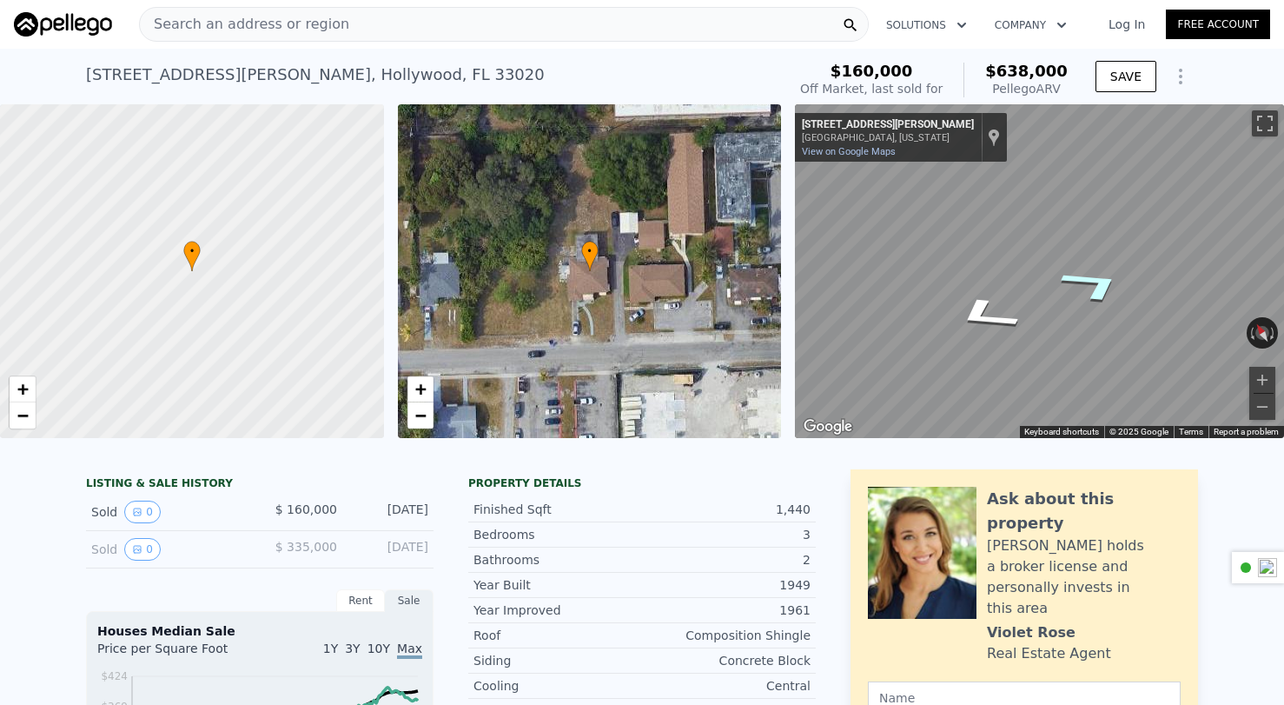
click at [1080, 279] on icon "Go East, Pierce St" at bounding box center [1093, 284] width 123 height 55
click at [1088, 280] on icon "Go East, Pierce St" at bounding box center [1099, 280] width 111 height 56
click at [1102, 288] on icon "Go East, Pierce St" at bounding box center [1099, 280] width 111 height 56
click at [976, 275] on icon "Go West, Pierce St" at bounding box center [976, 277] width 105 height 56
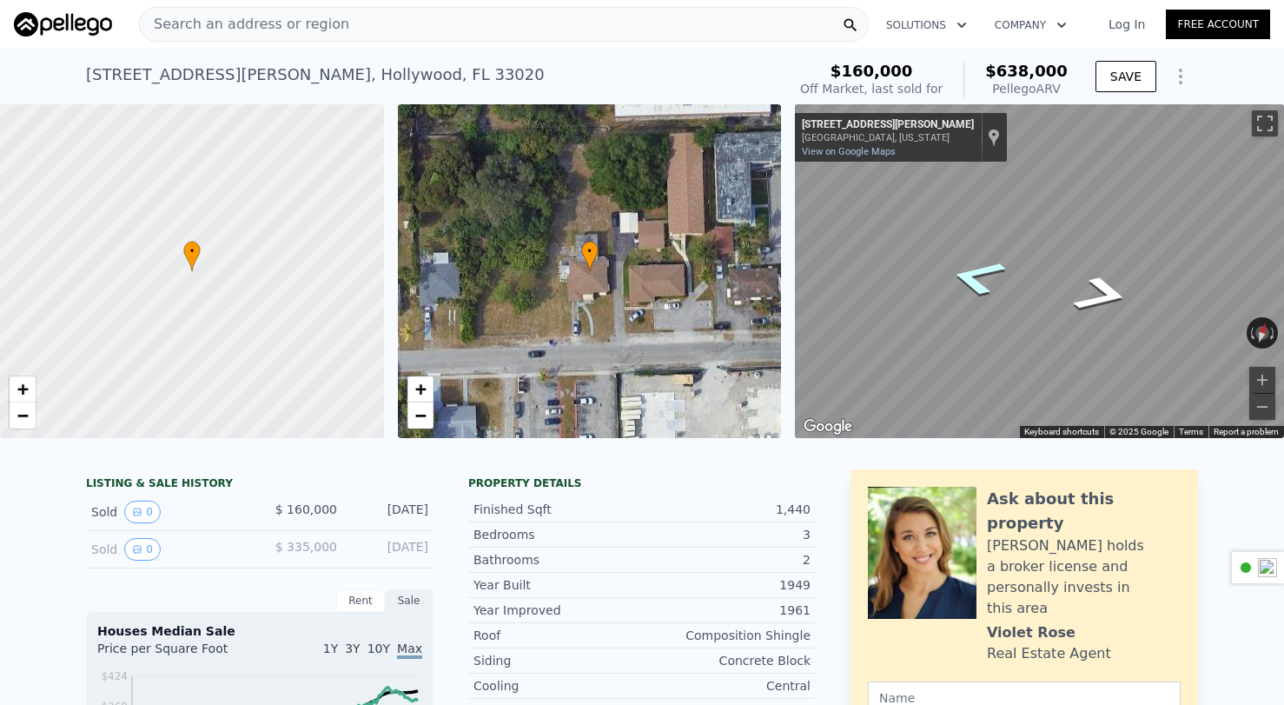
click at [976, 275] on icon "Go West, Pierce St" at bounding box center [976, 277] width 105 height 56
click at [1084, 302] on icon "Go East, Pierce St" at bounding box center [1101, 295] width 105 height 56
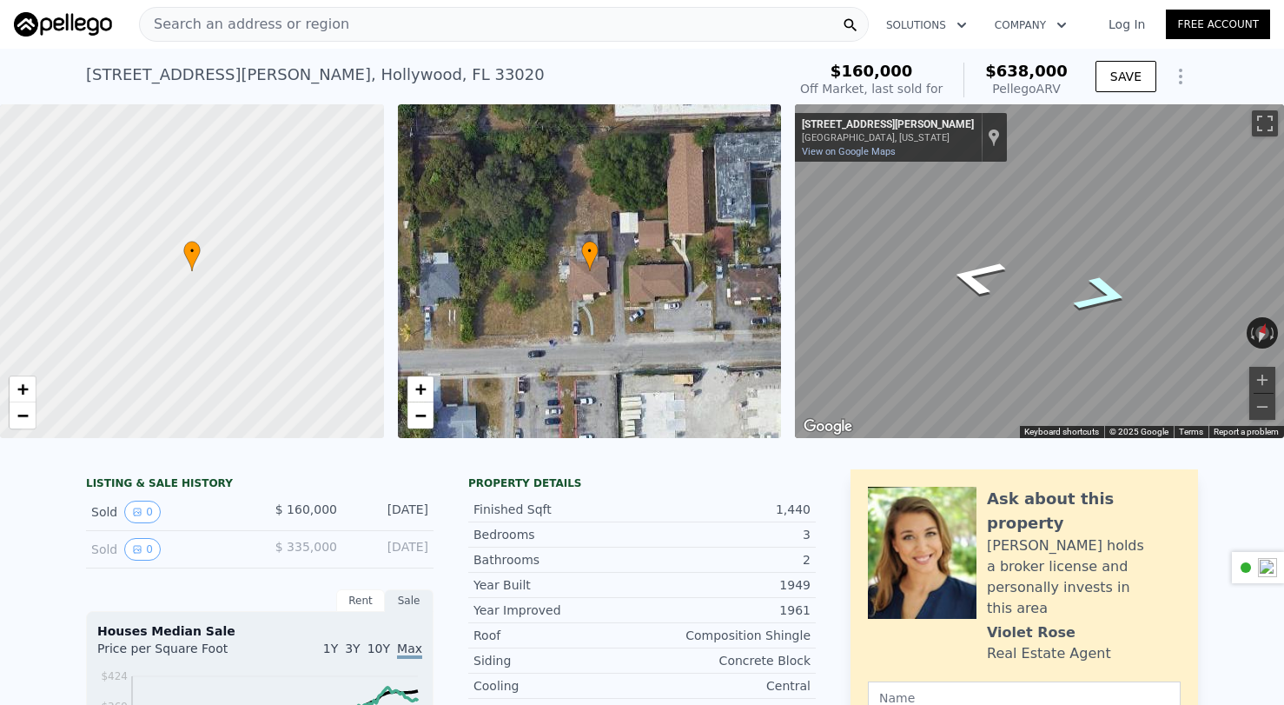
click at [1084, 302] on icon "Go East, Pierce St" at bounding box center [1101, 295] width 105 height 56
click at [1101, 301] on icon "Go East, Pierce St" at bounding box center [1101, 295] width 105 height 56
click at [975, 275] on icon "Go West, Pierce St" at bounding box center [976, 277] width 105 height 56
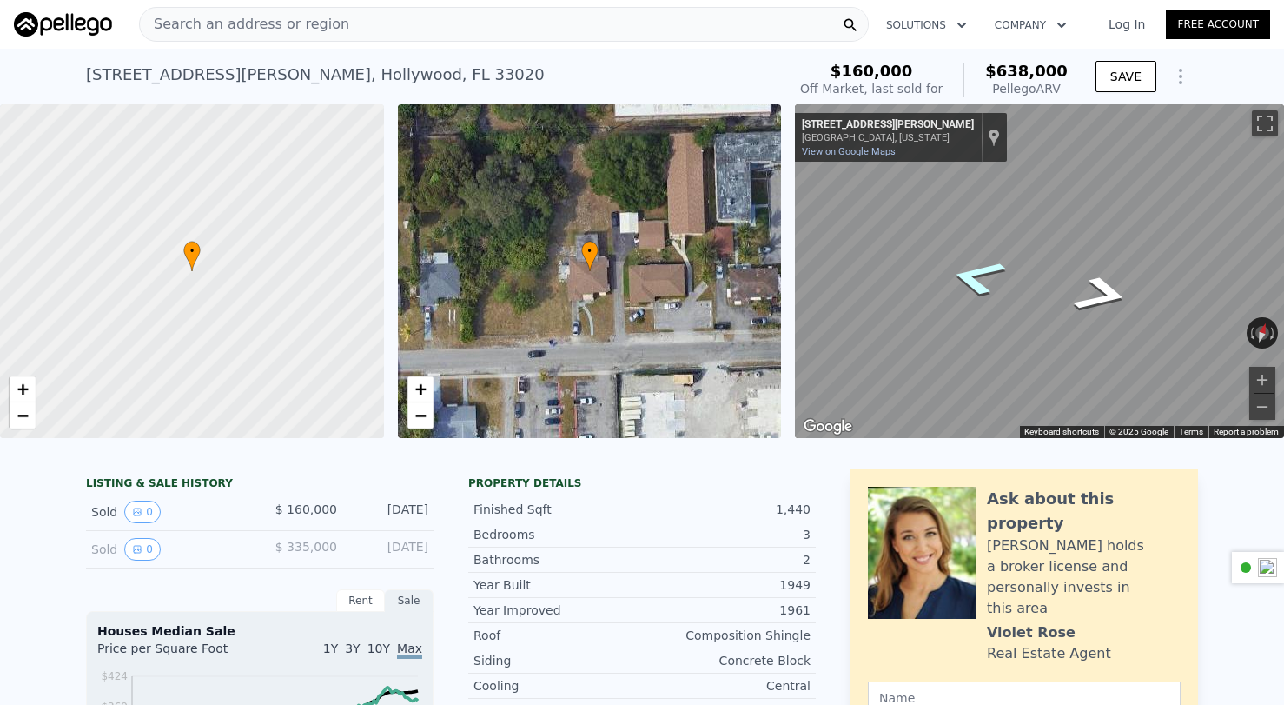
click at [975, 275] on icon "Go West, Pierce St" at bounding box center [976, 277] width 105 height 56
click at [1092, 283] on icon "Go East, Pierce St" at bounding box center [1101, 295] width 105 height 56
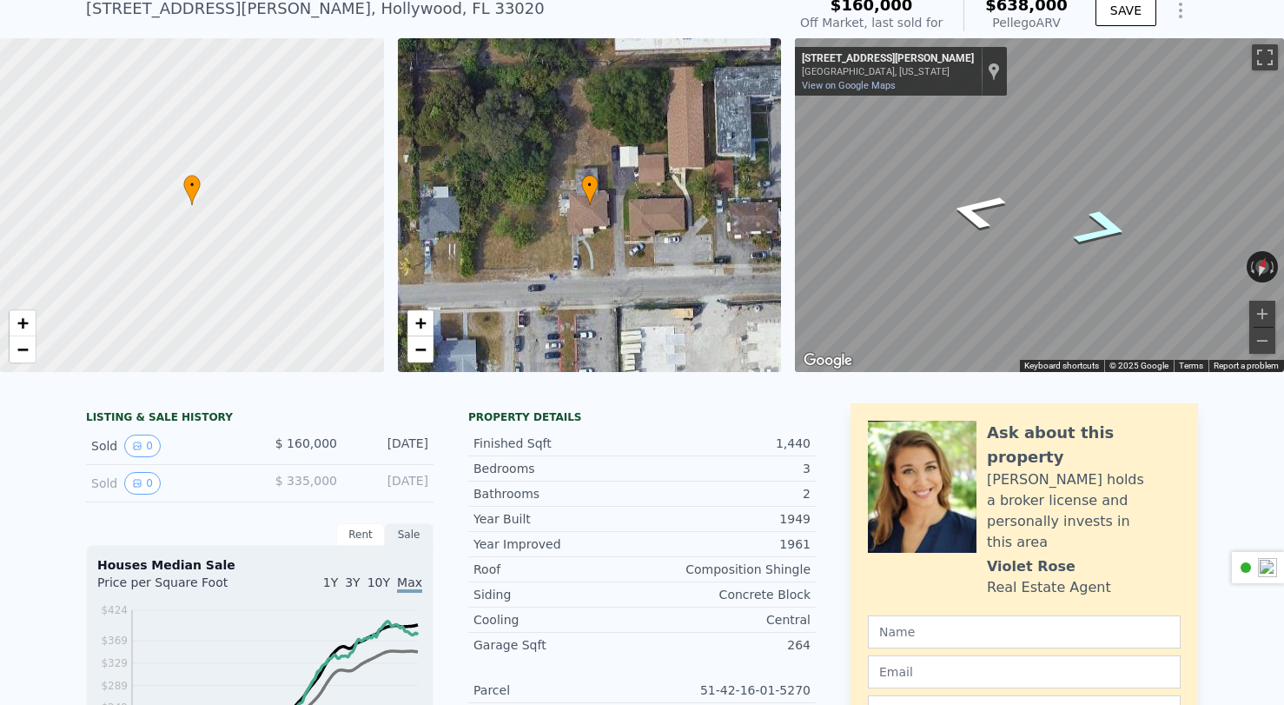
scroll to position [67, 0]
click at [1103, 220] on icon "Go East, Pierce St" at bounding box center [1101, 228] width 105 height 56
click at [1099, 223] on icon "Go East, Pierce St" at bounding box center [1101, 228] width 105 height 56
click at [974, 208] on icon "Go West, Pierce St" at bounding box center [976, 210] width 105 height 56
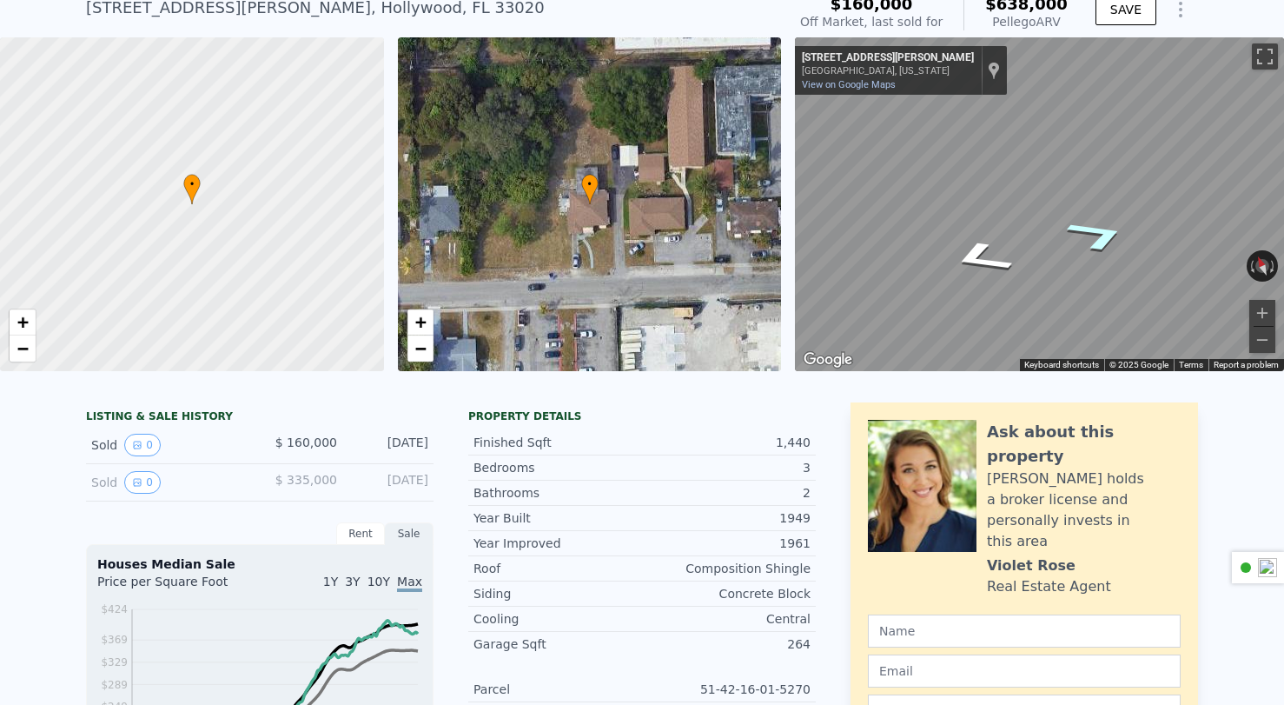
click at [1090, 235] on icon "Go East, Pierce St" at bounding box center [1098, 234] width 116 height 50
click at [1109, 262] on icon "Go East, Pierce St" at bounding box center [1100, 253] width 111 height 50
click at [992, 221] on icon "Go West, Pierce St" at bounding box center [988, 217] width 126 height 55
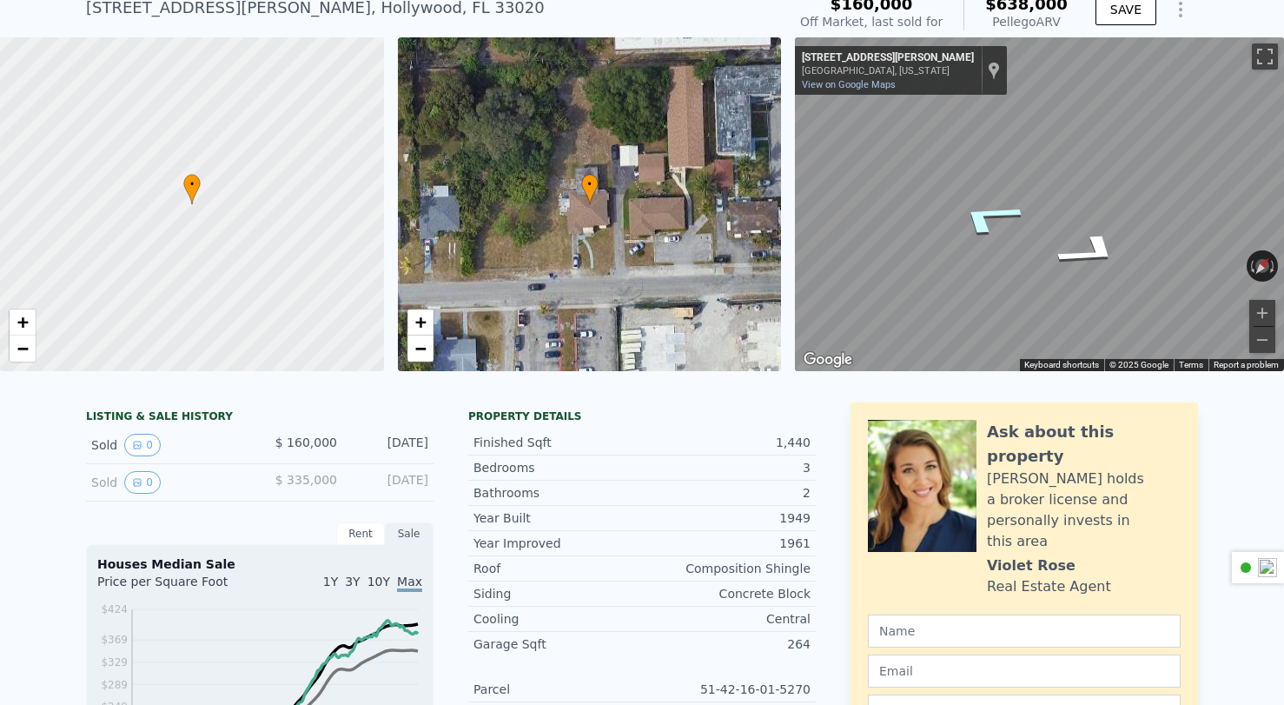
click at [992, 221] on icon "Go West, Pierce St" at bounding box center [988, 217] width 126 height 55
click at [1109, 255] on icon "Go East, Pierce St" at bounding box center [1098, 245] width 116 height 49
click at [968, 257] on icon "Go West, Pierce St" at bounding box center [975, 255] width 84 height 42
click at [976, 257] on icon "Go West, Pierce St" at bounding box center [975, 255] width 84 height 42
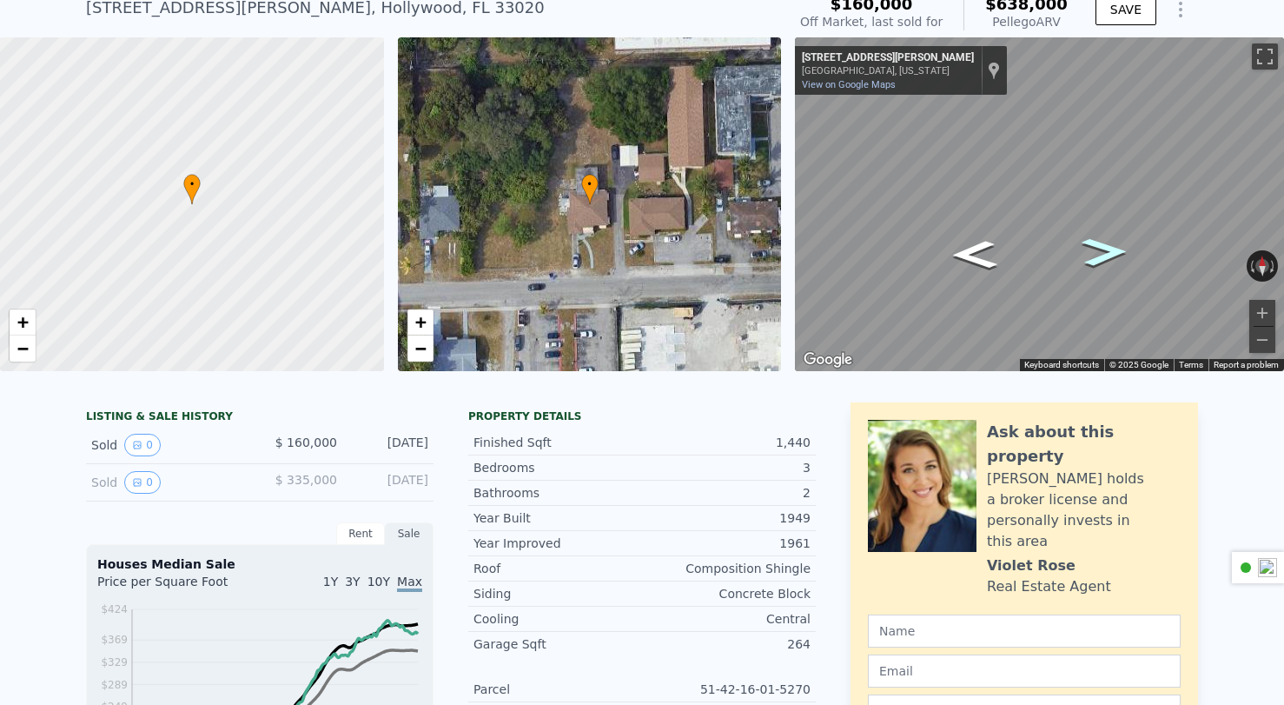
click at [1118, 248] on icon "Go East, Pierce St" at bounding box center [1104, 252] width 84 height 42
click at [1143, 313] on button "Zoom in" at bounding box center [1262, 313] width 26 height 26
click at [1098, 272] on div "Map" at bounding box center [1039, 204] width 489 height 334
click at [1107, 275] on icon "Go East, Pierce St" at bounding box center [1100, 270] width 110 height 43
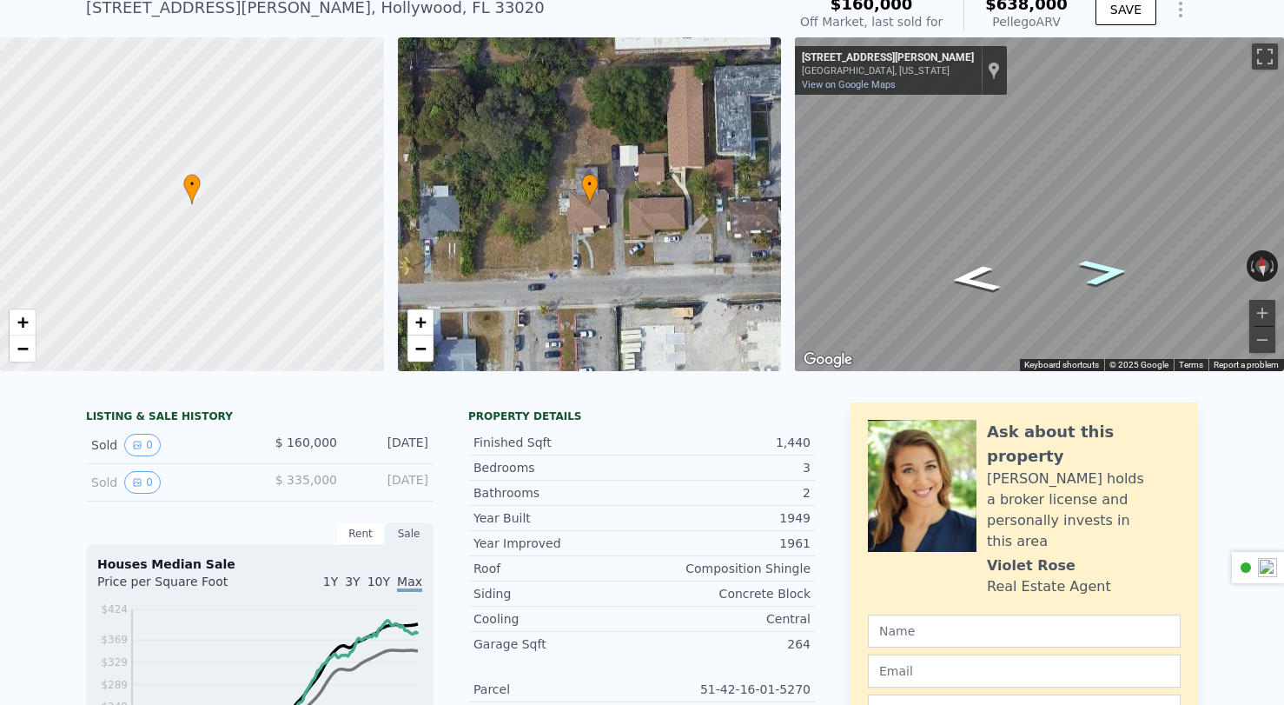
click at [1108, 275] on icon "Go East, Pierce St" at bounding box center [1103, 272] width 93 height 40
click at [971, 284] on icon "Go West, Pierce St" at bounding box center [978, 285] width 111 height 41
click at [1143, 346] on button "Zoom out" at bounding box center [1262, 340] width 26 height 26
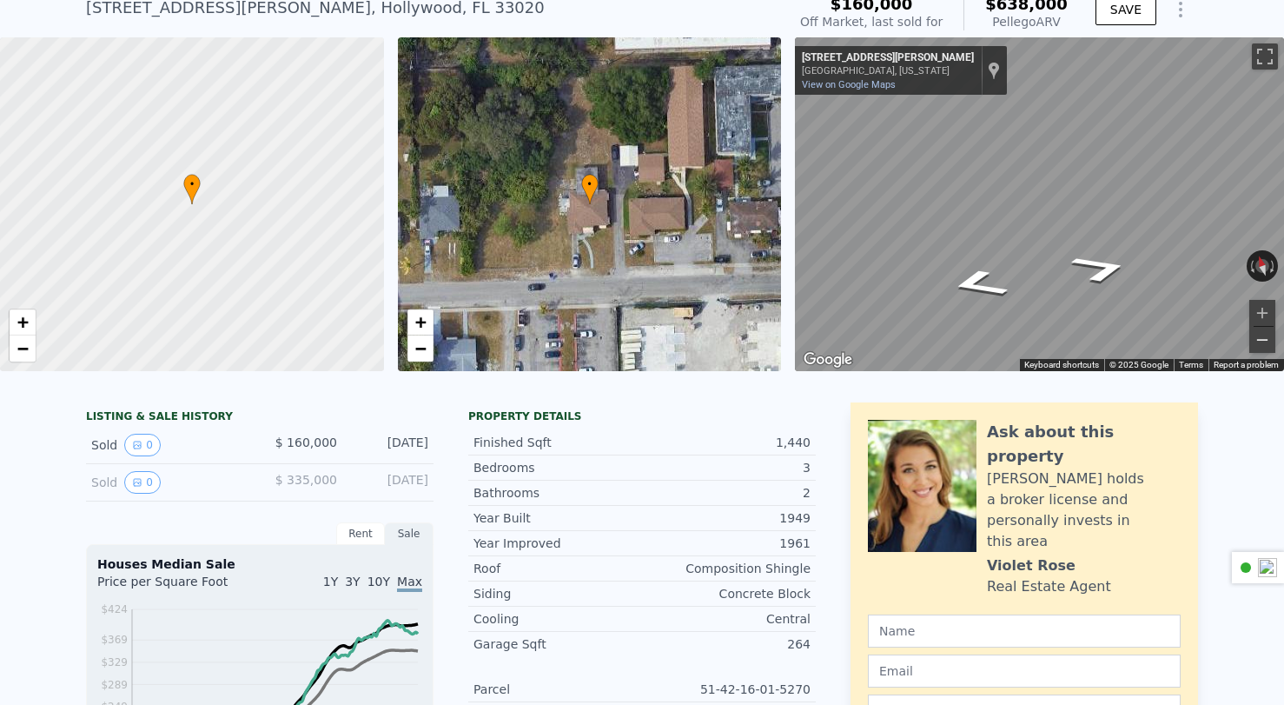
click at [1143, 346] on button "Zoom out" at bounding box center [1262, 340] width 26 height 26
click at [1143, 318] on button "Zoom in" at bounding box center [1262, 313] width 26 height 26
click at [1143, 337] on button "Zoom out" at bounding box center [1262, 340] width 26 height 26
click at [1143, 313] on button "Zoom in" at bounding box center [1262, 313] width 26 height 26
click at [1143, 305] on button "Zoom in" at bounding box center [1262, 313] width 26 height 26
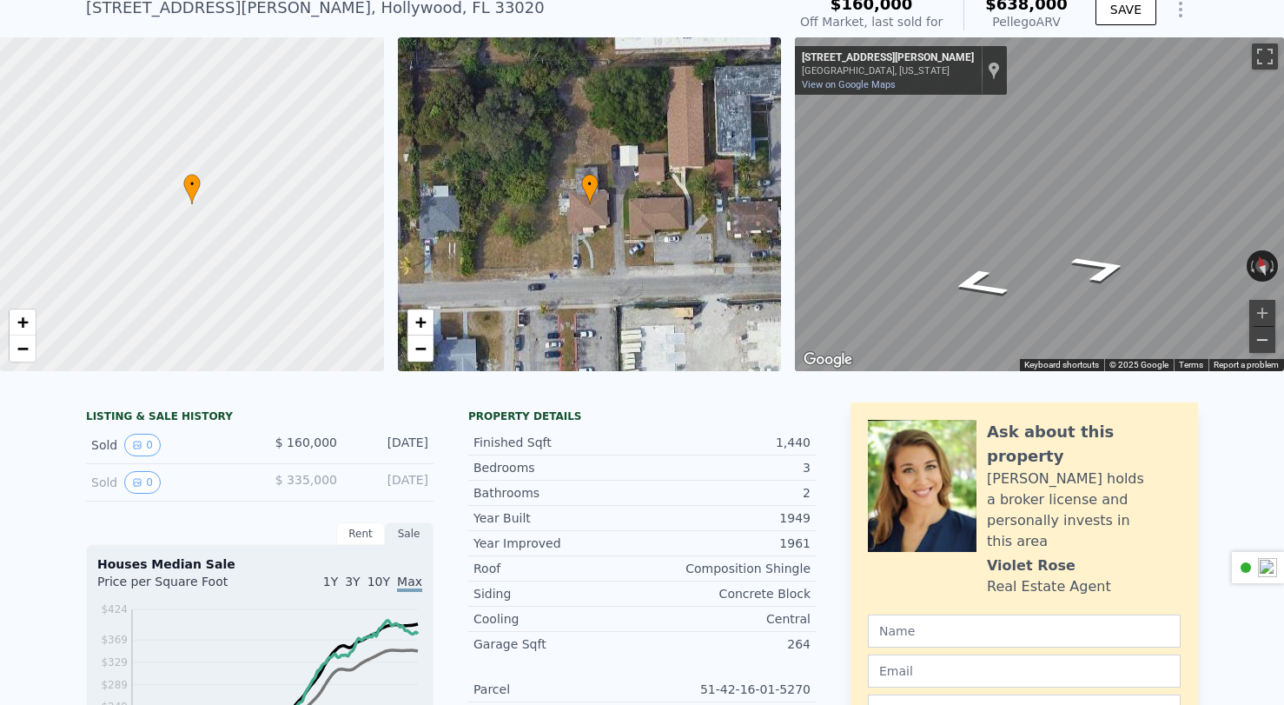
click at [1143, 333] on button "Zoom out" at bounding box center [1262, 340] width 26 height 26
click at [1143, 313] on button "Zoom in" at bounding box center [1262, 313] width 26 height 26
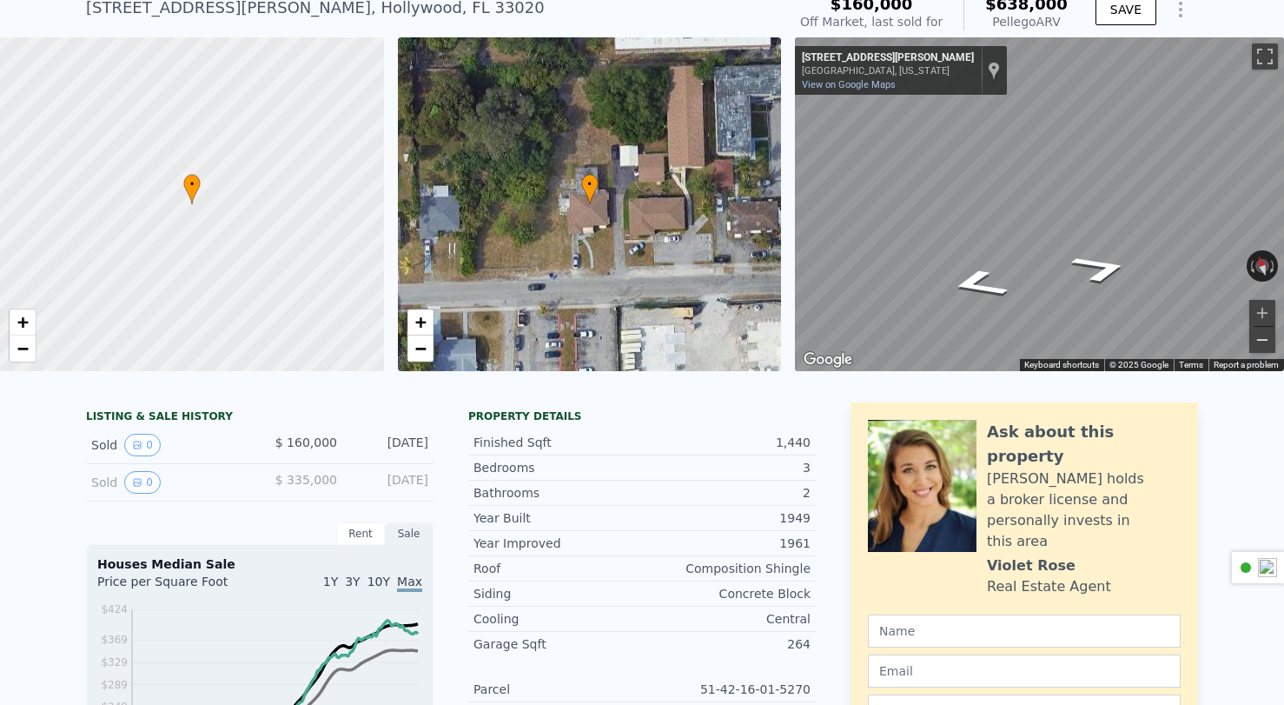
click at [1143, 331] on button "Zoom out" at bounding box center [1262, 340] width 26 height 26
click at [1100, 311] on icon "Go East, Pierce St" at bounding box center [1100, 306] width 112 height 37
click at [975, 329] on icon "Go West, Pierce St" at bounding box center [979, 321] width 112 height 37
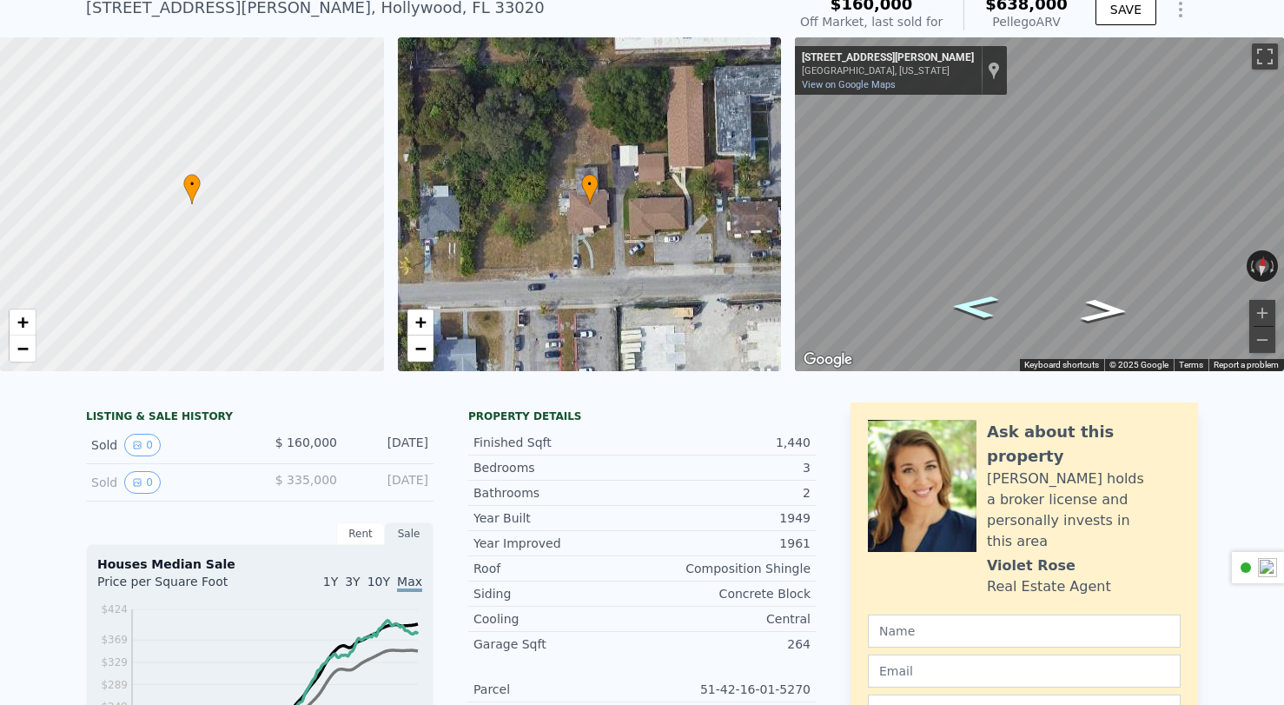
click at [964, 307] on icon "Go West, Pierce St" at bounding box center [974, 306] width 89 height 34
click at [995, 288] on icon "Go West, Pierce St" at bounding box center [988, 288] width 126 height 45
click at [1092, 272] on icon "Go East, Pierce St" at bounding box center [1091, 260] width 126 height 45
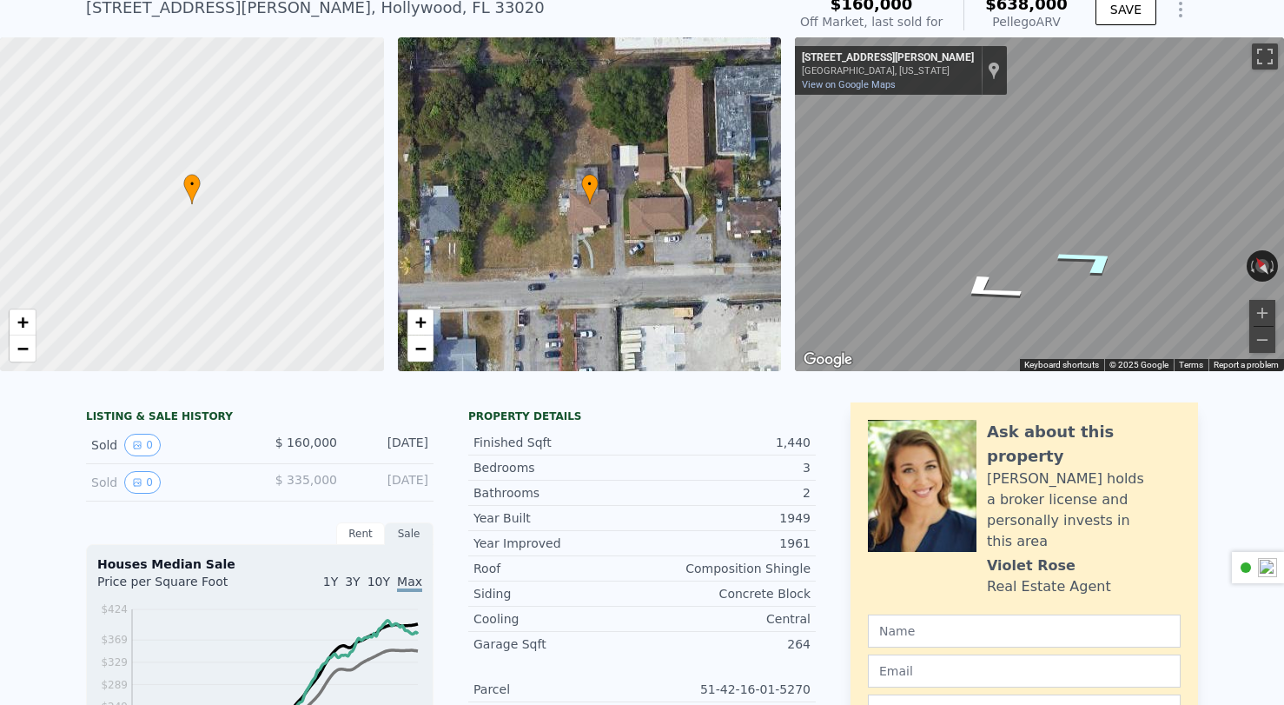
click at [1089, 264] on icon "Go East, Pierce St" at bounding box center [1091, 260] width 126 height 45
click at [975, 268] on icon "Go West, Pierce St" at bounding box center [976, 269] width 103 height 43
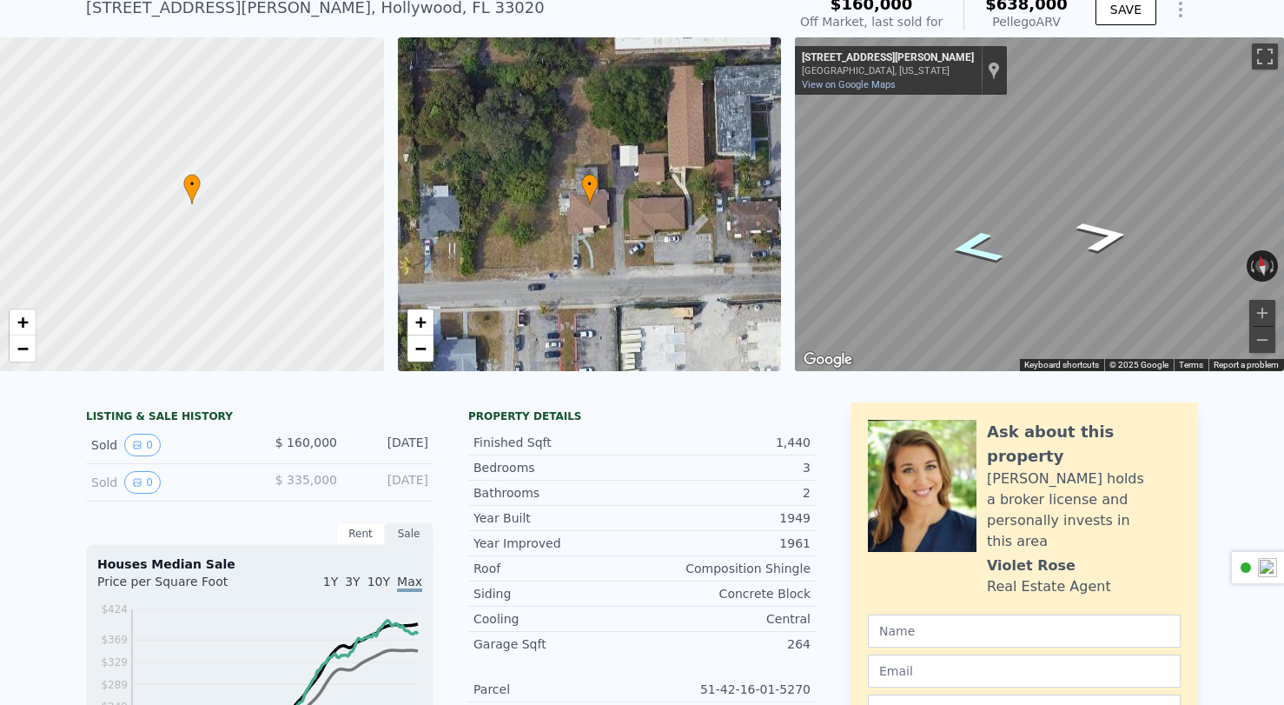
click at [963, 242] on icon "Go West, Pierce St" at bounding box center [975, 247] width 99 height 48
click at [1101, 239] on icon "Go East, Pierce St" at bounding box center [1103, 236] width 99 height 48
